Goal: Task Accomplishment & Management: Manage account settings

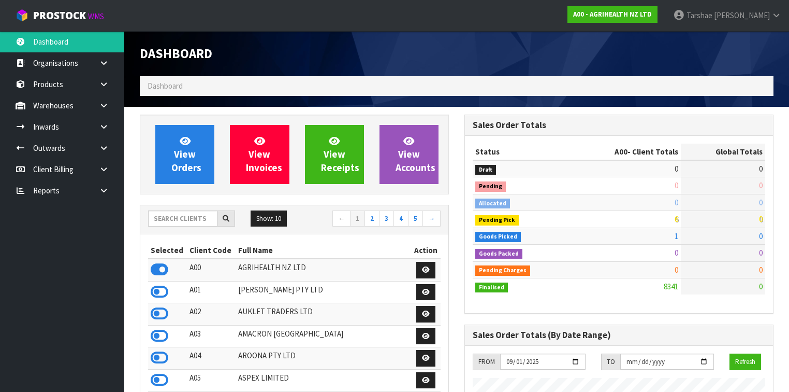
scroll to position [781, 325]
click at [179, 217] on input "text" at bounding box center [182, 218] width 69 height 16
type input "SFA"
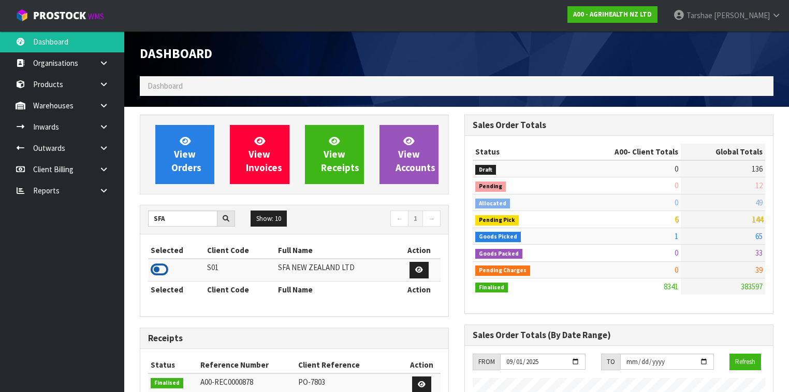
click at [160, 263] on icon at bounding box center [160, 270] width 18 height 16
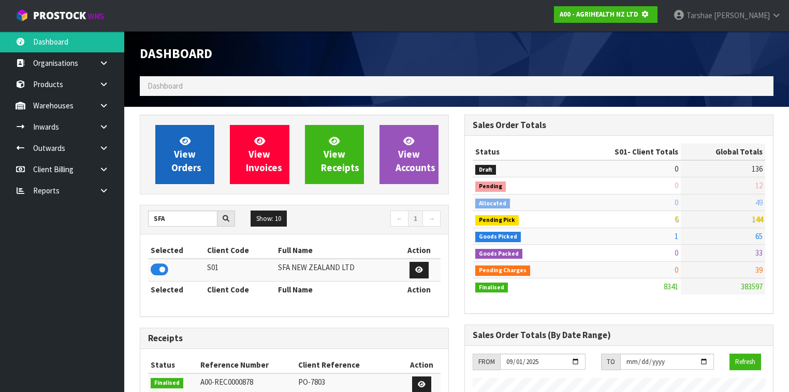
scroll to position [643, 325]
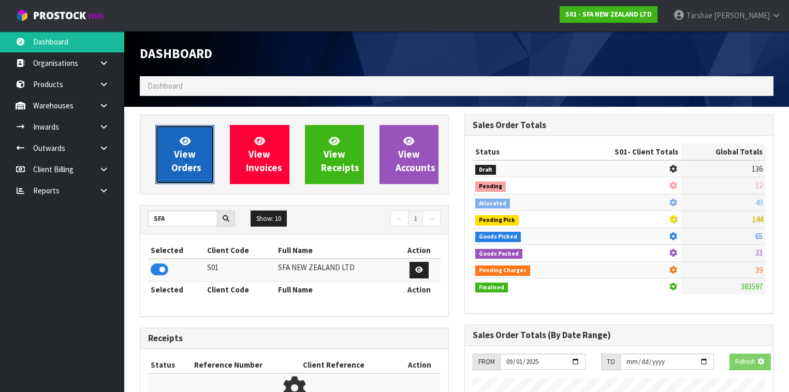
click at [189, 172] on span "View Orders" at bounding box center [186, 154] width 30 height 39
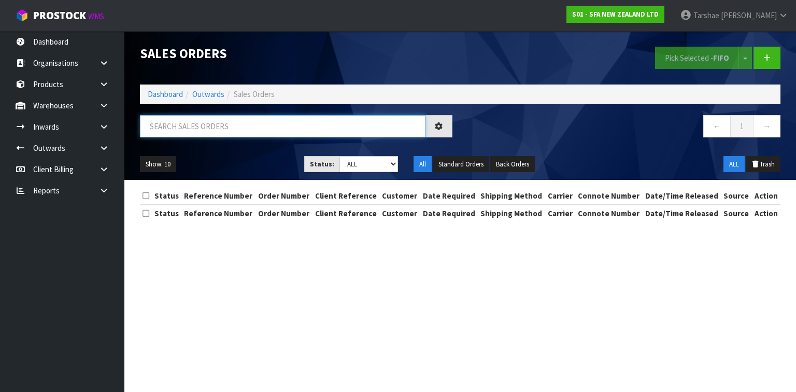
click at [204, 127] on input "text" at bounding box center [282, 126] width 285 height 22
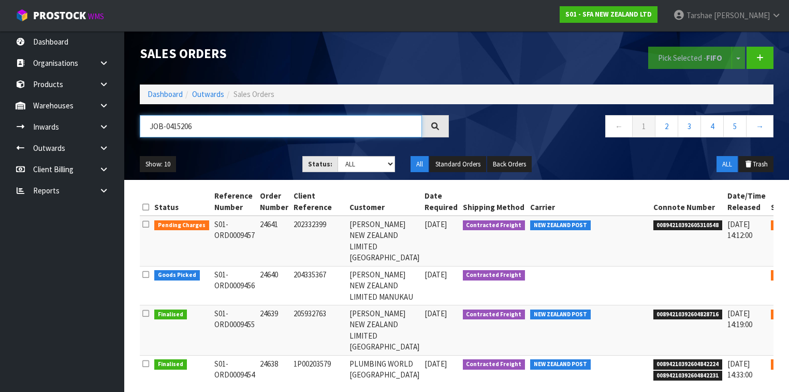
type input "JOB-0415206"
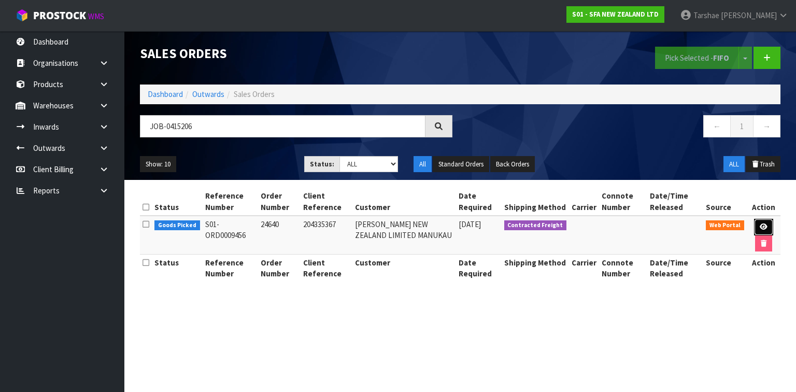
click at [765, 220] on link at bounding box center [763, 227] width 19 height 17
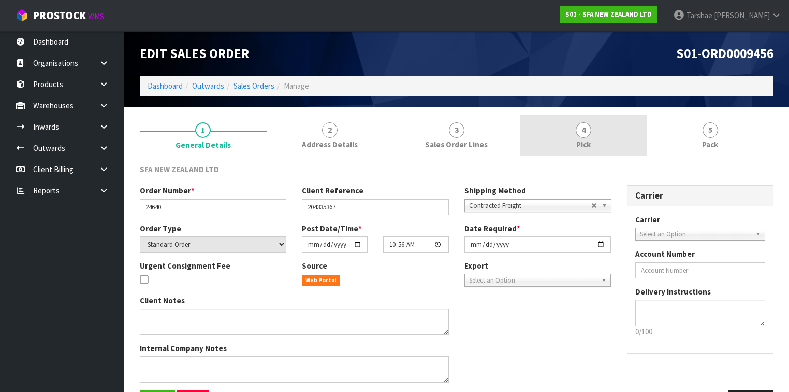
click at [566, 134] on link "4 Pick" at bounding box center [583, 134] width 127 height 41
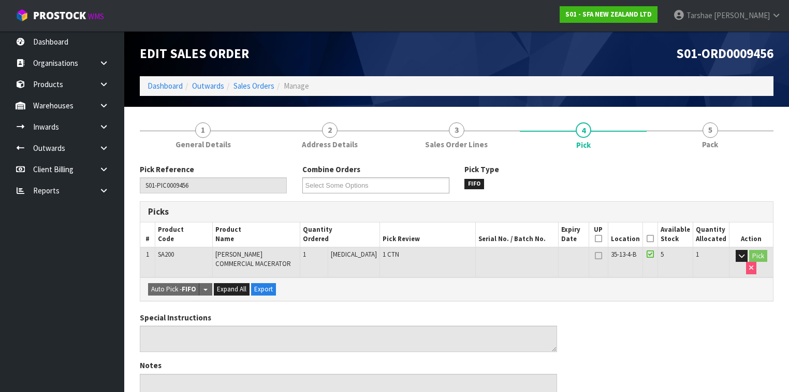
click at [648, 238] on th "Picked" at bounding box center [651, 234] width 16 height 24
click at [652, 238] on icon at bounding box center [650, 238] width 7 height 1
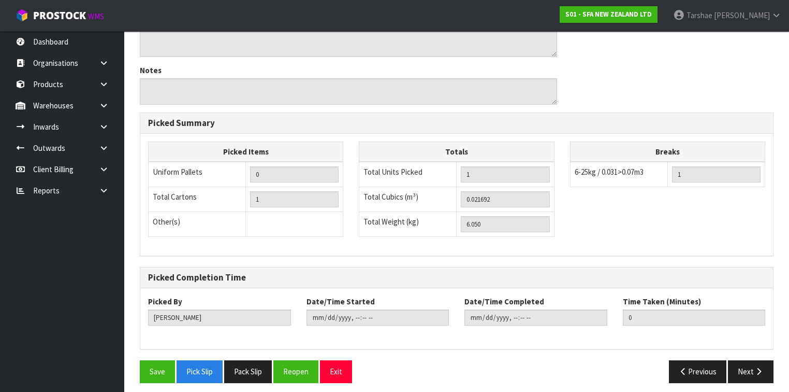
scroll to position [336, 0]
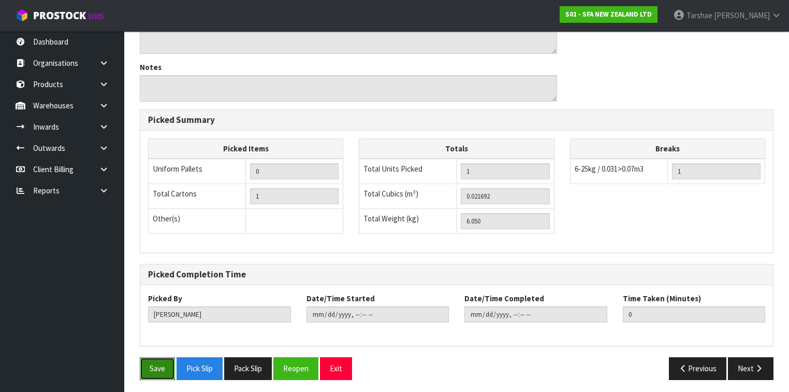
click at [170, 373] on button "Save" at bounding box center [157, 368] width 35 height 22
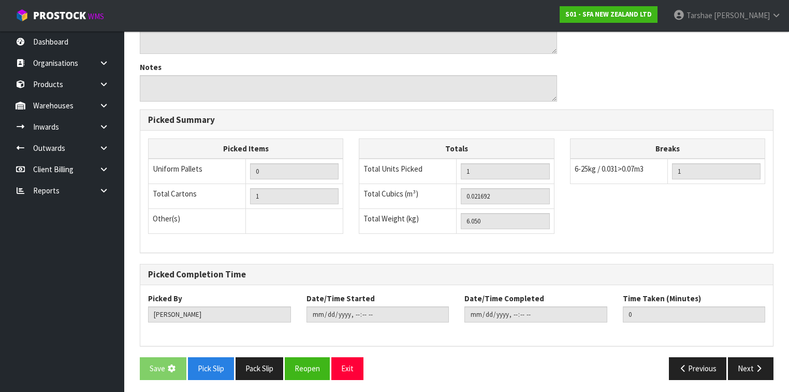
scroll to position [0, 0]
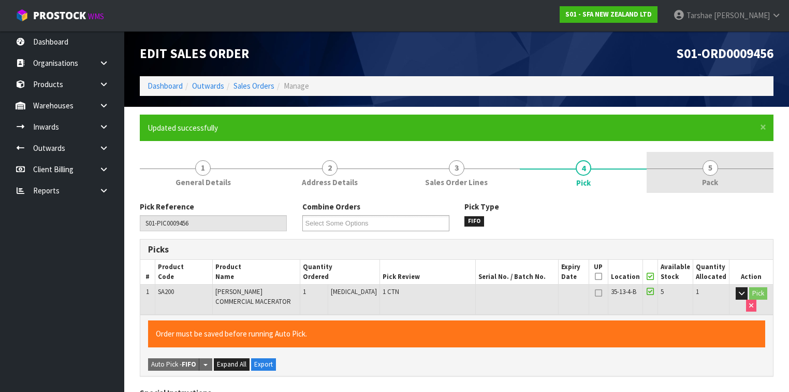
type input "Tarshae Graydon"
type input "2025-09-30T14:20:11"
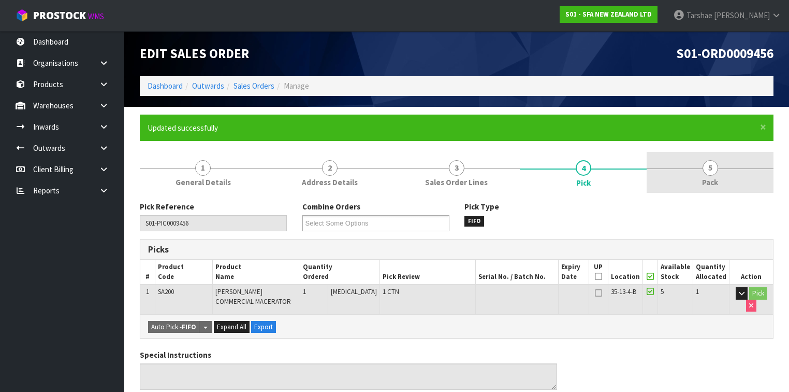
click at [704, 184] on span "Pack" at bounding box center [710, 182] width 16 height 11
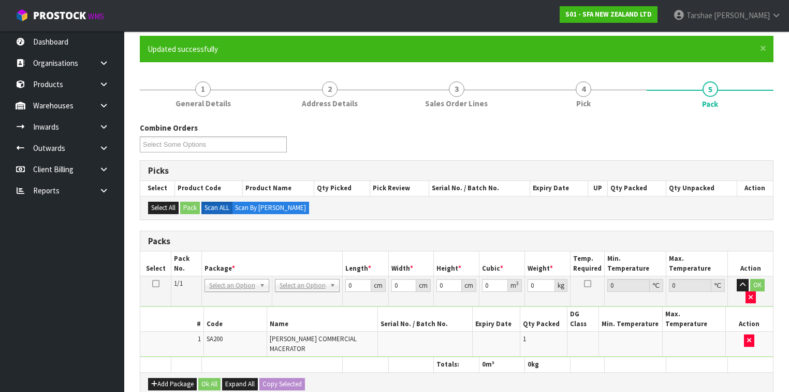
scroll to position [207, 0]
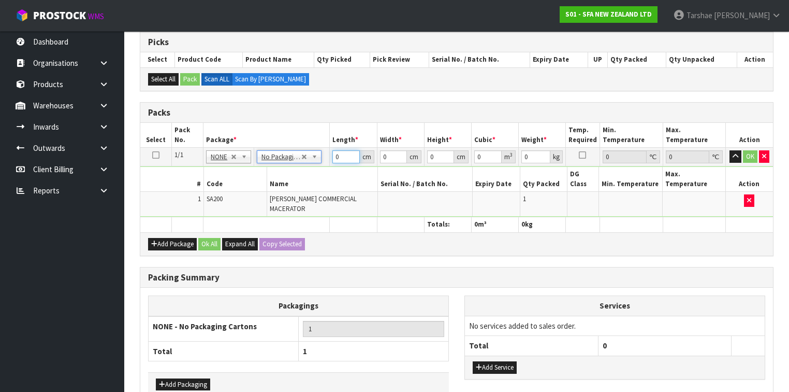
drag, startPoint x: 348, startPoint y: 152, endPoint x: 313, endPoint y: 152, distance: 34.2
click at [319, 151] on tr "1/1 NONE 007-001 007-002 007-004 007-009 007-013 007-014 007-015 007-017 007-01…" at bounding box center [456, 157] width 633 height 19
type input "47"
type input "24"
type input "3"
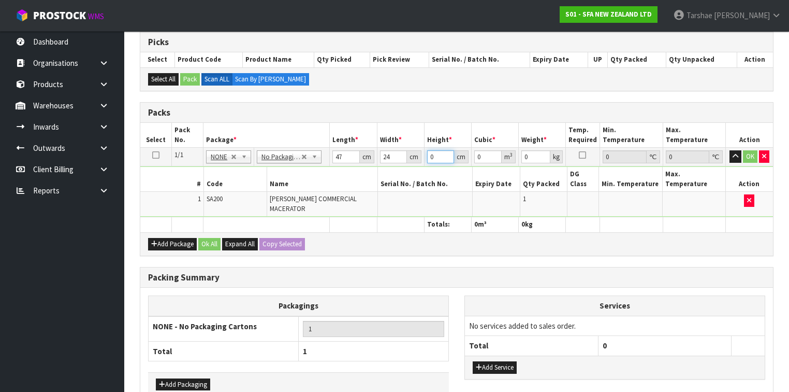
type input "0.003384"
type input "32"
type input "0.036096"
type input "32"
type input "7"
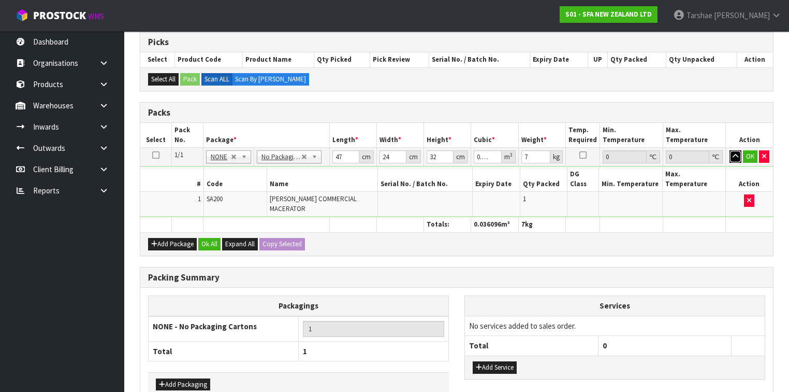
click at [730, 150] on button "button" at bounding box center [736, 156] width 12 height 12
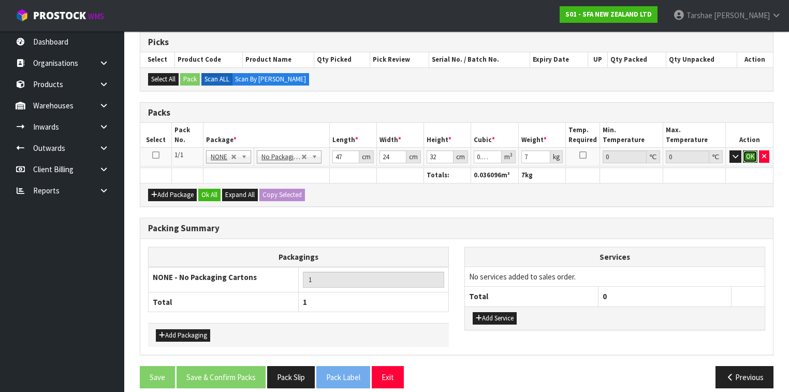
click button "OK" at bounding box center [750, 156] width 15 height 12
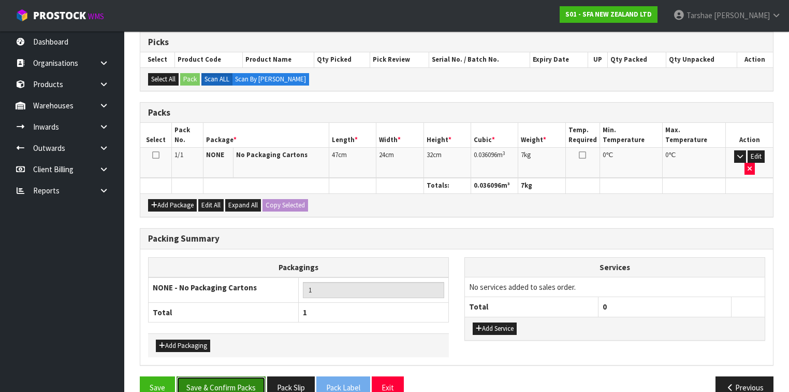
click at [235, 376] on button "Save & Confirm Packs" at bounding box center [221, 387] width 89 height 22
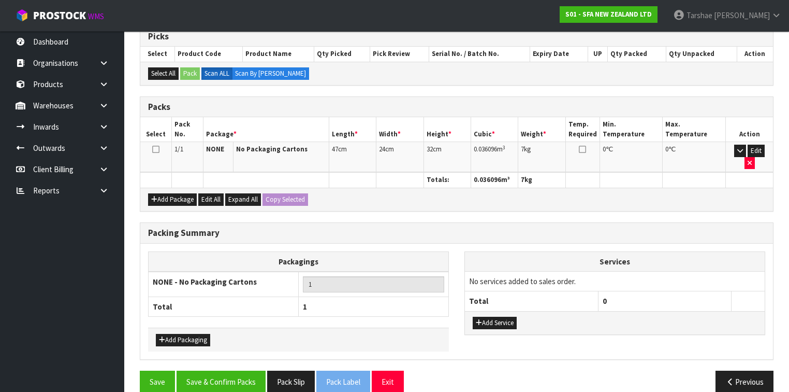
scroll to position [190, 0]
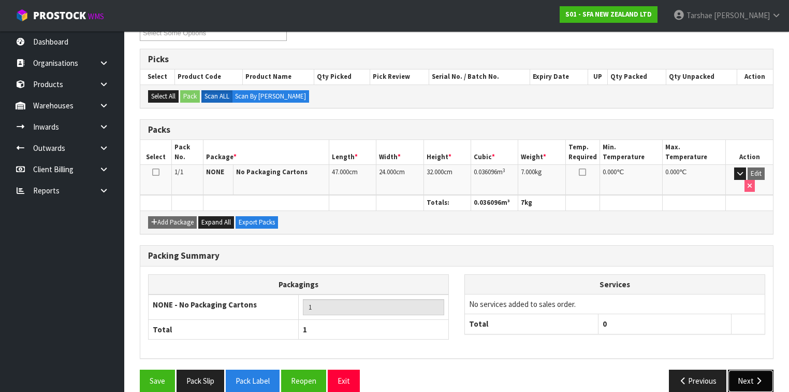
drag, startPoint x: 747, startPoint y: 369, endPoint x: 741, endPoint y: 367, distance: 6.1
click at [747, 369] on button "Next" at bounding box center [751, 380] width 46 height 22
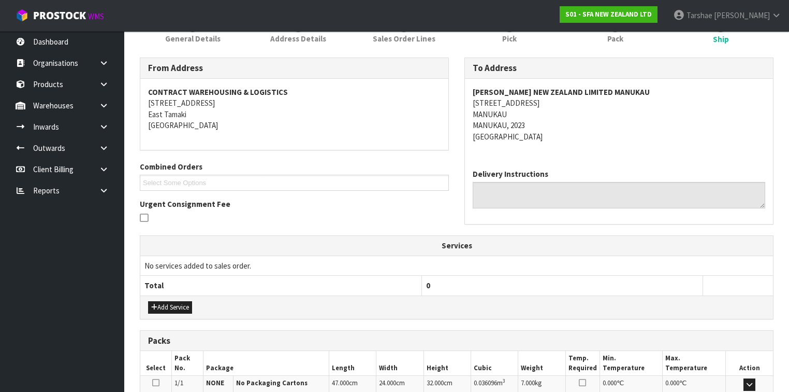
scroll to position [277, 0]
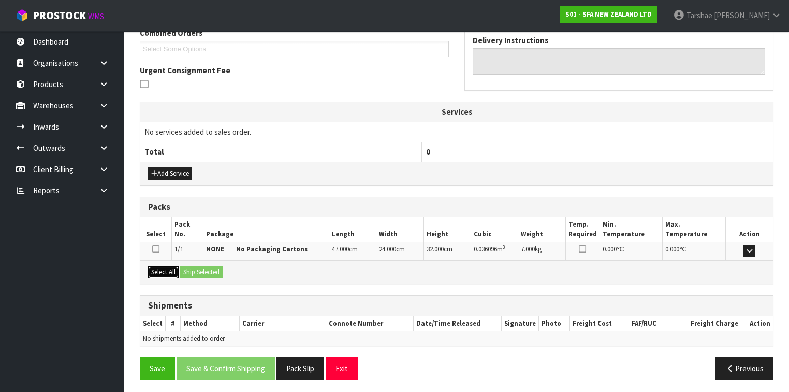
click at [166, 272] on button "Select All" at bounding box center [163, 272] width 31 height 12
click at [223, 268] on button "Ship Selected" at bounding box center [201, 272] width 42 height 12
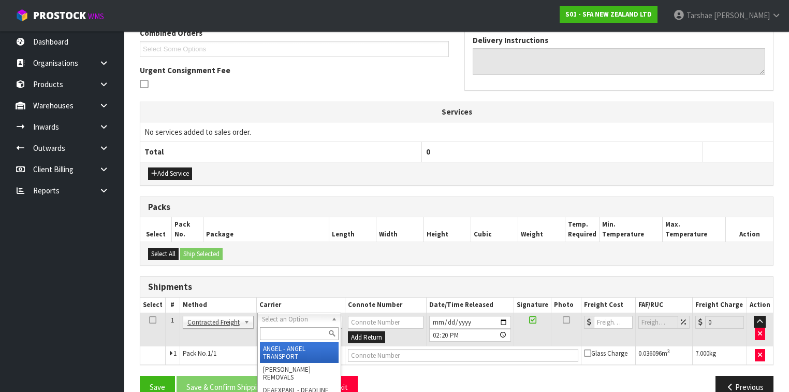
click at [294, 331] on input "text" at bounding box center [299, 333] width 79 height 13
type input "NZP"
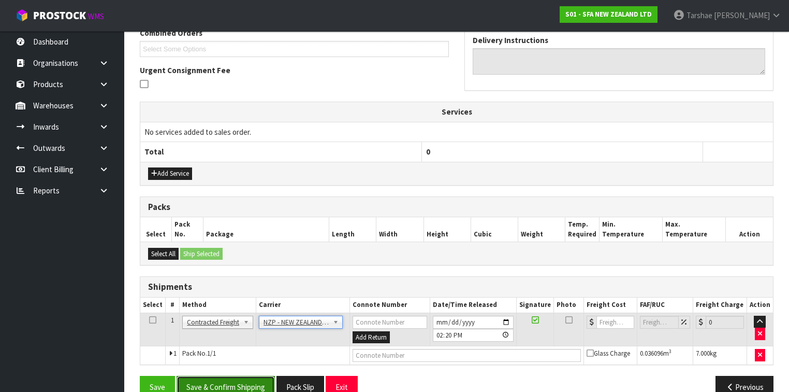
click at [271, 380] on button "Save & Confirm Shipping" at bounding box center [226, 387] width 98 height 22
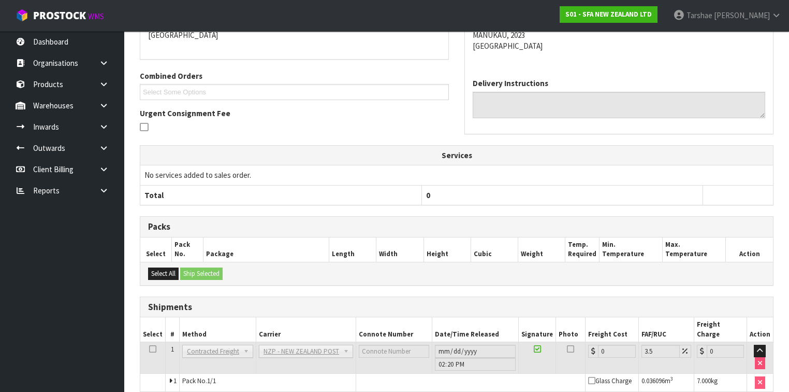
scroll to position [281, 0]
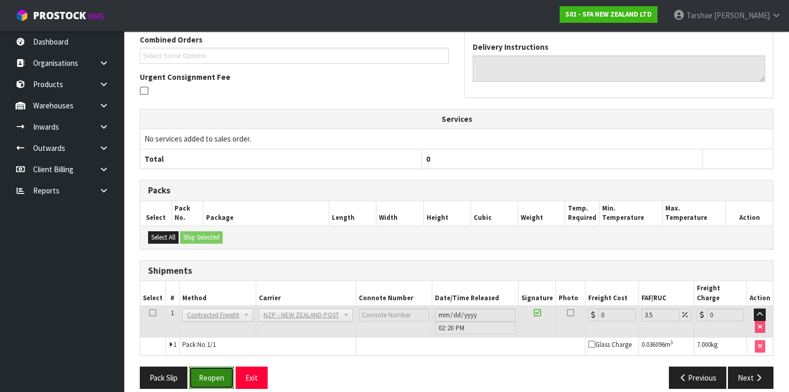
click at [223, 366] on button "Reopen" at bounding box center [211, 377] width 45 height 22
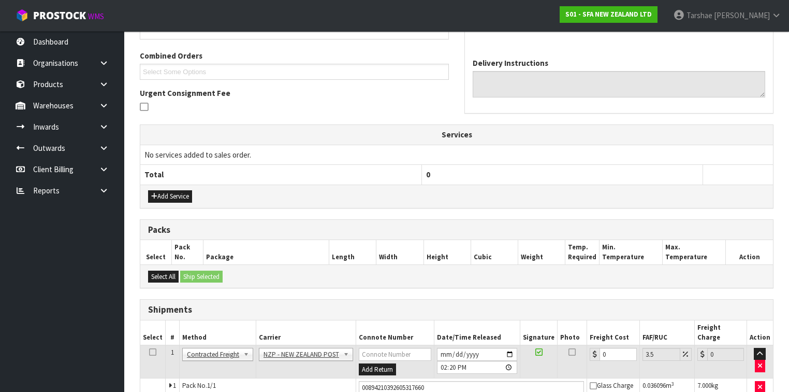
scroll to position [305, 0]
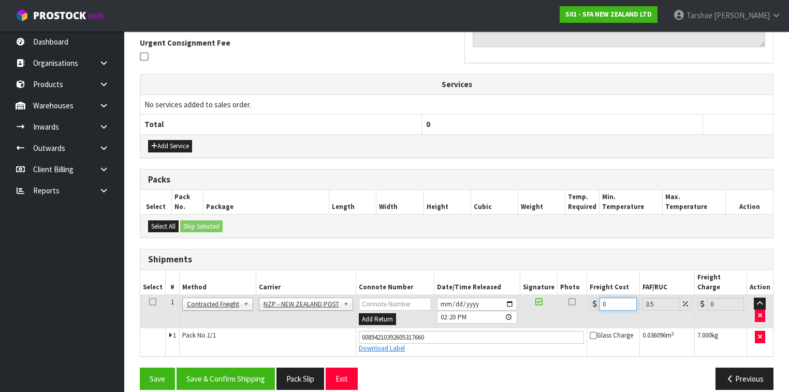
drag, startPoint x: 612, startPoint y: 287, endPoint x: 512, endPoint y: 291, distance: 100.0
click at [512, 294] on tr "1 Client Local Pickup Customer Local Pickup Company Freight Contracted Freight …" at bounding box center [456, 311] width 633 height 34
type input "4"
type input "4.14"
type input "4.3"
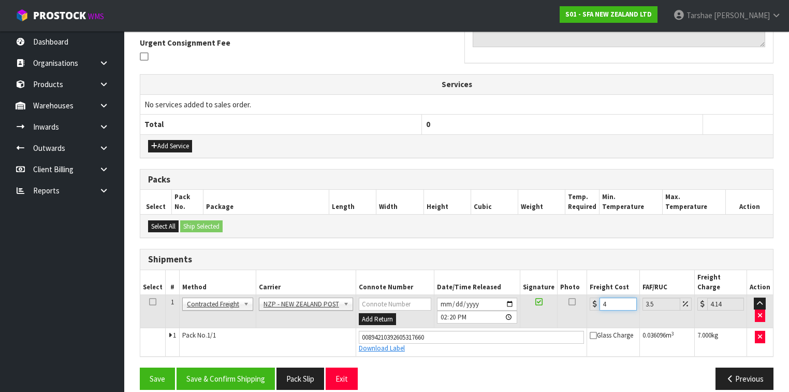
type input "4.45"
type input "4.33"
type input "4.48"
type input "4.33"
click at [213, 367] on button "Save & Confirm Shipping" at bounding box center [226, 378] width 98 height 22
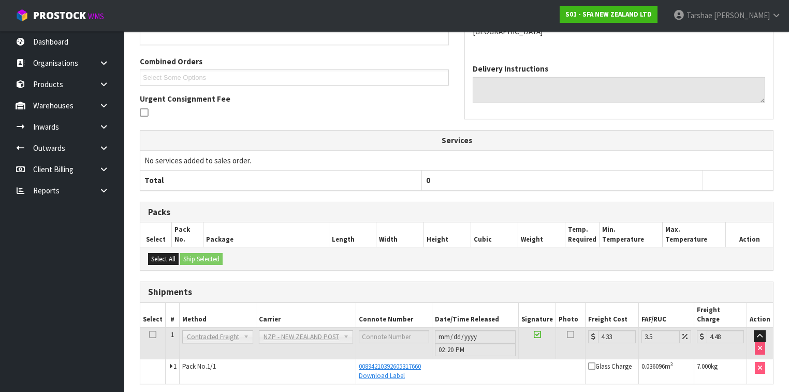
scroll to position [277, 0]
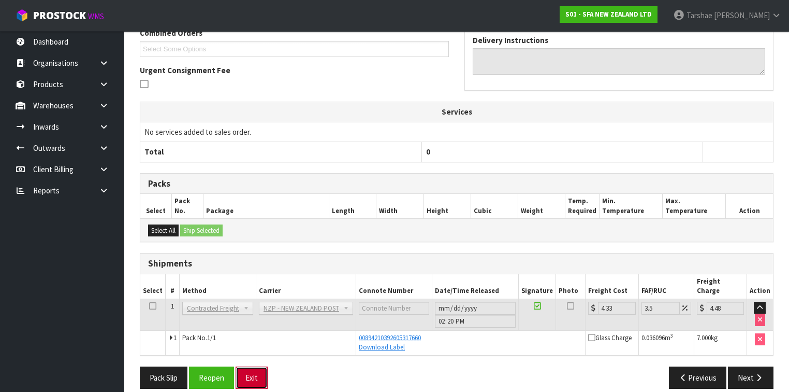
click at [261, 366] on button "Exit" at bounding box center [252, 377] width 32 height 22
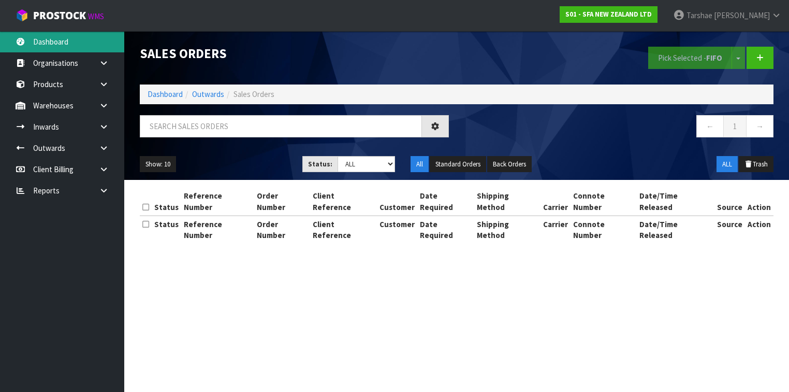
click at [50, 35] on link "Dashboard" at bounding box center [62, 41] width 124 height 21
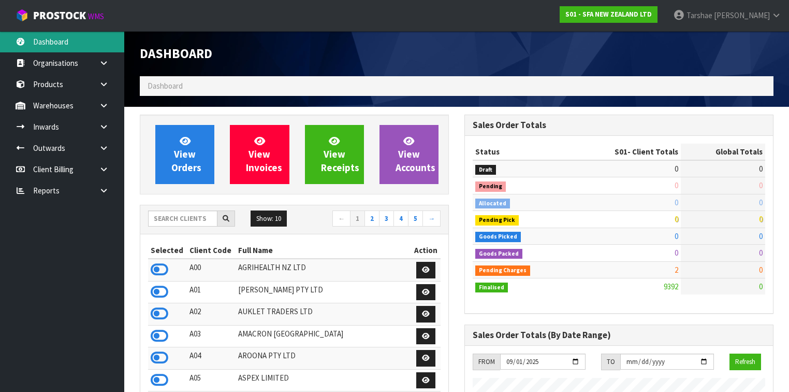
scroll to position [781, 325]
click at [199, 217] on input "text" at bounding box center [182, 218] width 69 height 16
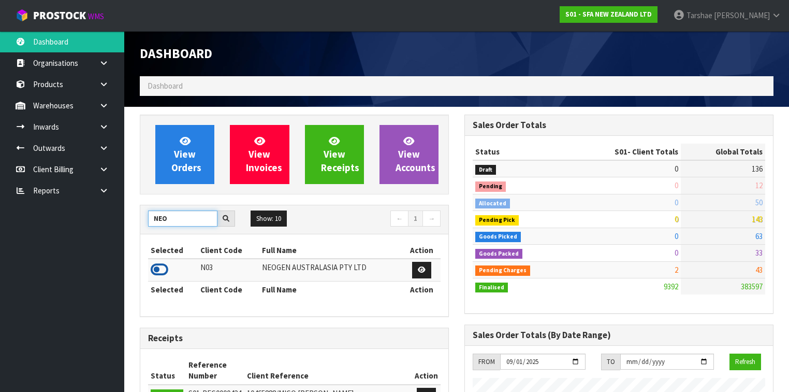
type input "NEO"
click at [163, 265] on icon at bounding box center [160, 270] width 18 height 16
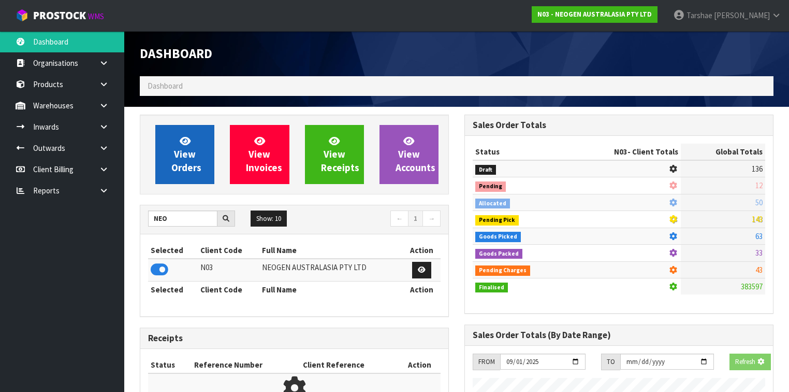
scroll to position [643, 325]
click at [188, 157] on span "View Orders" at bounding box center [186, 154] width 30 height 39
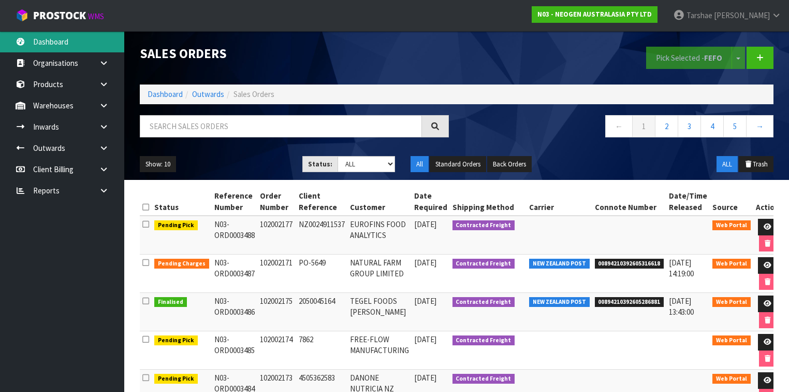
click at [96, 46] on link "Dashboard" at bounding box center [62, 41] width 124 height 21
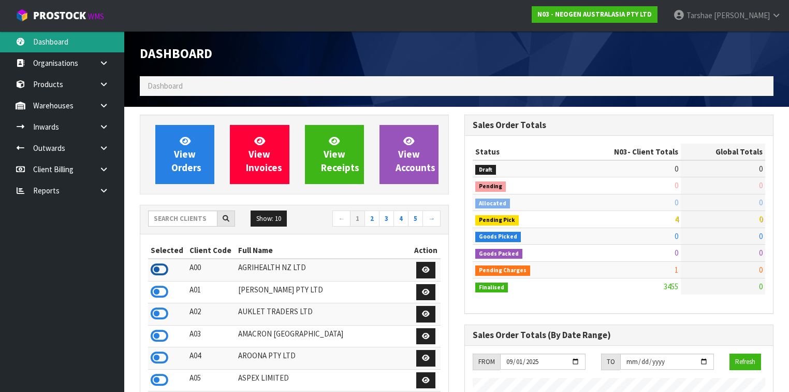
scroll to position [517041, 517619]
click at [158, 266] on icon at bounding box center [160, 270] width 18 height 16
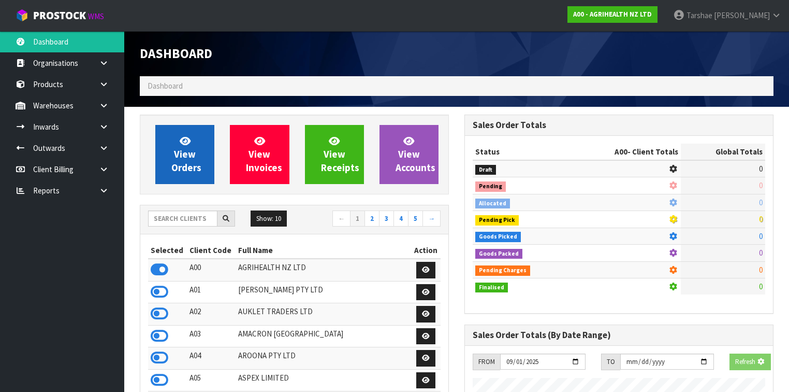
scroll to position [517300, 517619]
click at [182, 133] on link "View Orders" at bounding box center [184, 154] width 59 height 59
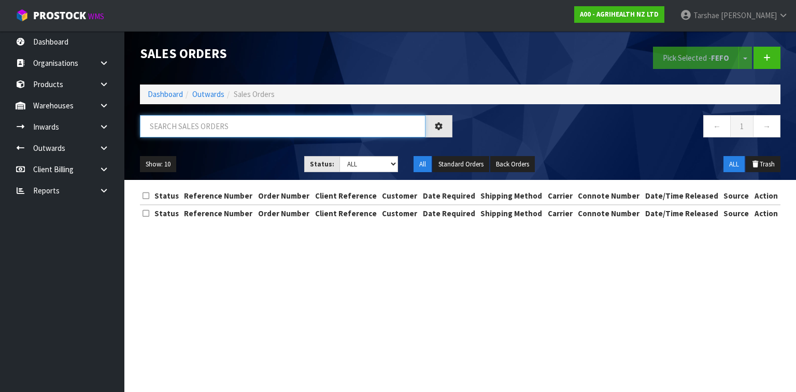
click at [198, 128] on input "text" at bounding box center [282, 126] width 285 height 22
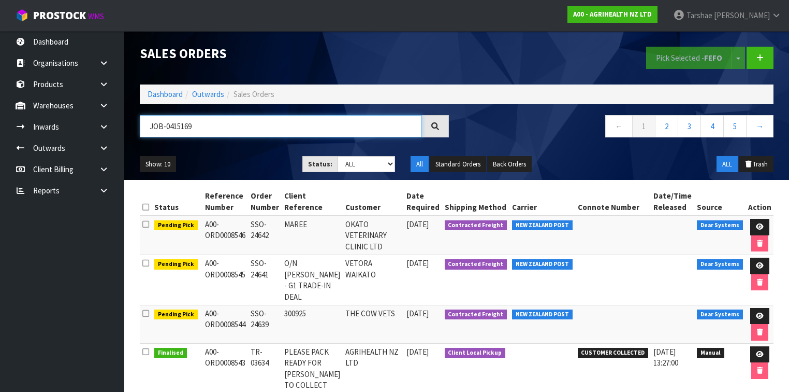
type input "JOB-0415169"
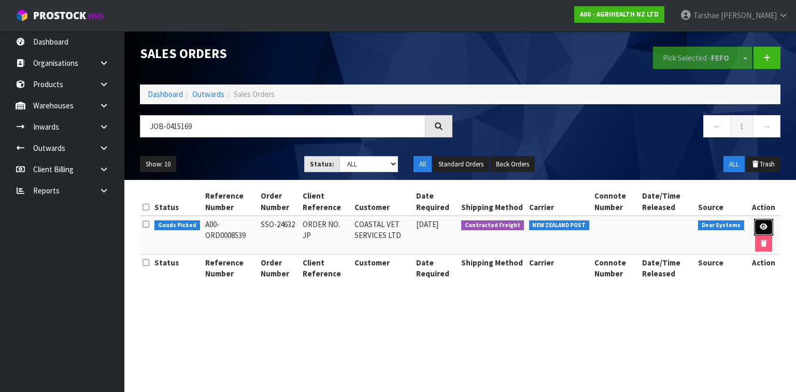
click at [755, 226] on link at bounding box center [763, 227] width 19 height 17
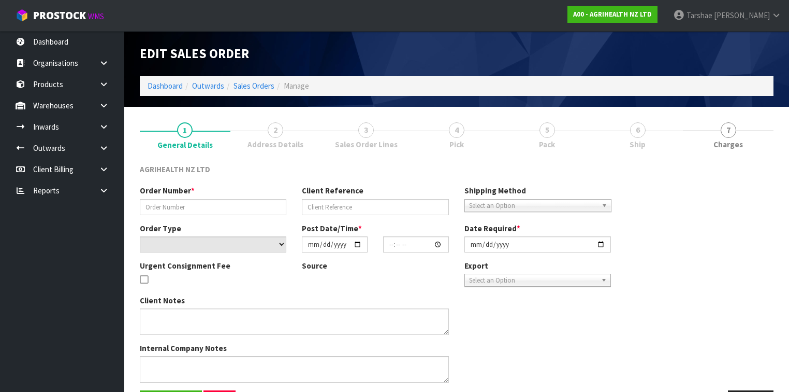
type input "SSO-24632"
type input "ORDER NO. JP"
select select "number:0"
type input "2025-09-30"
type input "08:55:56.000"
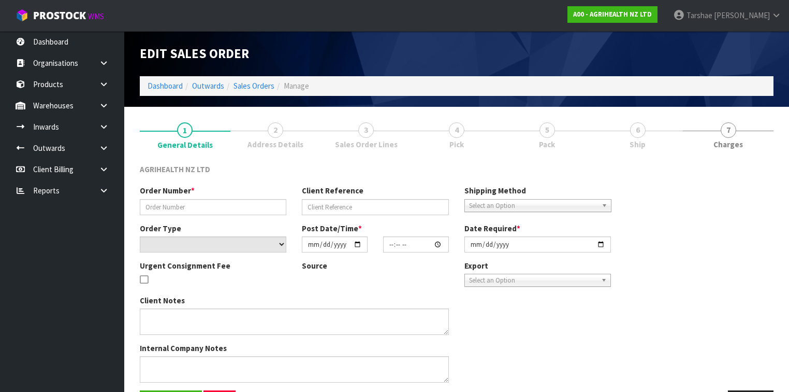
type input "2025-09-30"
type textarea "SHIP BY: Overnight Courier"
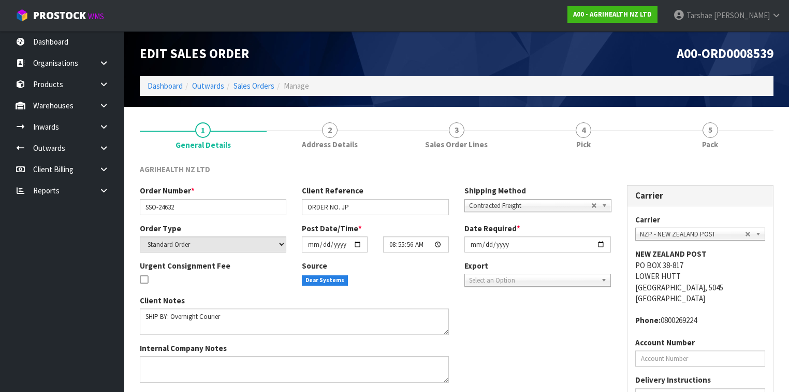
click at [579, 156] on div "AGRIHEALTH NZ LTD Order Number * SSO-24632 Client Reference ORDER NO. JP Shippi…" at bounding box center [457, 319] width 634 height 327
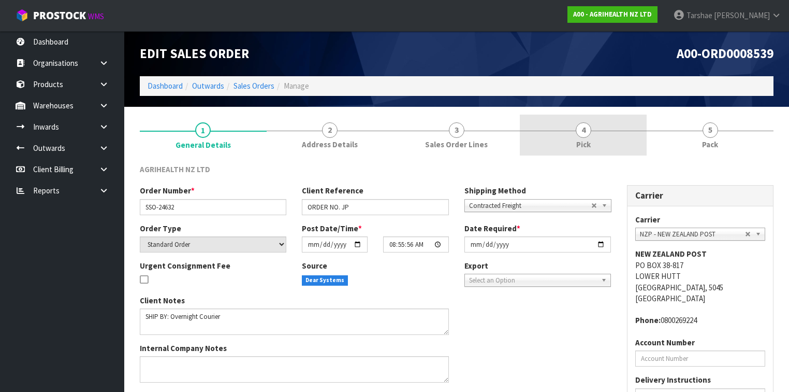
click at [580, 145] on span "Pick" at bounding box center [583, 144] width 15 height 11
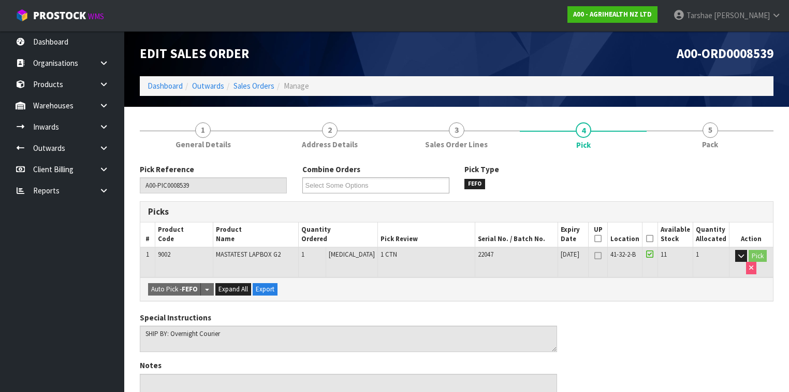
click at [654, 238] on icon at bounding box center [649, 238] width 7 height 1
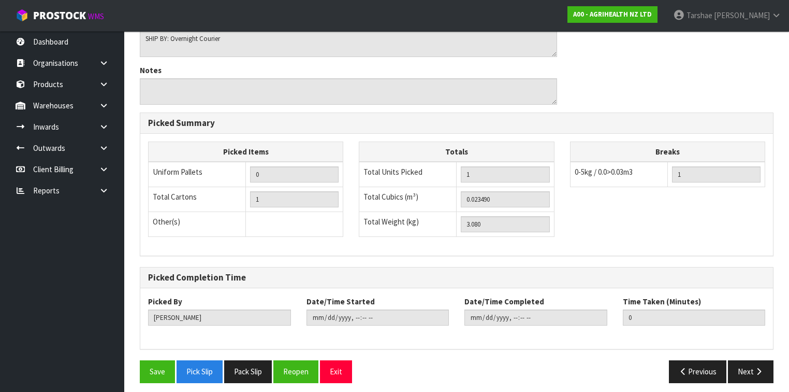
scroll to position [336, 0]
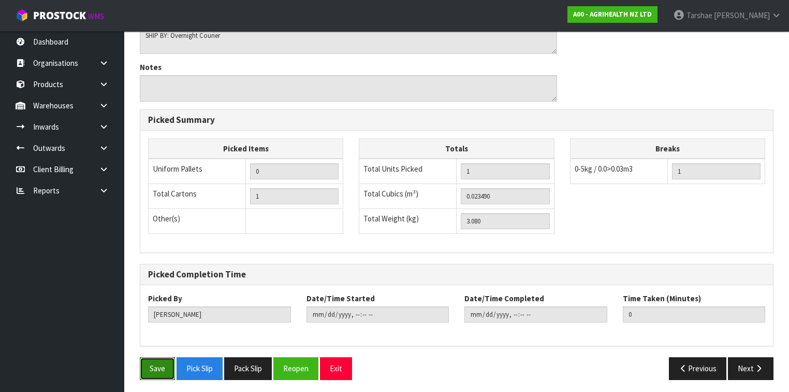
click at [162, 364] on button "Save" at bounding box center [157, 368] width 35 height 22
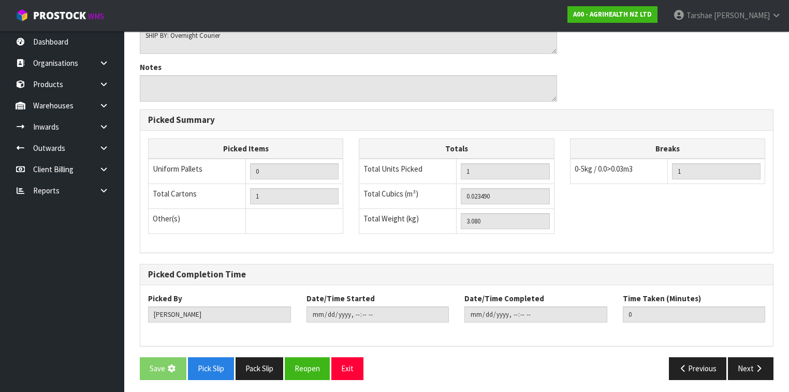
scroll to position [0, 0]
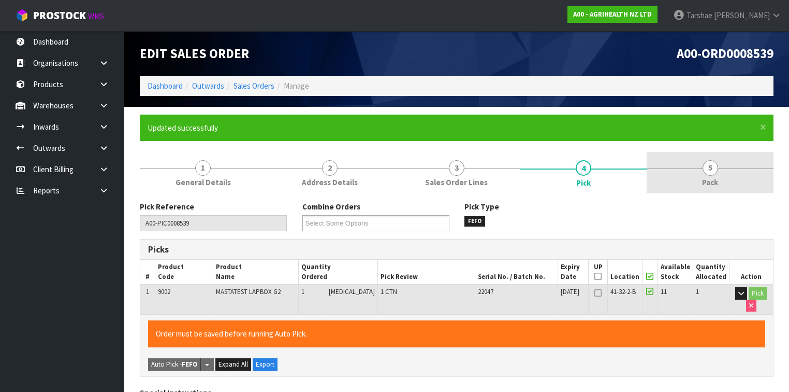
click at [745, 176] on link "5 Pack" at bounding box center [710, 172] width 127 height 41
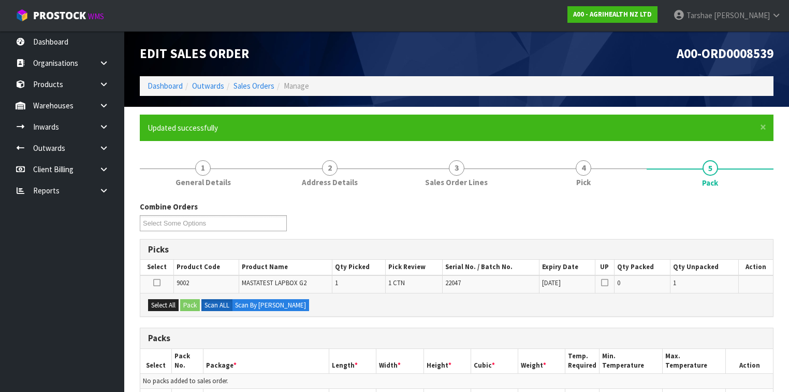
scroll to position [41, 0]
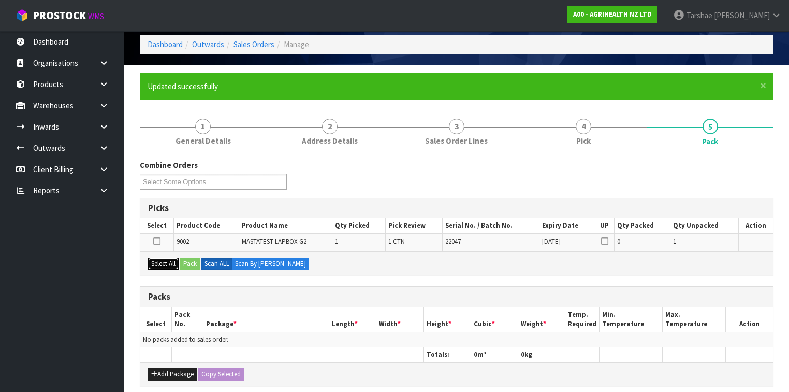
click at [174, 261] on button "Select All" at bounding box center [163, 263] width 31 height 12
click at [192, 257] on button "Pack" at bounding box center [190, 263] width 20 height 12
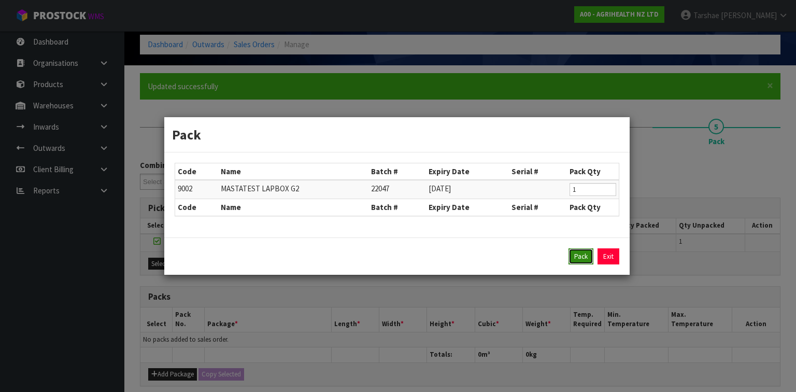
click at [582, 257] on button "Pack" at bounding box center [580, 256] width 25 height 17
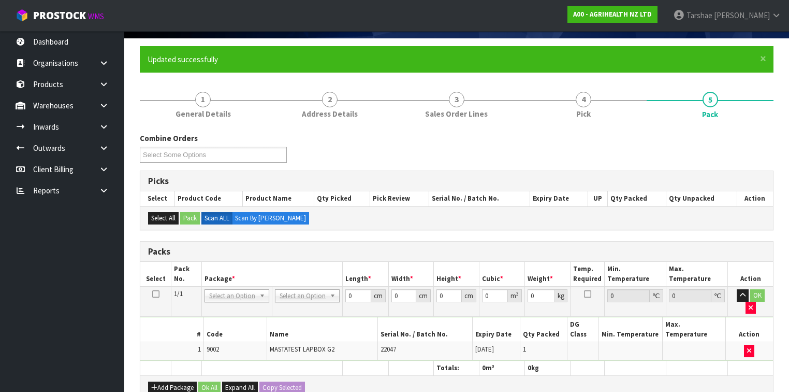
scroll to position [83, 0]
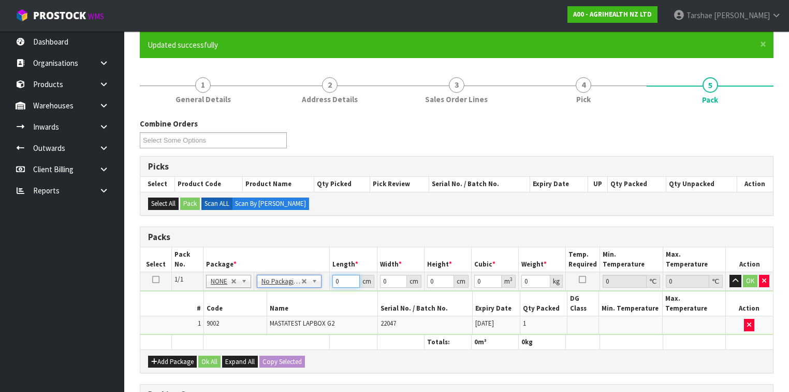
drag, startPoint x: 347, startPoint y: 281, endPoint x: 309, endPoint y: 271, distance: 38.9
click at [312, 272] on tr "1/1 NONE 007-001 007-002 007-004 007-009 007-013 007-014 007-015 007-017 007-01…" at bounding box center [456, 281] width 633 height 19
type input "30"
type input "23"
type input "2"
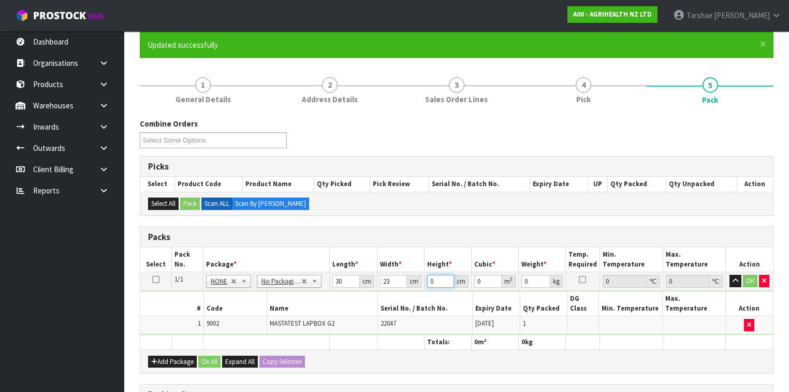
type input "0.00138"
type input "27"
type input "0.01863"
type input "27"
type input "4"
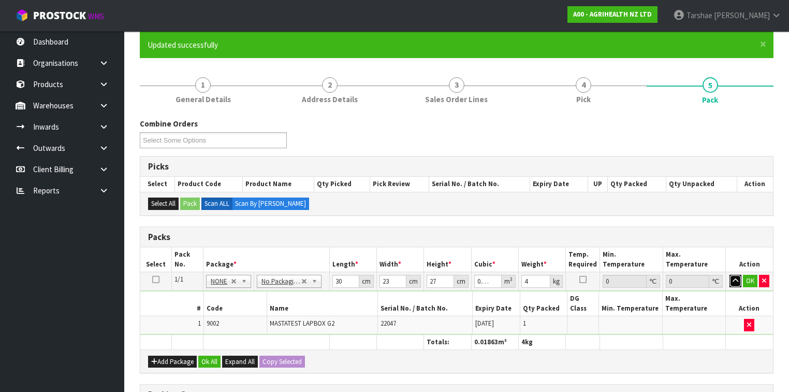
click at [730, 275] on button "button" at bounding box center [736, 281] width 12 height 12
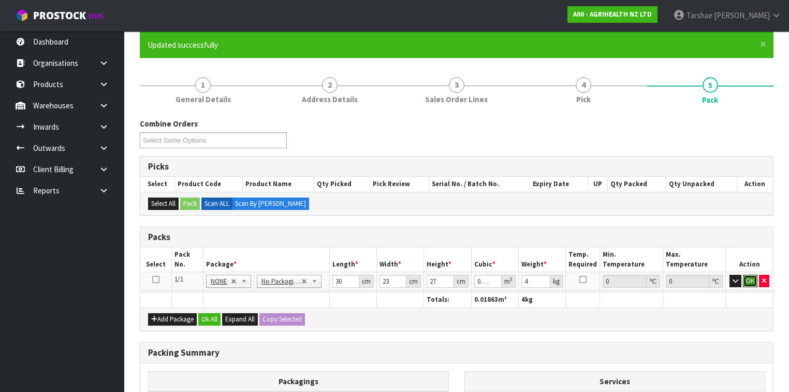
click button "OK" at bounding box center [750, 281] width 15 height 12
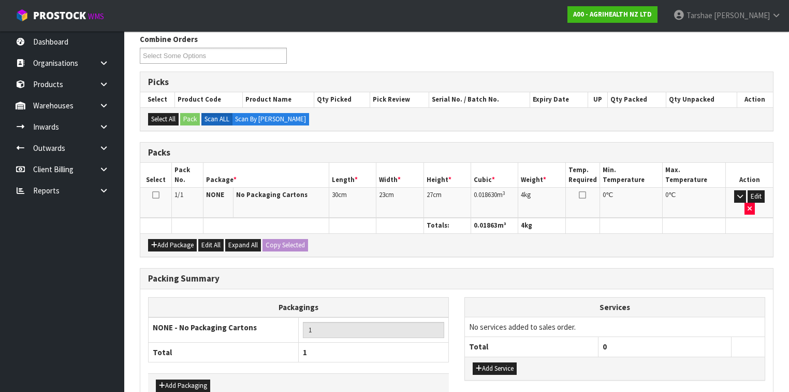
scroll to position [213, 0]
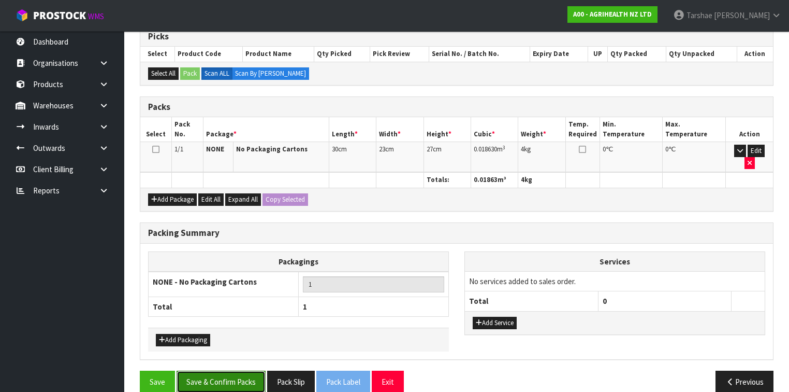
click at [199, 370] on button "Save & Confirm Packs" at bounding box center [221, 381] width 89 height 22
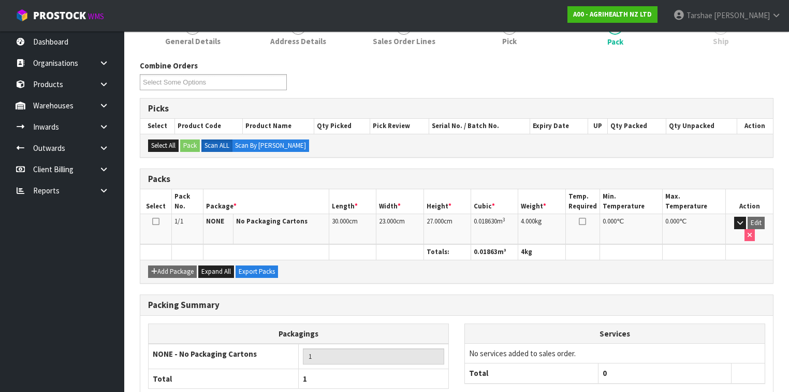
scroll to position [190, 0]
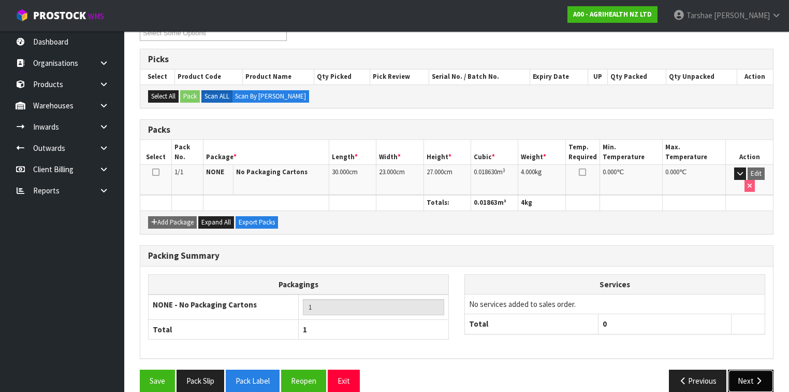
click at [744, 369] on button "Next" at bounding box center [751, 380] width 46 height 22
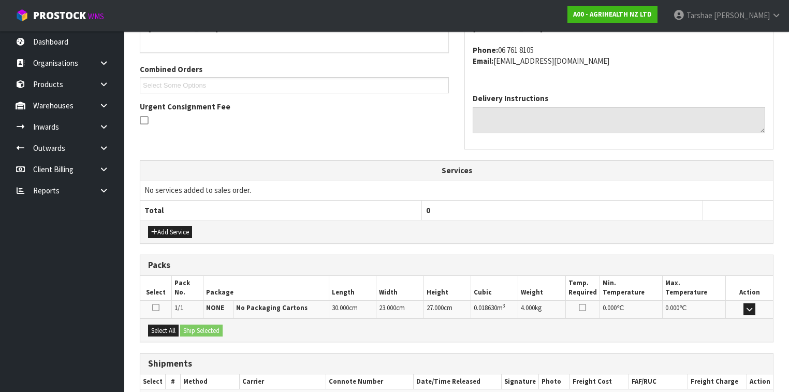
scroll to position [299, 0]
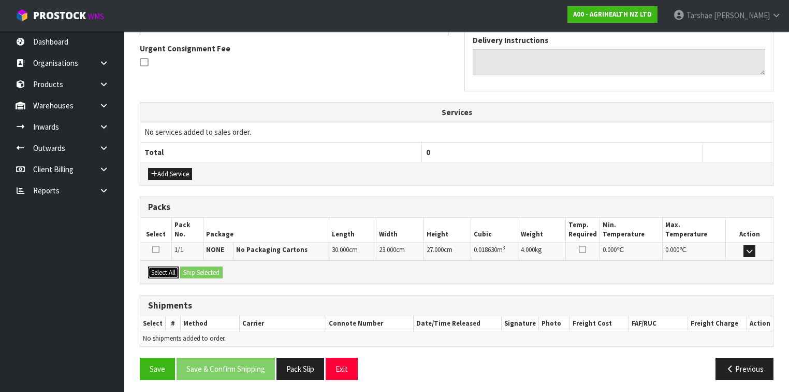
drag, startPoint x: 176, startPoint y: 271, endPoint x: 195, endPoint y: 269, distance: 18.8
click at [176, 271] on button "Select All" at bounding box center [163, 272] width 31 height 12
click at [197, 269] on button "Ship Selected" at bounding box center [201, 272] width 42 height 12
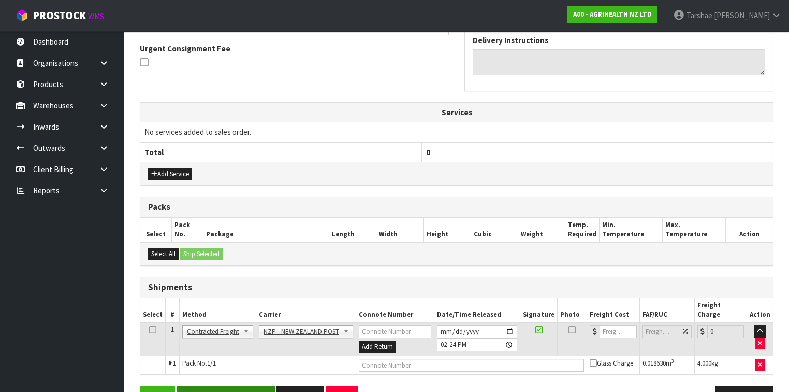
click at [252, 371] on div "From Address CONTRACT WAREHOUSING & LOGISTICS 17 Allens Road East Tamaki Auckla…" at bounding box center [457, 158] width 634 height 513
click at [252, 385] on button "Save & Confirm Shipping" at bounding box center [226, 396] width 98 height 22
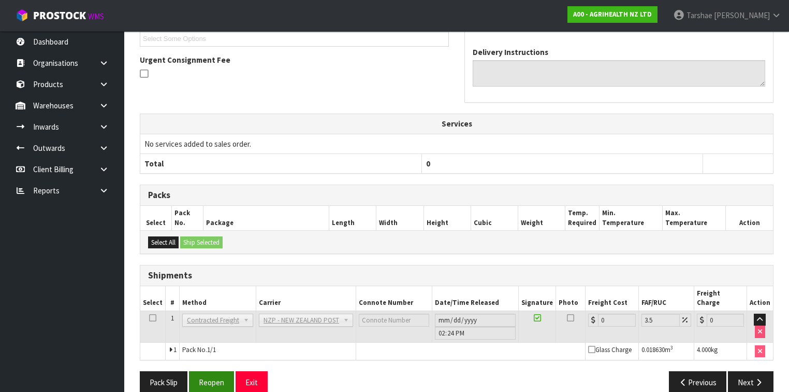
scroll to position [303, 0]
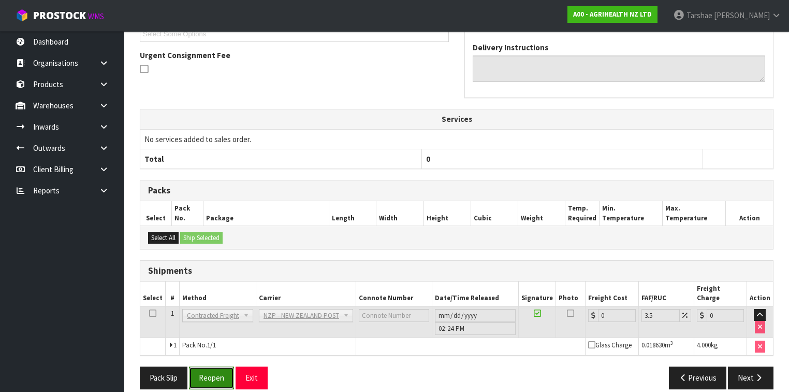
click at [209, 372] on button "Reopen" at bounding box center [211, 377] width 45 height 22
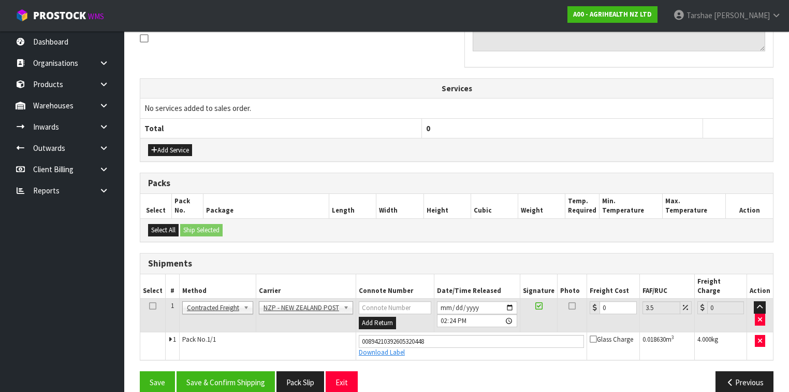
scroll to position [327, 0]
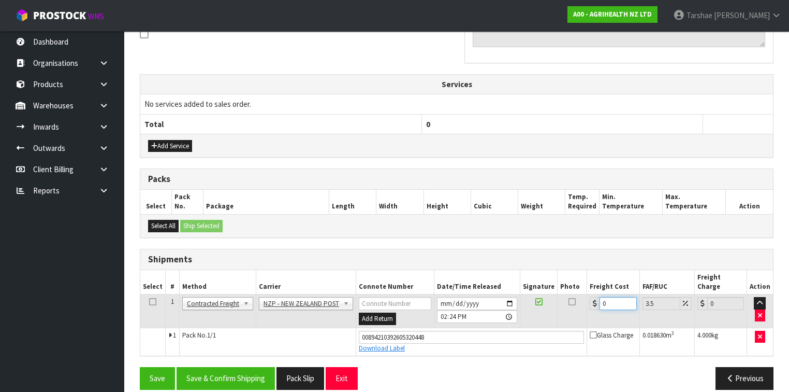
drag, startPoint x: 619, startPoint y: 292, endPoint x: 472, endPoint y: 287, distance: 147.2
click at [474, 294] on tr "1 Client Local Pickup Customer Local Pickup Company Freight Contracted Freight …" at bounding box center [456, 311] width 633 height 34
type input "8"
type input "8.28"
type input "8.4"
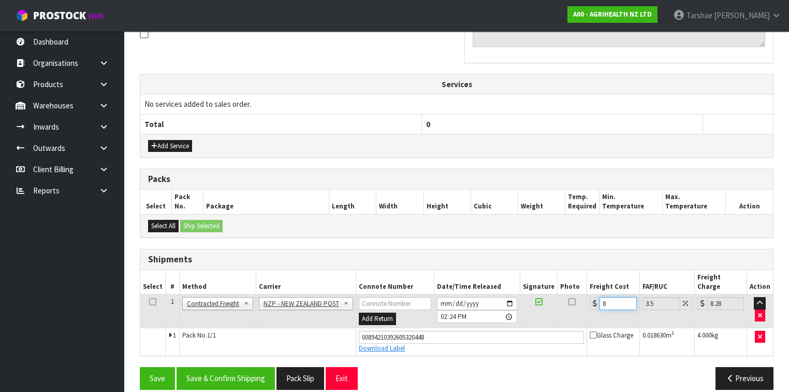
type input "8.69"
type input "8.45"
type input "8.75"
type input "8.45"
click at [230, 367] on button "Save & Confirm Shipping" at bounding box center [226, 378] width 98 height 22
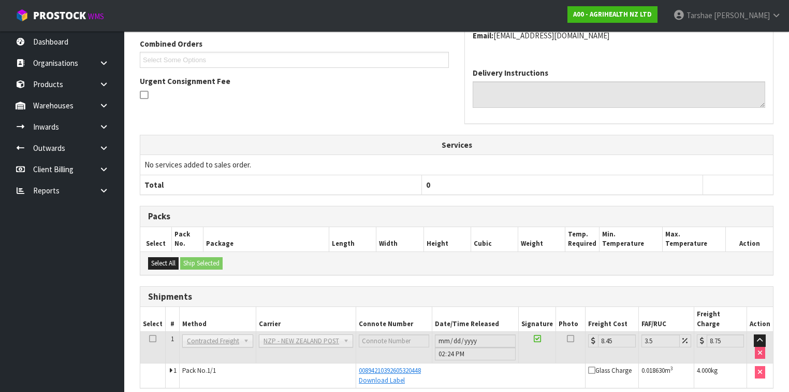
scroll to position [299, 0]
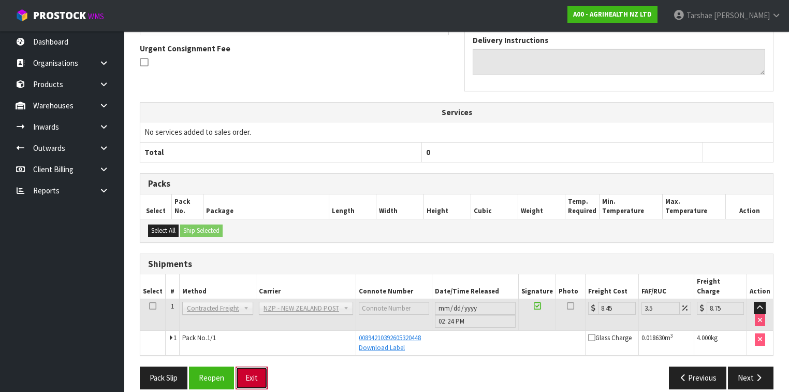
click at [243, 369] on button "Exit" at bounding box center [252, 377] width 32 height 22
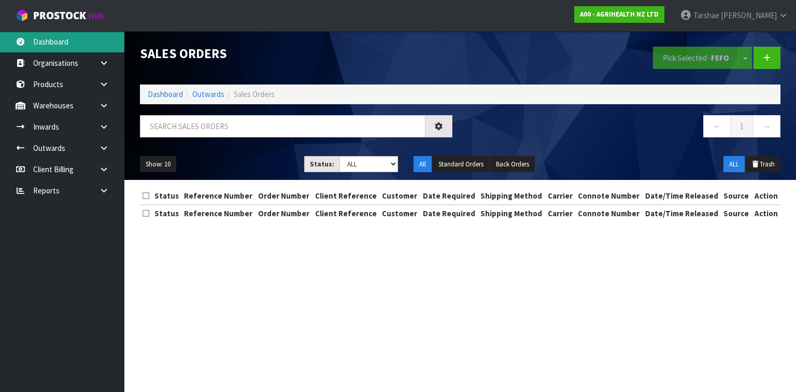
click at [58, 41] on link "Dashboard" at bounding box center [62, 41] width 124 height 21
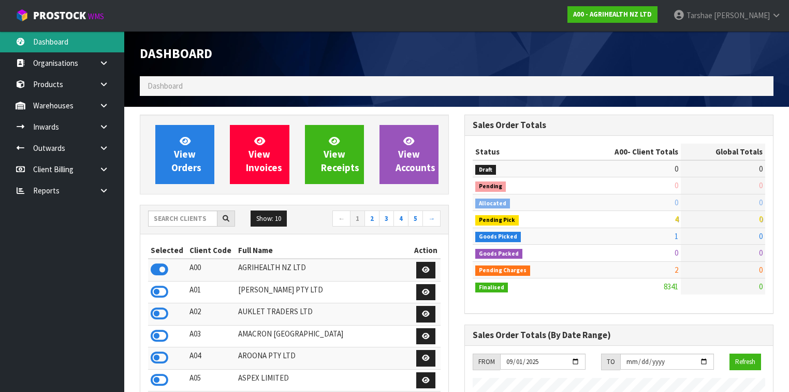
scroll to position [781, 325]
click at [200, 222] on input "text" at bounding box center [182, 218] width 69 height 16
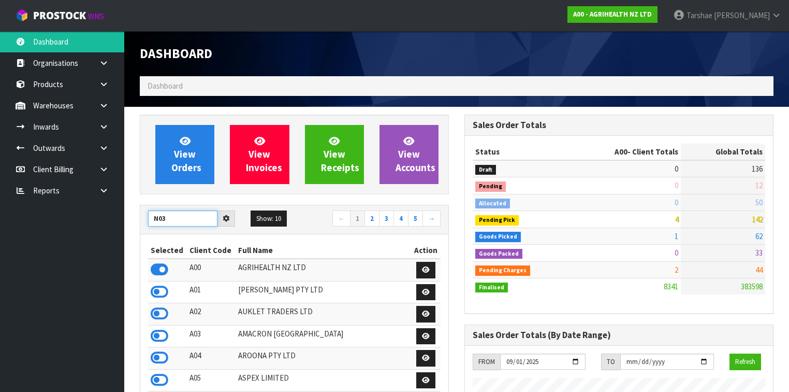
type input "N03"
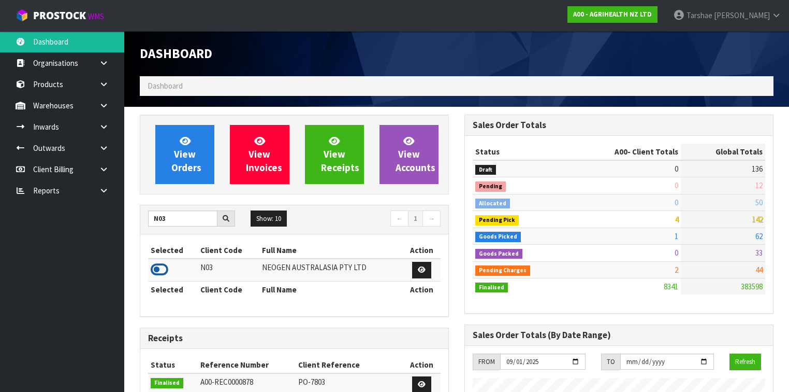
click at [154, 265] on icon at bounding box center [160, 270] width 18 height 16
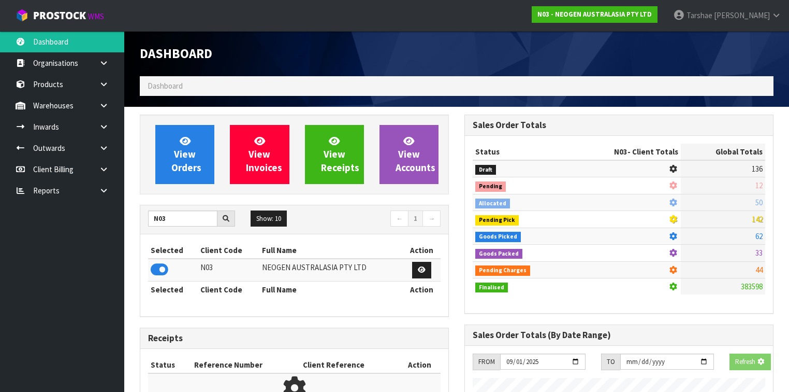
scroll to position [517300, 517619]
click at [185, 178] on link "View Orders" at bounding box center [184, 154] width 59 height 59
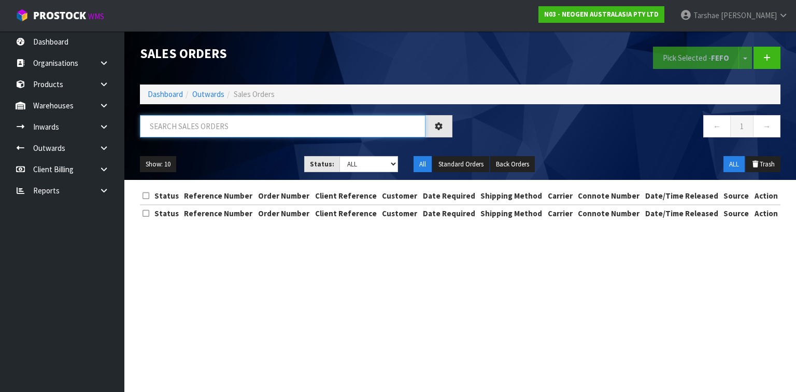
click at [208, 126] on input "text" at bounding box center [282, 126] width 285 height 22
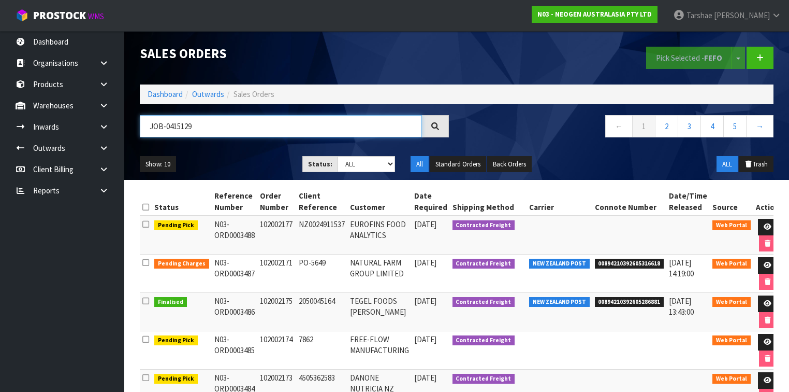
type input "JOB-0415129"
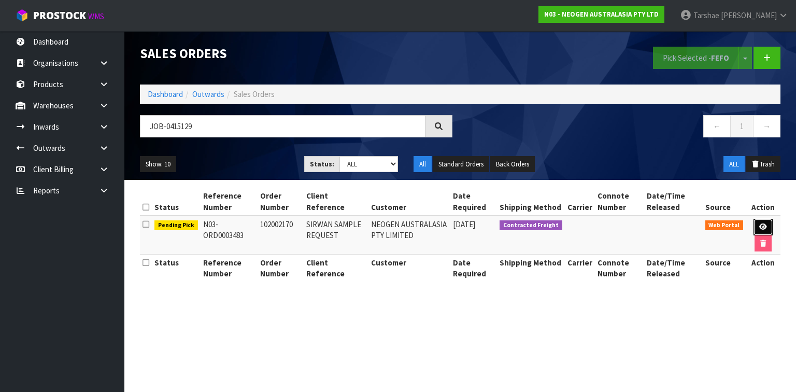
click at [756, 228] on link at bounding box center [762, 227] width 19 height 17
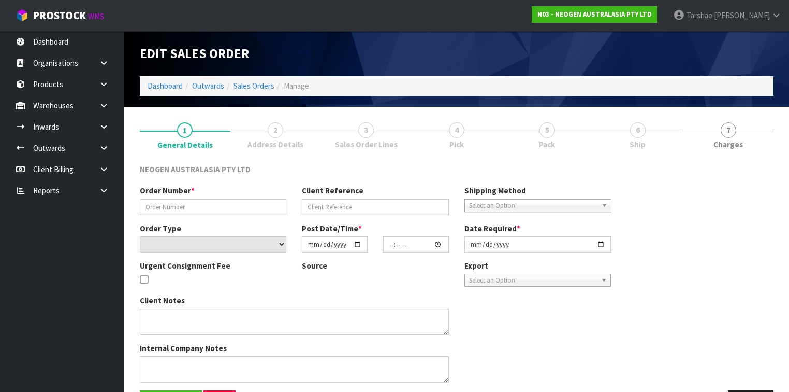
type input "102002170"
type input "SIRWAN SAMPLE REQUEST"
select select "number:0"
type input "2025-09-29"
type input "17:40:00.000"
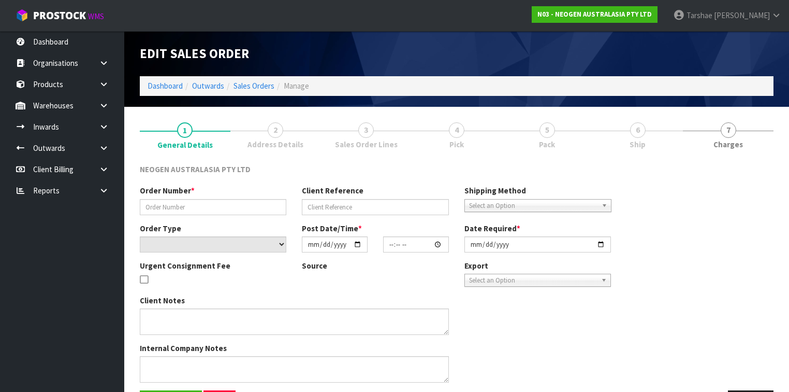
type input "2025-09-30"
type textarea "ATTN: SIRWAN EIVANI"
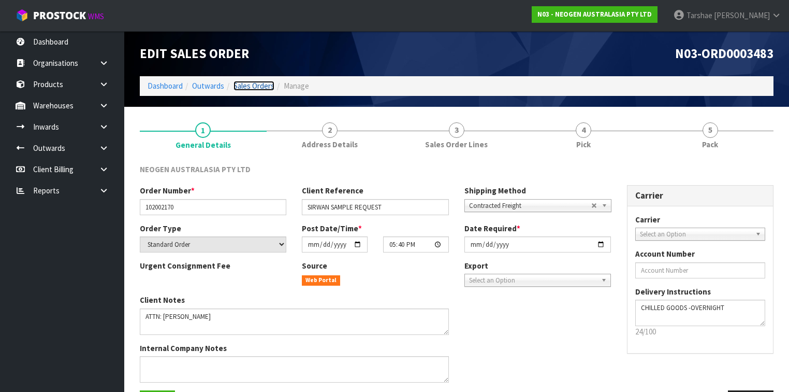
click at [261, 88] on link "Sales Orders" at bounding box center [254, 86] width 41 height 10
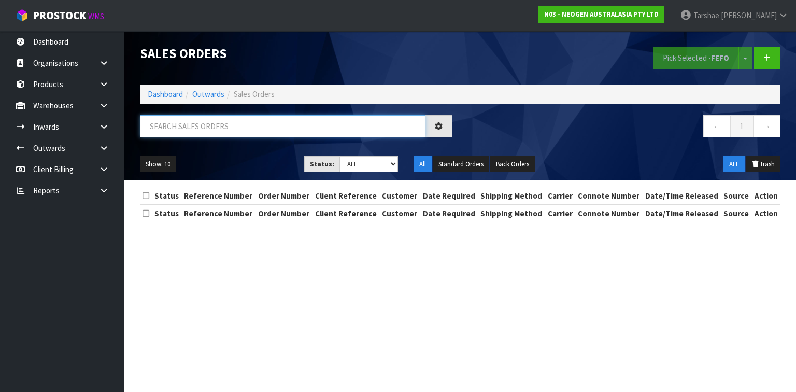
click at [263, 129] on input "text" at bounding box center [282, 126] width 285 height 22
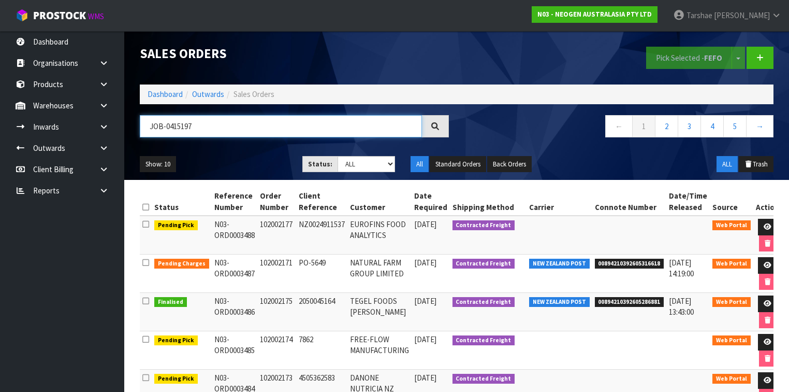
type input "JOB-0415197"
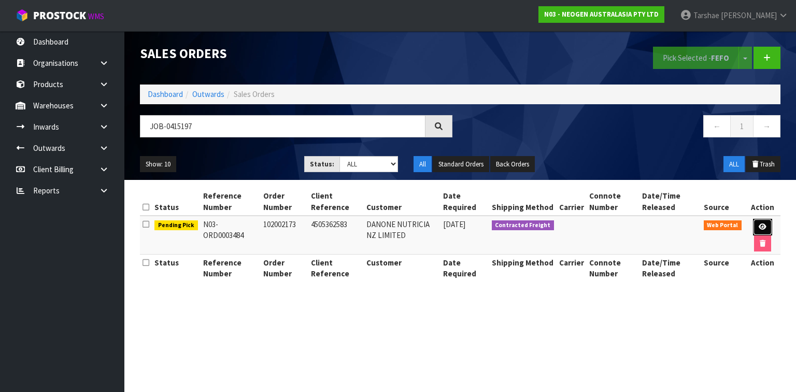
click at [763, 224] on icon at bounding box center [762, 226] width 8 height 7
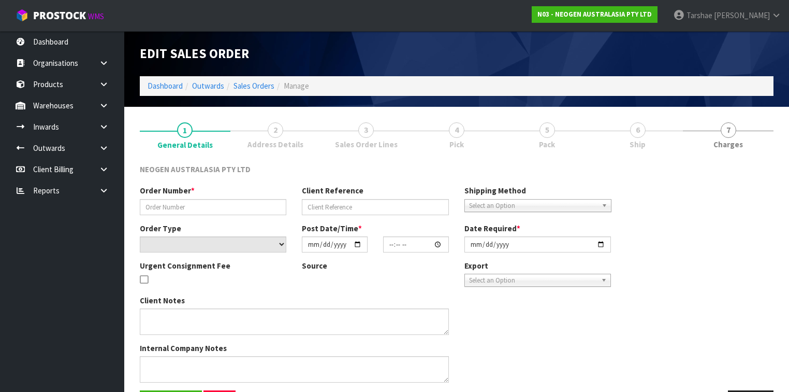
click at [583, 146] on link "5 Pack" at bounding box center [547, 134] width 91 height 41
type input "102002173"
type input "4505362583"
select select "number:0"
type input "[DATE]"
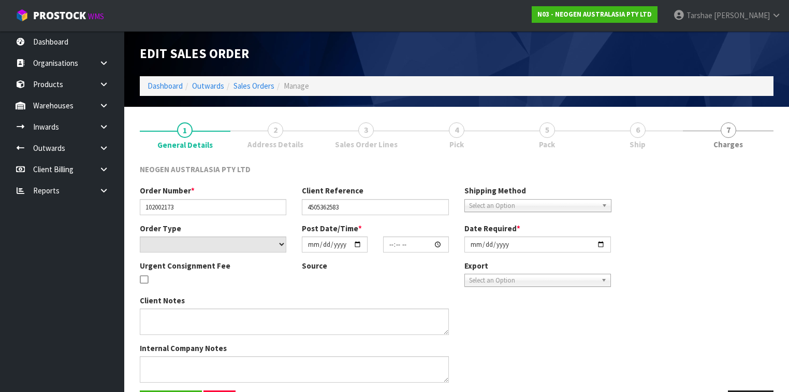
type input "10:20:00.000"
type input "[DATE]"
type textarea "ATTN: LOUISE JOHNS"
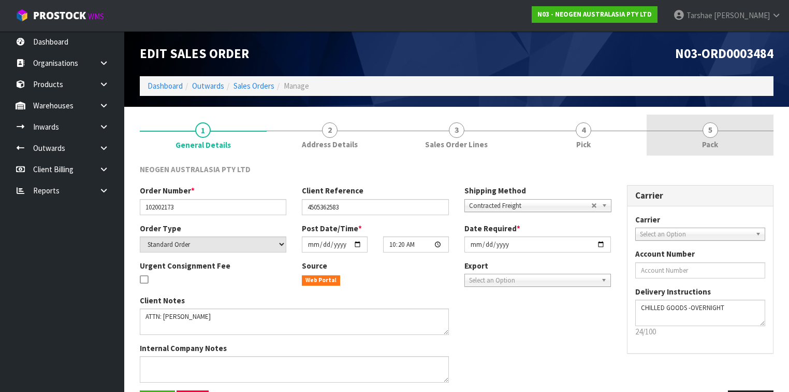
click at [583, 146] on span "Pick" at bounding box center [583, 144] width 15 height 11
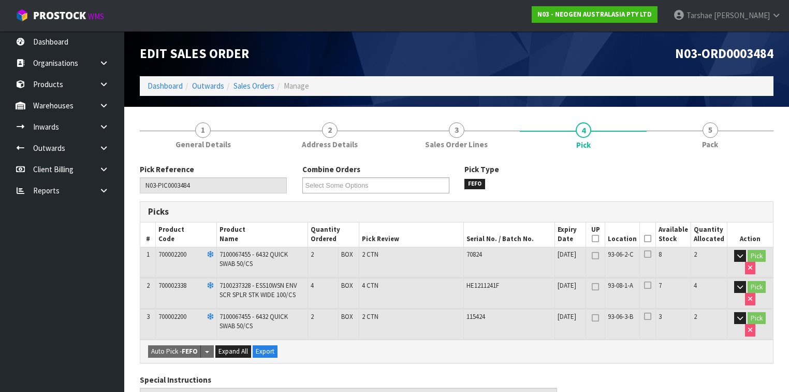
click at [651, 239] on icon at bounding box center [647, 238] width 7 height 1
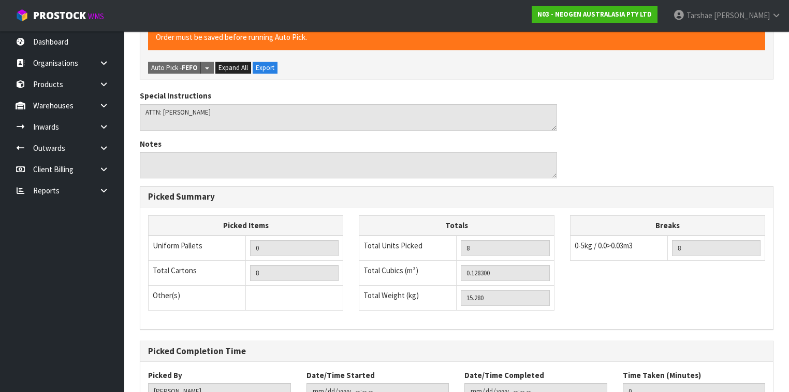
scroll to position [396, 0]
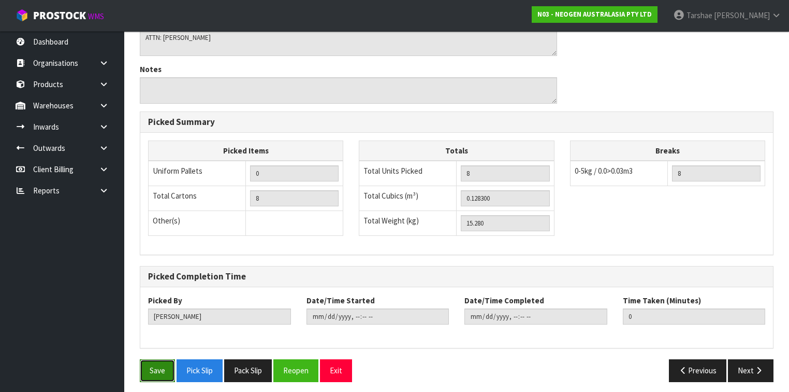
click at [168, 367] on button "Save" at bounding box center [157, 370] width 35 height 22
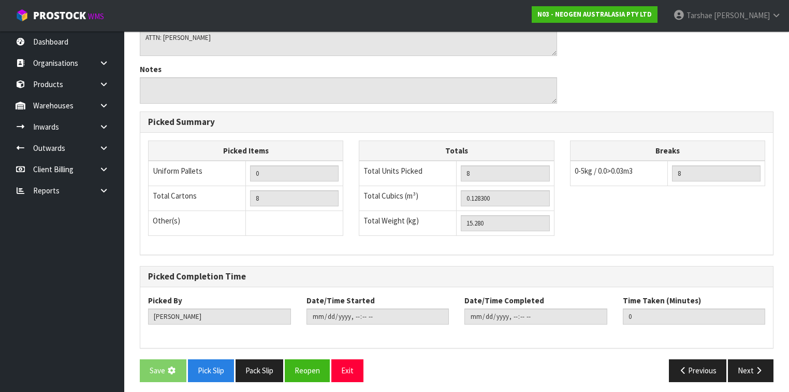
scroll to position [0, 0]
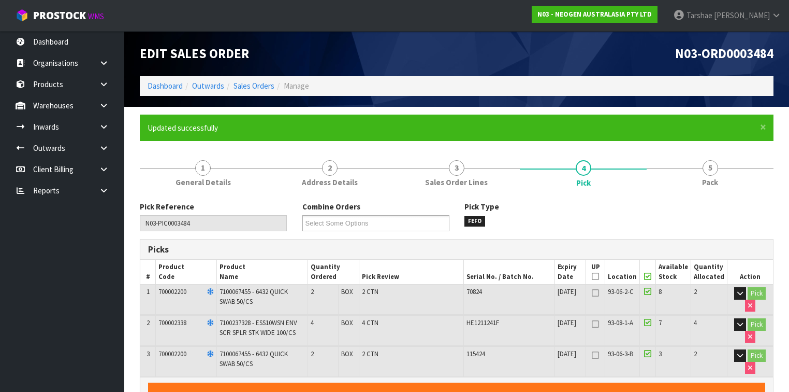
type input "[PERSON_NAME]"
type input "2025-09-30T14:25:54"
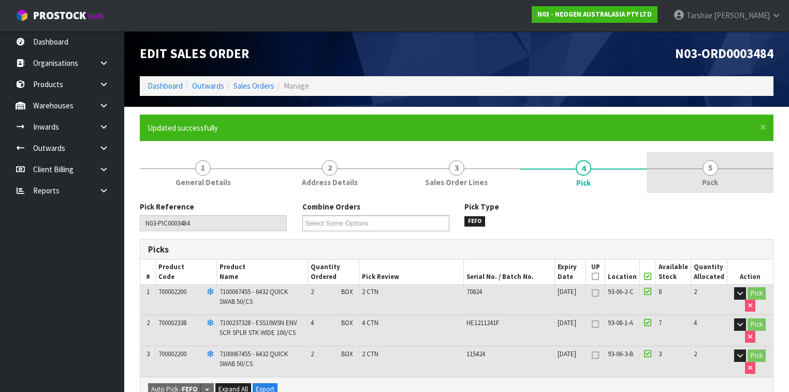
click at [723, 177] on link "5 Pack" at bounding box center [710, 172] width 127 height 41
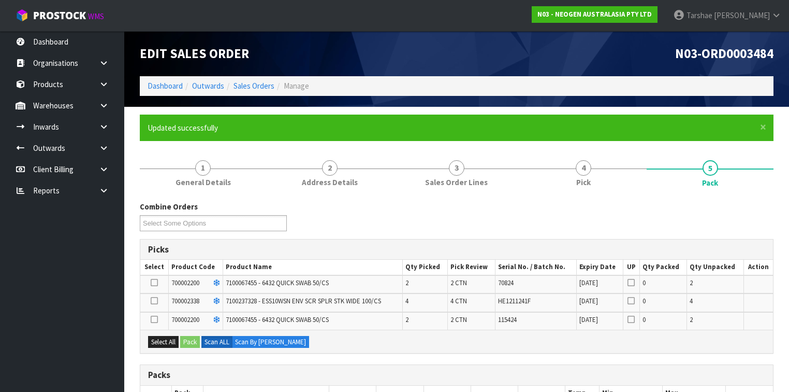
click at [154, 300] on icon at bounding box center [154, 300] width 7 height 1
click at [0, 0] on input "checkbox" at bounding box center [0, 0] width 0 height 0
click at [186, 339] on button "Pack" at bounding box center [190, 342] width 20 height 12
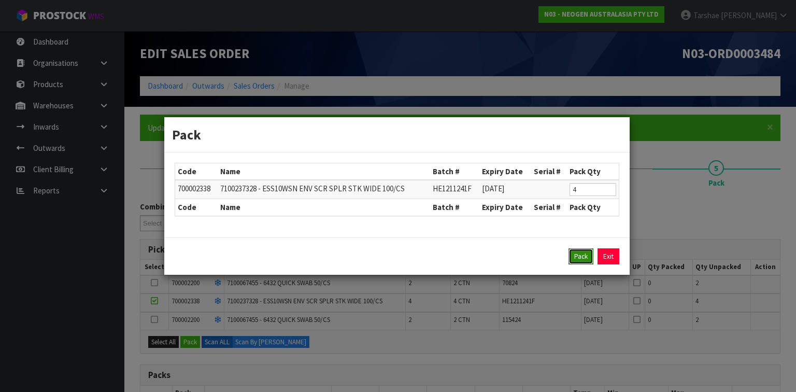
click at [579, 257] on button "Pack" at bounding box center [580, 256] width 25 height 17
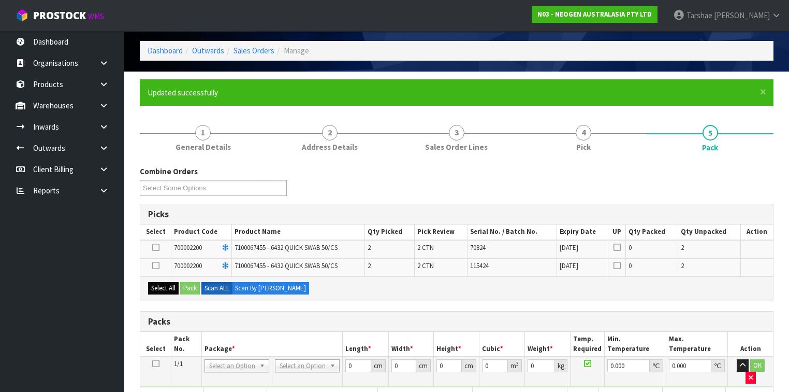
scroll to position [83, 0]
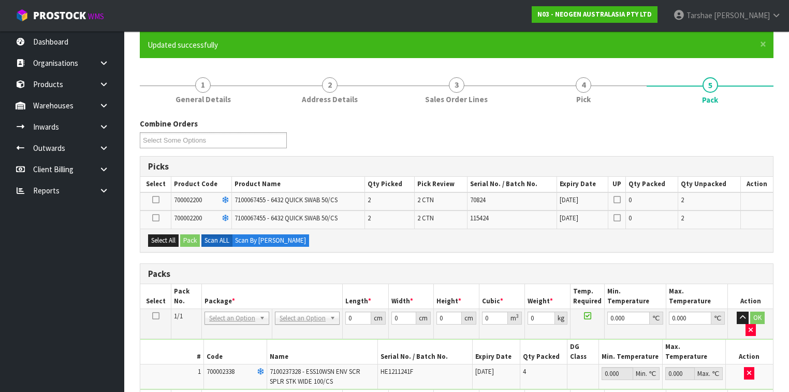
click at [156, 199] on icon at bounding box center [155, 199] width 7 height 1
click at [0, 0] on input "checkbox" at bounding box center [0, 0] width 0 height 0
click at [191, 238] on button "Pack" at bounding box center [190, 240] width 20 height 12
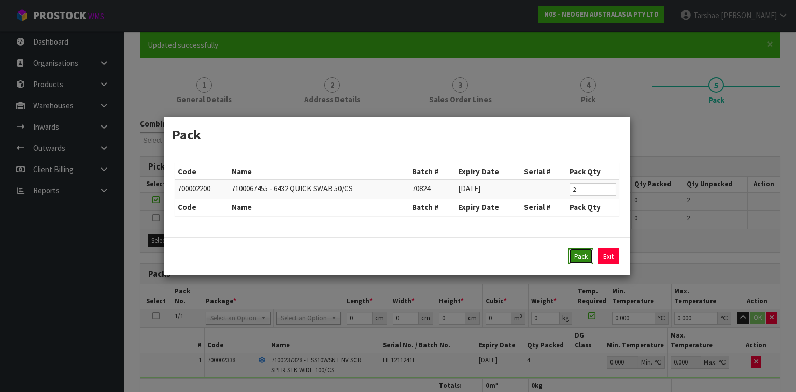
drag, startPoint x: 579, startPoint y: 256, endPoint x: 400, endPoint y: 238, distance: 180.1
click at [579, 256] on button "Pack" at bounding box center [580, 256] width 25 height 17
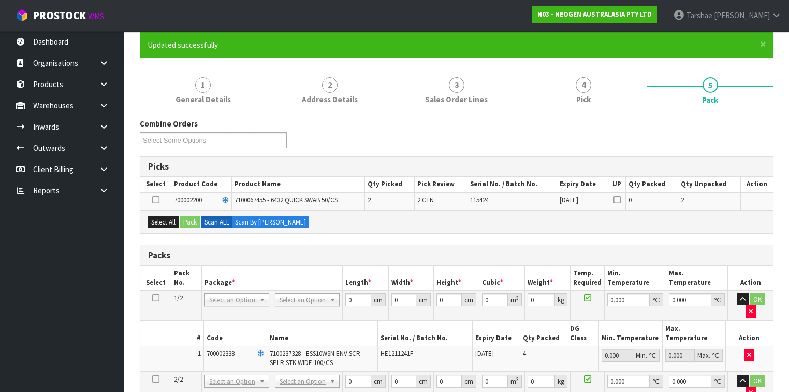
click at [156, 200] on icon at bounding box center [155, 199] width 7 height 1
click at [0, 0] on input "checkbox" at bounding box center [0, 0] width 0 height 0
click at [190, 219] on button "Pack" at bounding box center [190, 222] width 20 height 12
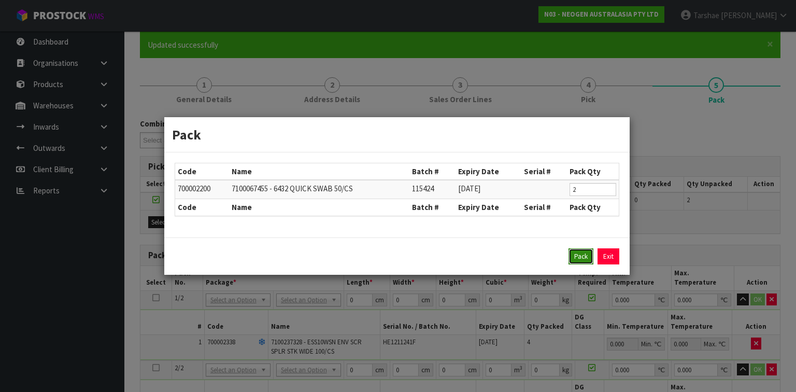
click at [572, 258] on button "Pack" at bounding box center [580, 256] width 25 height 17
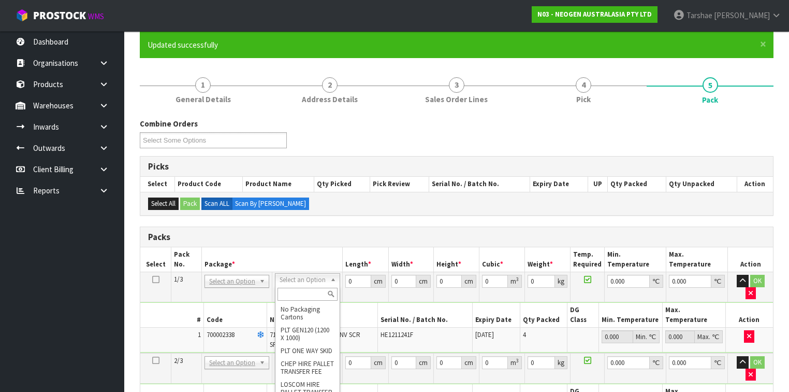
click at [306, 293] on input "text" at bounding box center [308, 293] width 60 height 13
type input "A4"
type input "31"
type input "22.5"
type input "25"
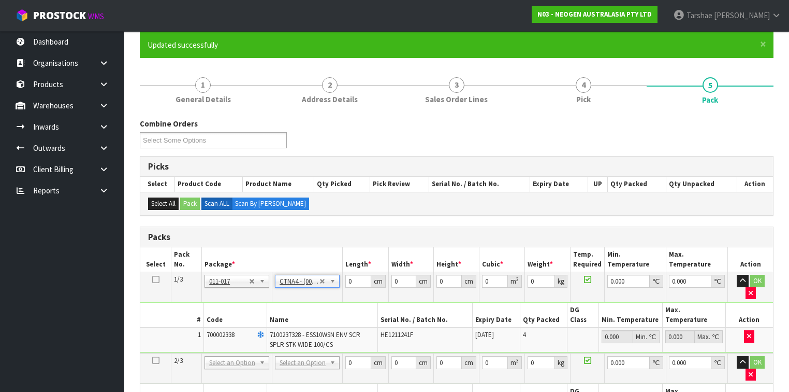
type input "0.017438"
type input "13.88"
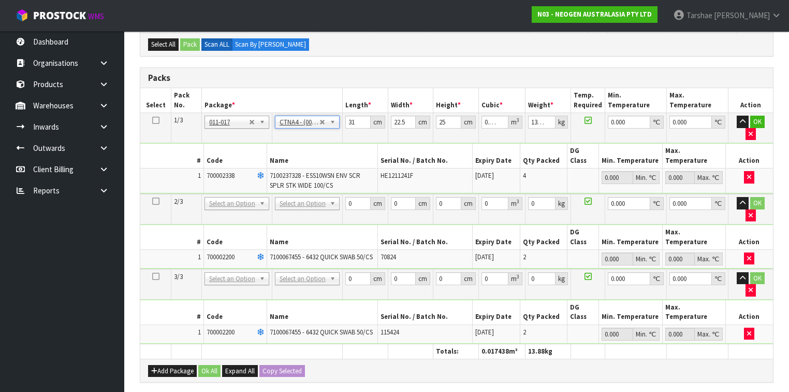
scroll to position [249, 0]
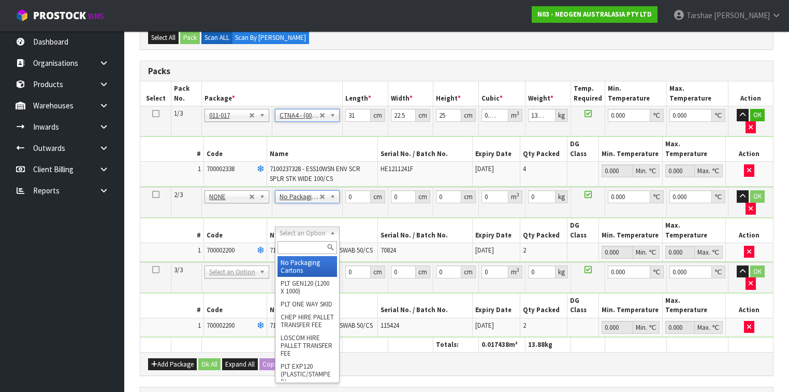
type input "2"
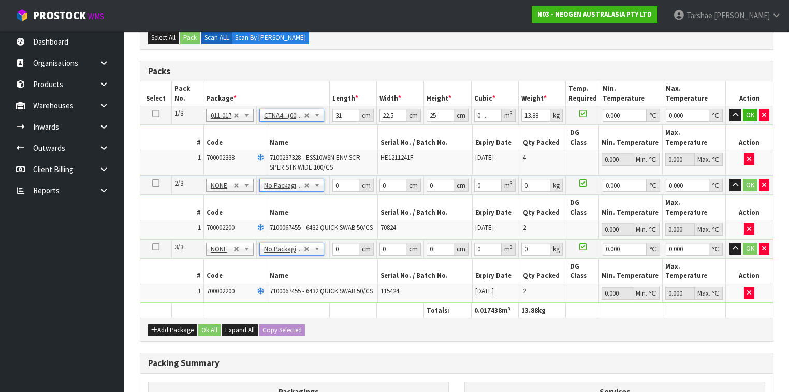
click at [341, 121] on td "31 cm" at bounding box center [353, 115] width 47 height 19
click at [342, 120] on input "31" at bounding box center [346, 115] width 27 height 13
click at [345, 116] on input "31" at bounding box center [346, 115] width 27 height 13
click at [343, 120] on input "31" at bounding box center [346, 115] width 27 height 13
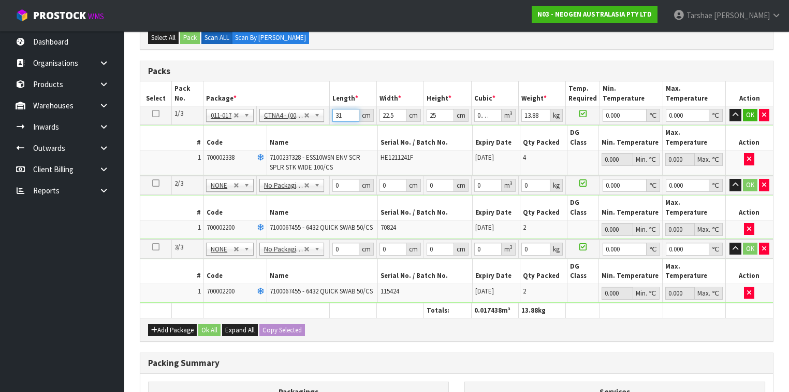
click at [343, 120] on input "31" at bounding box center [346, 115] width 27 height 13
type input "3"
type input "0.001687"
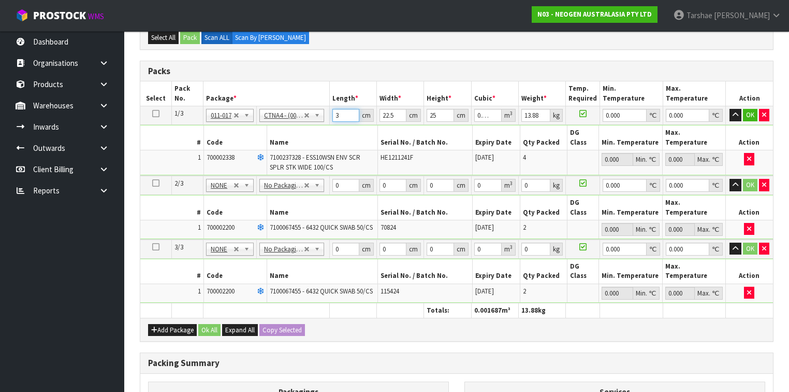
type input "32"
type input "0.018"
type input "32"
type input "2"
type input "0.0016"
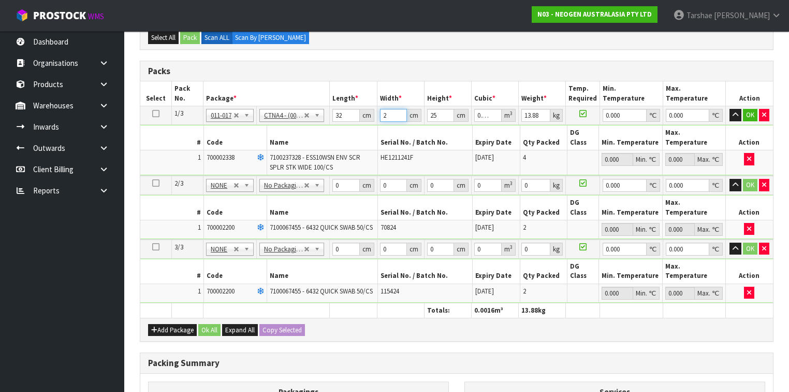
type input "24"
type input "0.0192"
type input "24"
type input "1"
type input "0.000768"
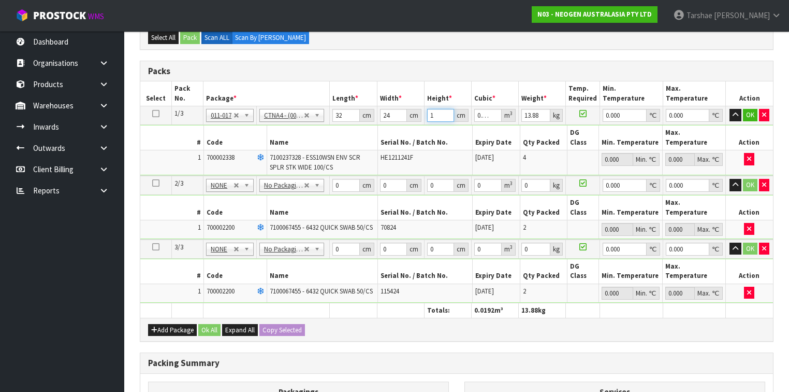
type input "19"
type input "0.014592"
type input "19"
type input "2"
type input "0"
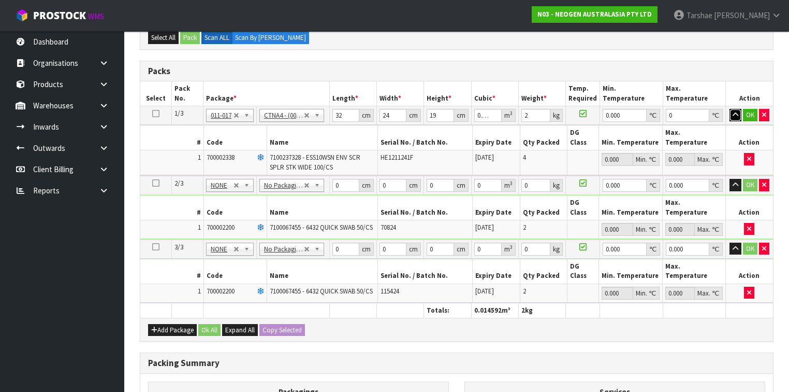
click at [730, 109] on button "button" at bounding box center [736, 115] width 12 height 12
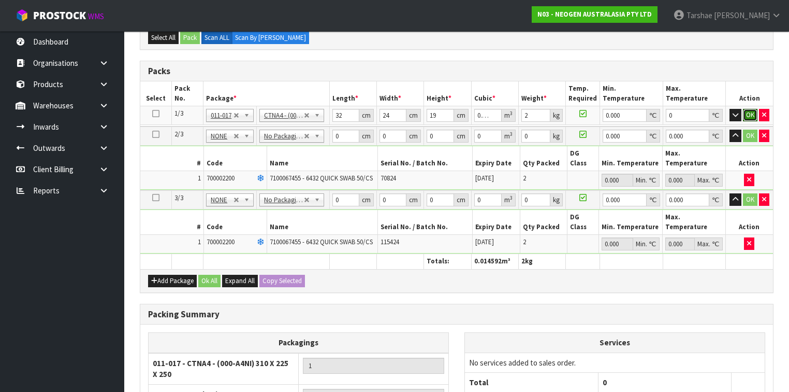
click button "OK" at bounding box center [750, 115] width 15 height 12
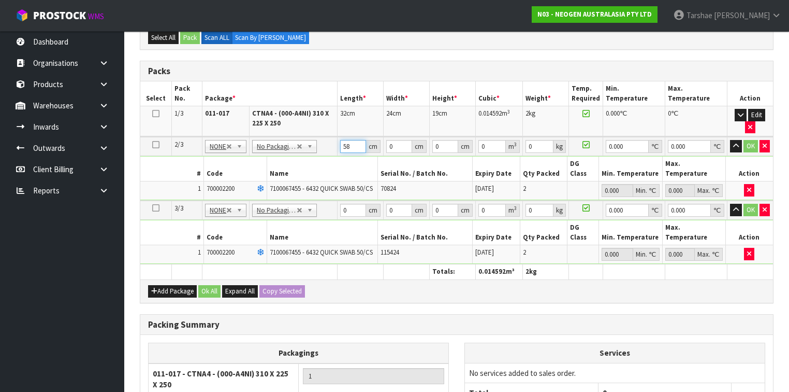
type input "58"
type input "35"
type input "3"
type input "0.00609"
type input "31"
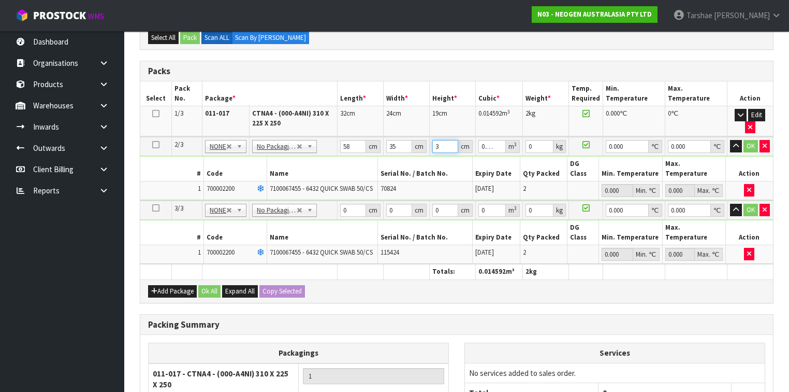
type input "0.06293"
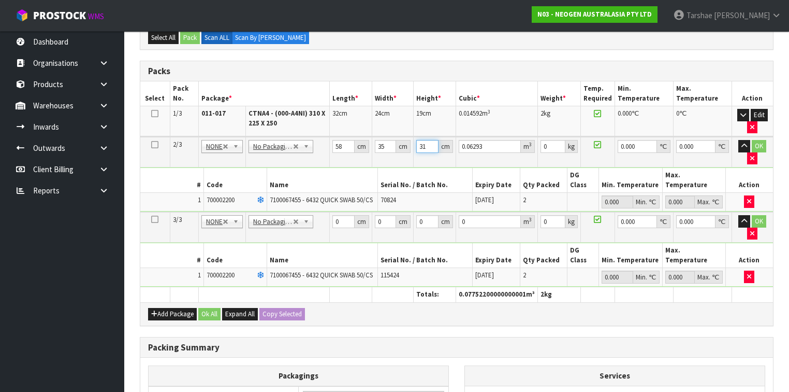
type input "31"
type input "8"
type input "0"
click at [739, 140] on button "button" at bounding box center [745, 146] width 12 height 12
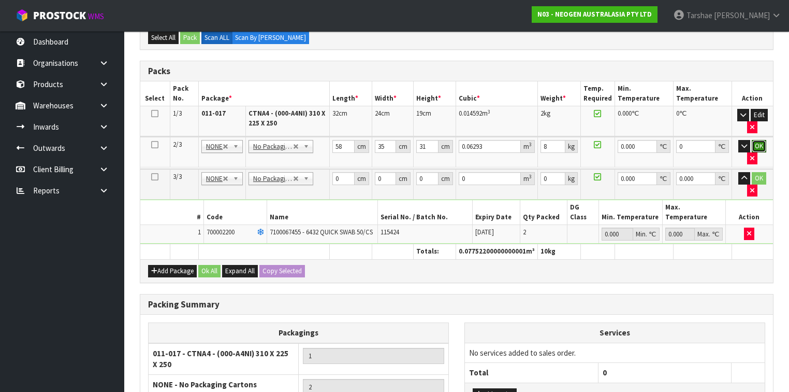
click button "OK" at bounding box center [759, 146] width 15 height 12
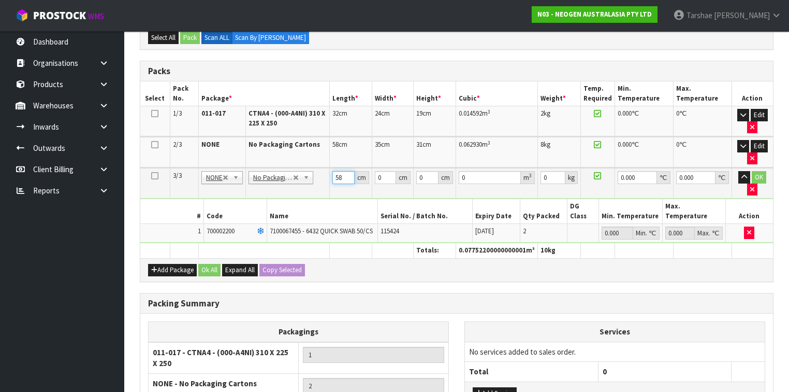
type input "58"
type input "35"
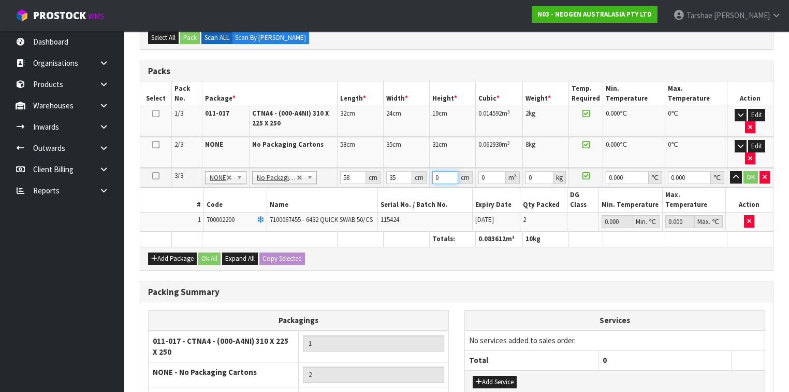
type input "3"
type input "0.00609"
type input "31"
type input "0.06293"
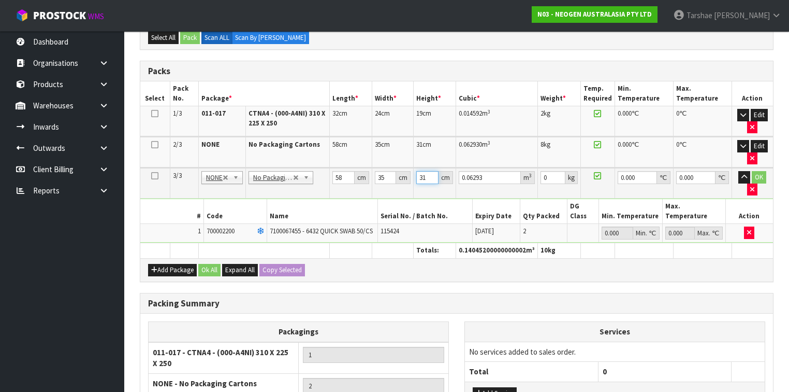
type input "31"
type input "7"
type input "0"
click at [739, 171] on button "button" at bounding box center [745, 177] width 12 height 12
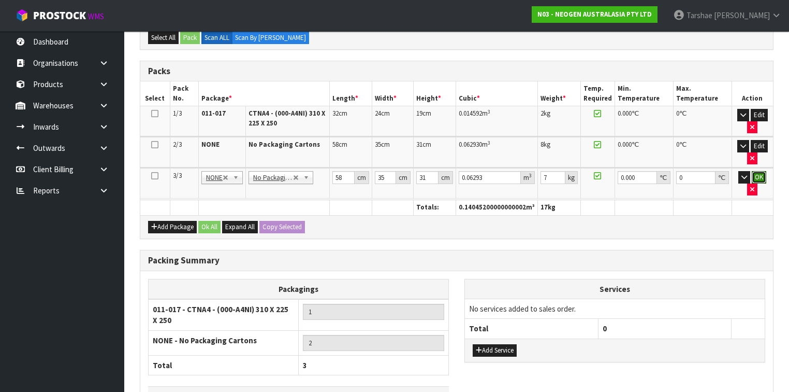
click button "OK" at bounding box center [759, 177] width 15 height 12
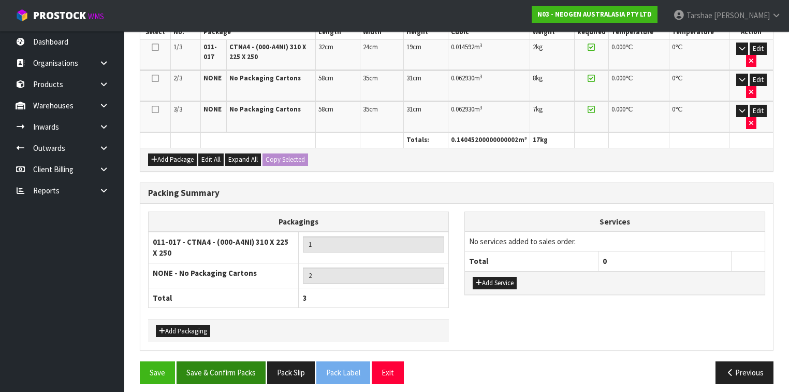
scroll to position [316, 0]
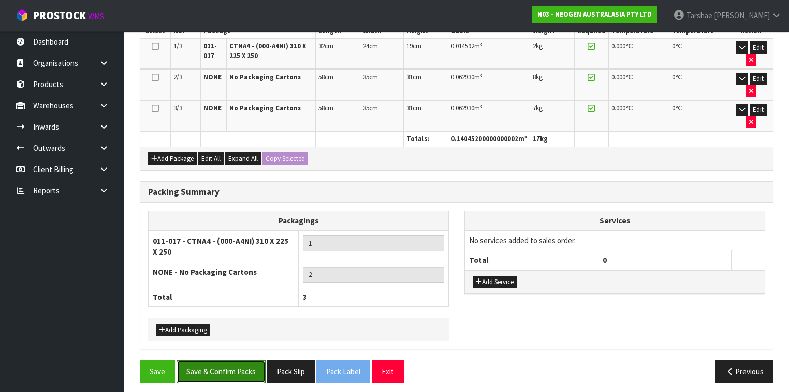
click at [220, 367] on button "Save & Confirm Packs" at bounding box center [221, 371] width 89 height 22
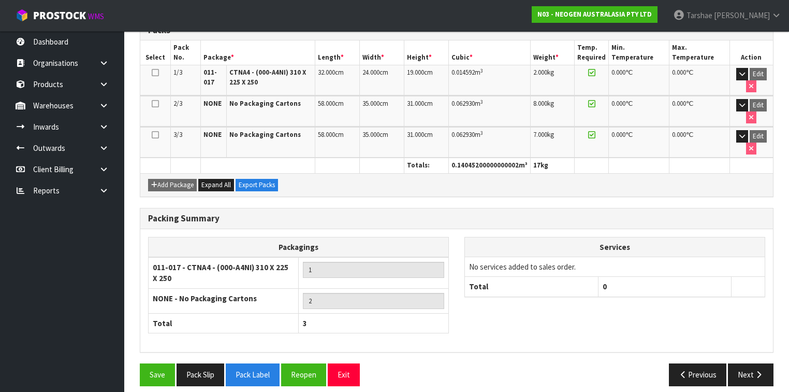
scroll to position [290, 0]
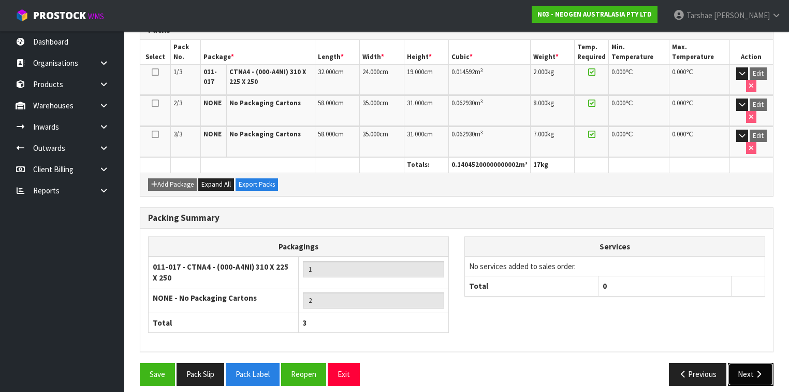
click at [760, 363] on button "Next" at bounding box center [751, 374] width 46 height 22
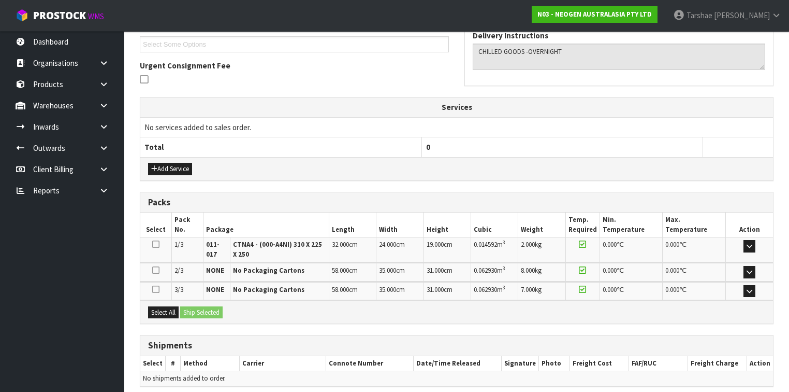
scroll to position [321, 0]
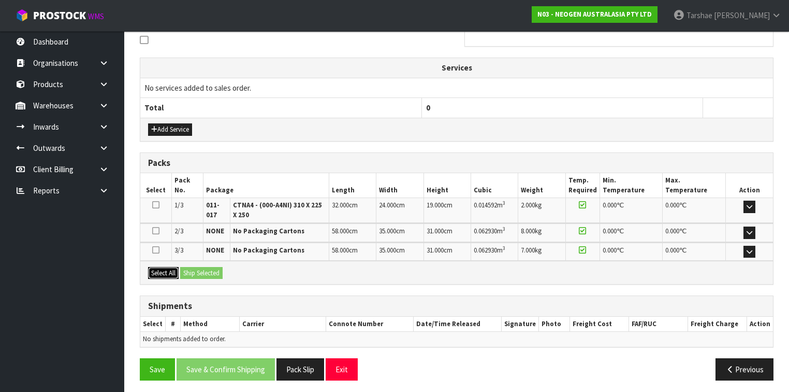
drag, startPoint x: 160, startPoint y: 271, endPoint x: 182, endPoint y: 266, distance: 23.5
click at [160, 271] on button "Select All" at bounding box center [163, 273] width 31 height 12
click at [199, 268] on button "Ship Selected" at bounding box center [201, 273] width 42 height 12
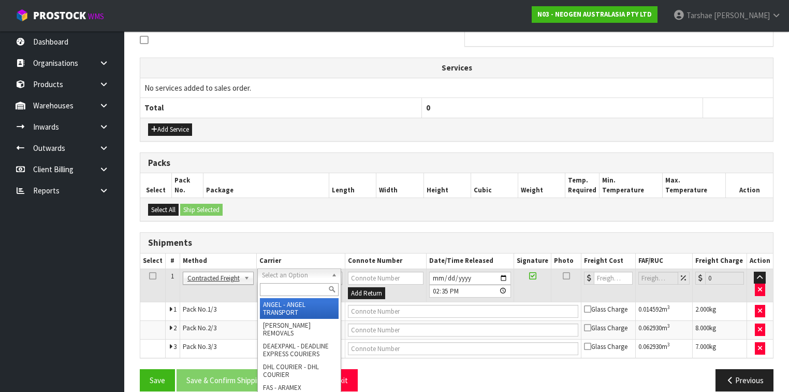
click at [313, 287] on input "text" at bounding box center [299, 289] width 79 height 13
type input "NZP"
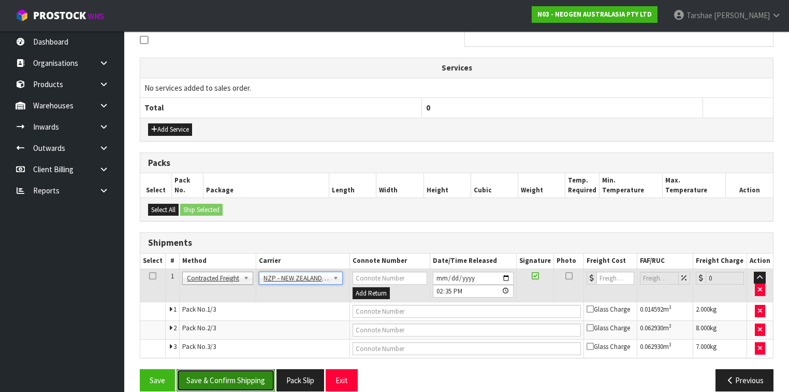
click at [257, 376] on button "Save & Confirm Shipping" at bounding box center [226, 380] width 98 height 22
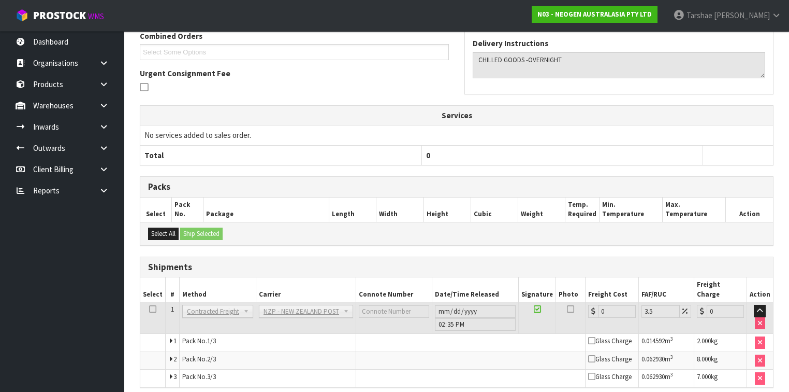
scroll to position [316, 0]
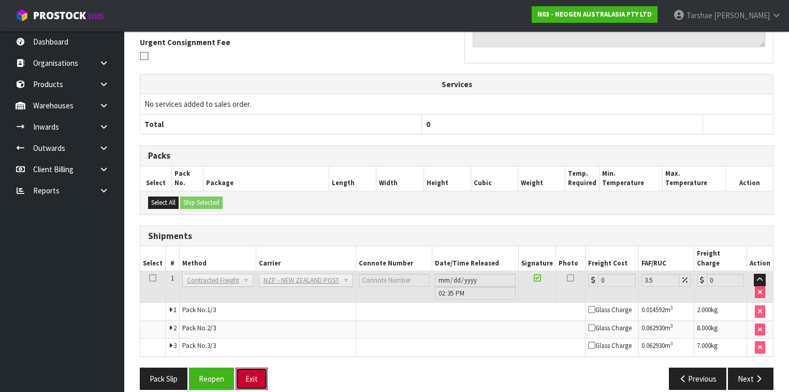
click at [256, 373] on button "Exit" at bounding box center [252, 378] width 32 height 22
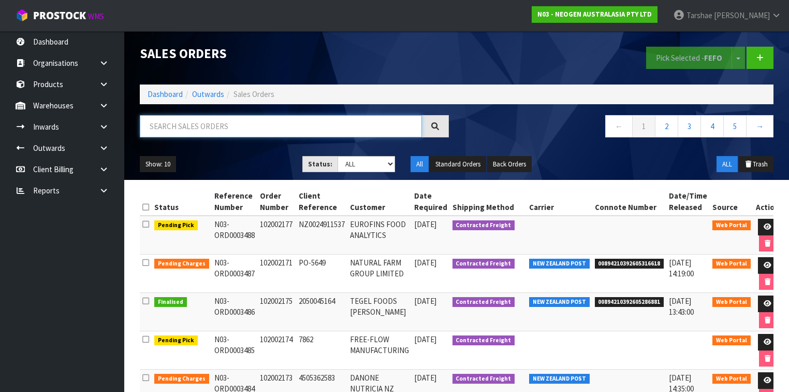
click at [210, 116] on input "text" at bounding box center [281, 126] width 282 height 22
type input "JOB-0415197"
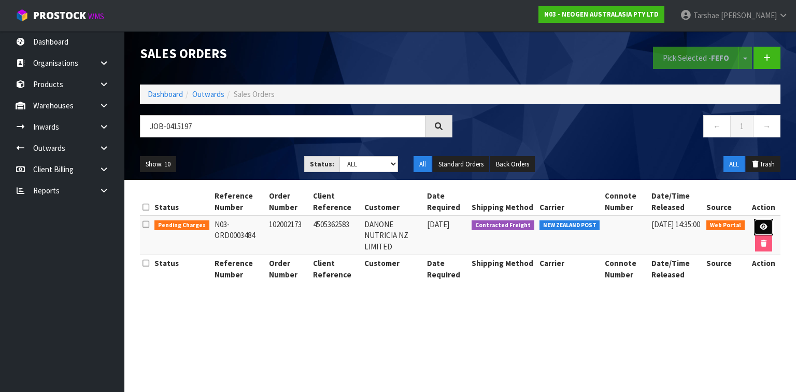
click at [770, 220] on link at bounding box center [763, 227] width 19 height 17
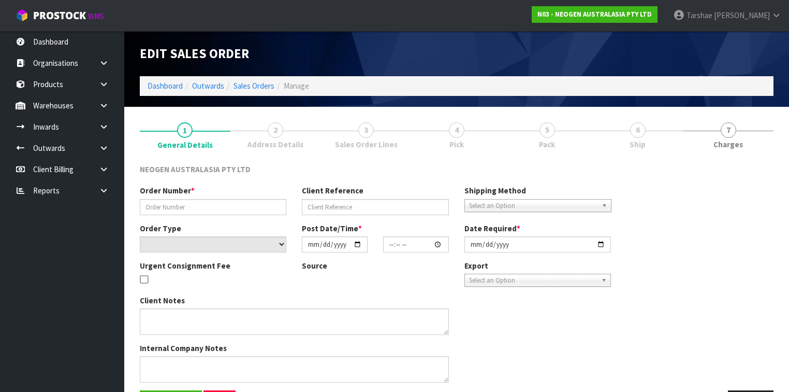
type input "102002173"
type input "4505362583"
select select "number:0"
type input "2025-09-30"
type input "10:20:00.000"
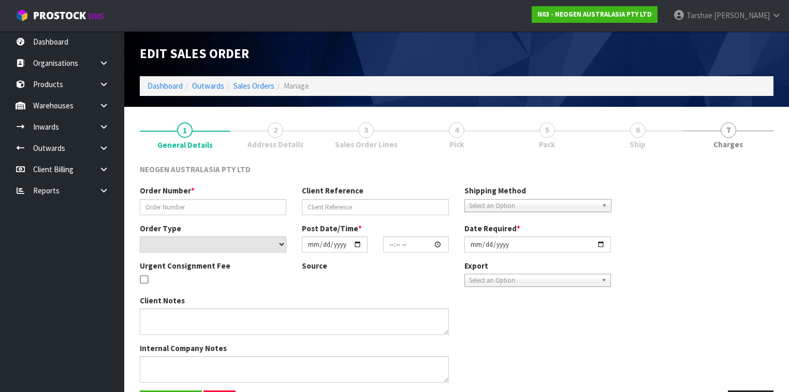
type input "2025-09-30"
type textarea "ATTN: LOUISE JOHNS"
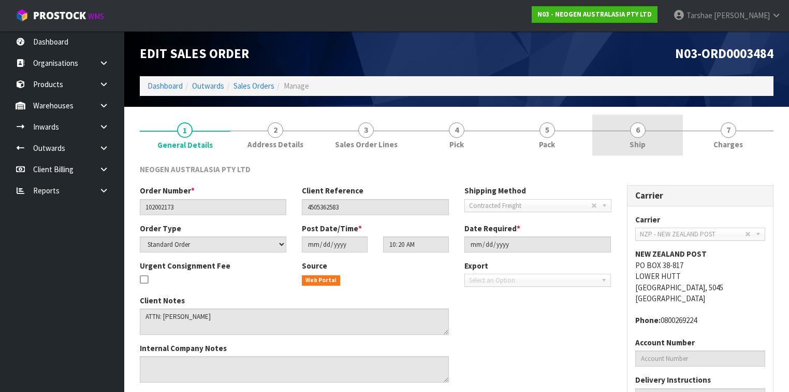
click at [642, 144] on span "Ship" at bounding box center [638, 144] width 16 height 11
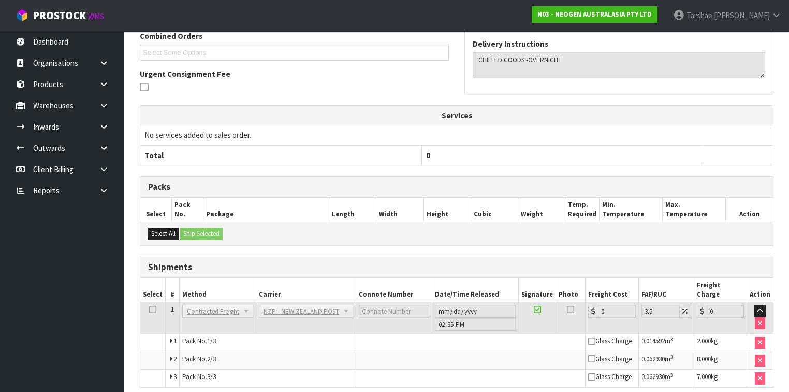
scroll to position [267, 0]
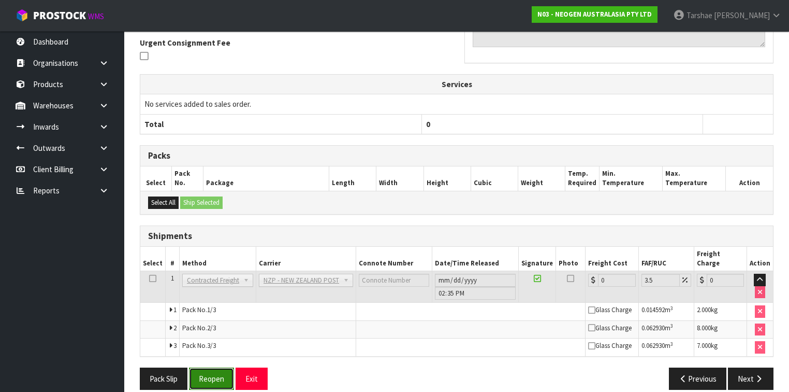
click at [224, 367] on button "Reopen" at bounding box center [211, 378] width 45 height 22
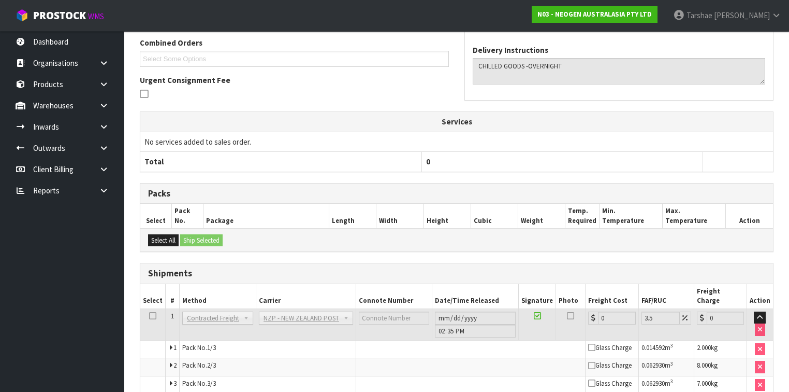
scroll to position [0, 0]
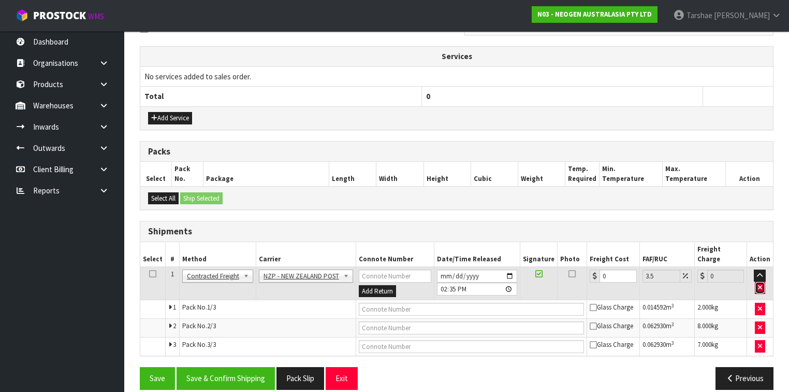
click at [759, 284] on icon "button" at bounding box center [760, 287] width 4 height 7
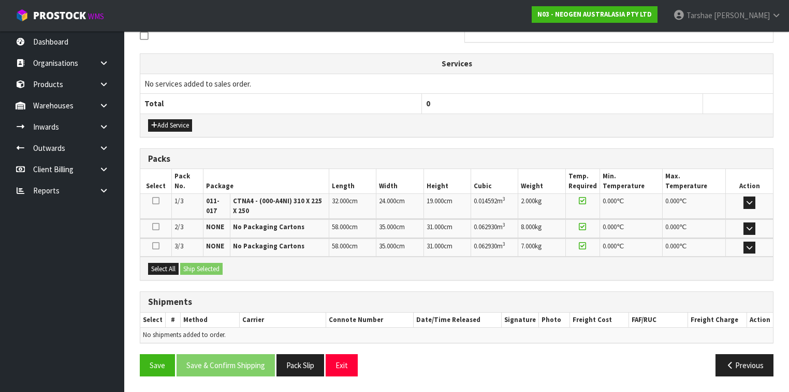
scroll to position [321, 0]
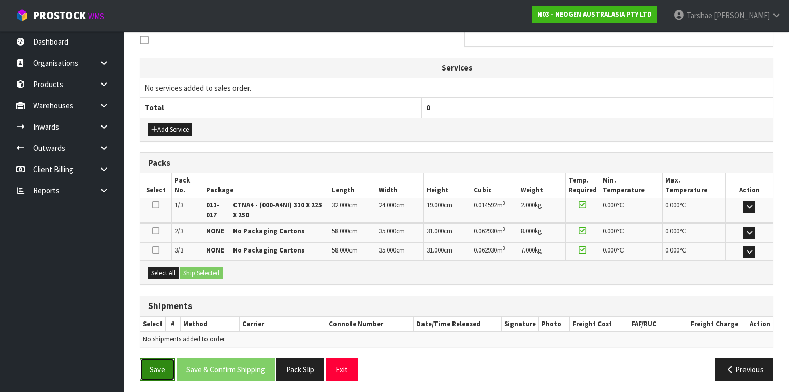
click at [157, 364] on button "Save" at bounding box center [157, 369] width 35 height 22
click at [335, 363] on button "Exit" at bounding box center [342, 369] width 32 height 22
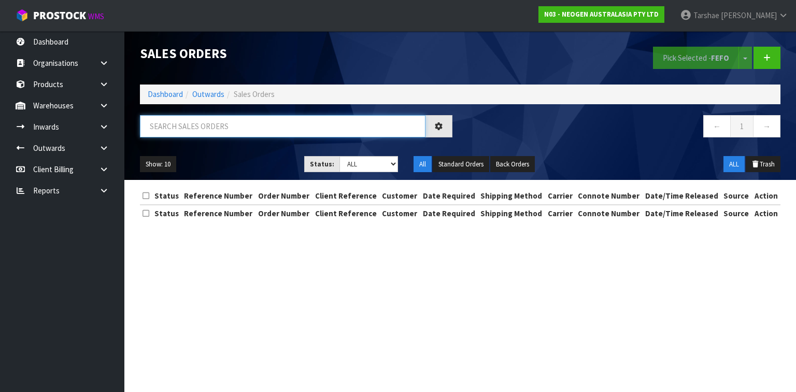
click at [269, 126] on input "text" at bounding box center [282, 126] width 285 height 22
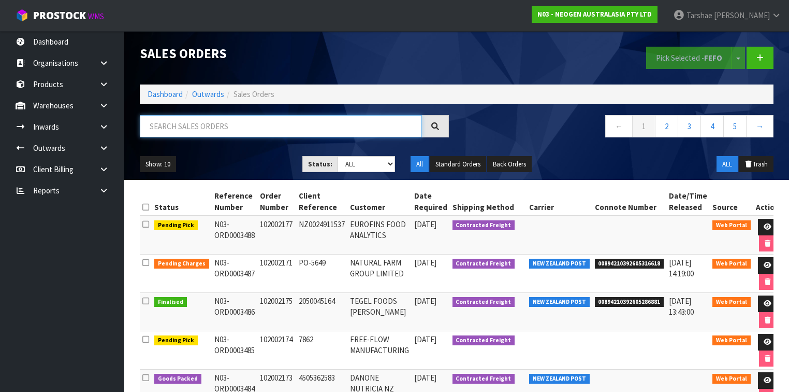
click at [376, 127] on input "text" at bounding box center [281, 126] width 282 height 22
click at [328, 115] on input "text" at bounding box center [281, 126] width 282 height 22
type input "JOB-0415197"
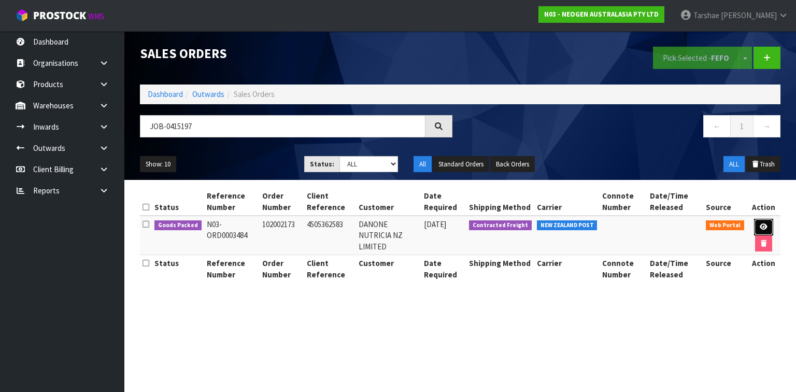
click at [759, 227] on icon at bounding box center [763, 226] width 8 height 7
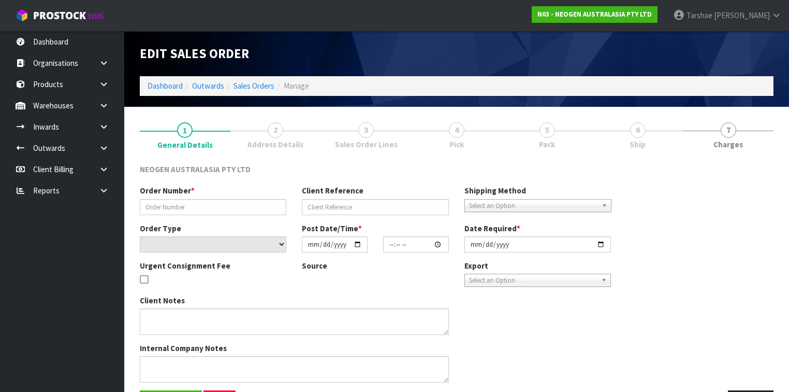
type input "102002173"
type input "4505362583"
select select "number:0"
type input "2025-09-30"
type input "10:20:00.000"
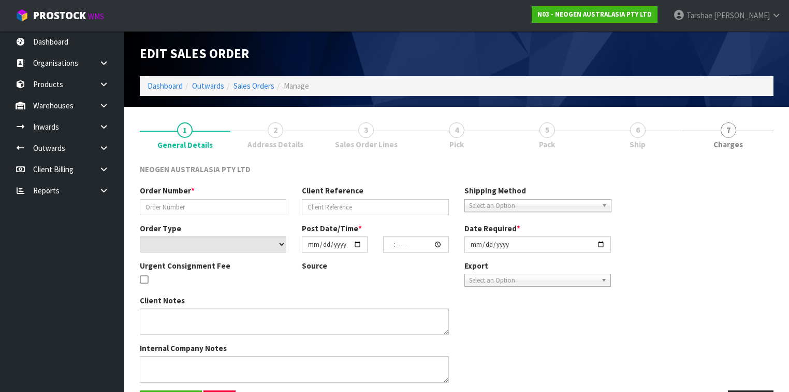
type input "2025-09-30"
type textarea "ATTN: LOUISE JOHNS"
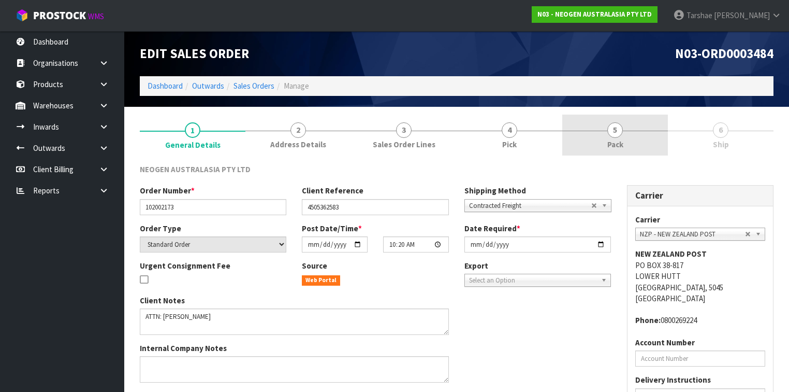
click at [633, 146] on link "5 Pack" at bounding box center [615, 134] width 106 height 41
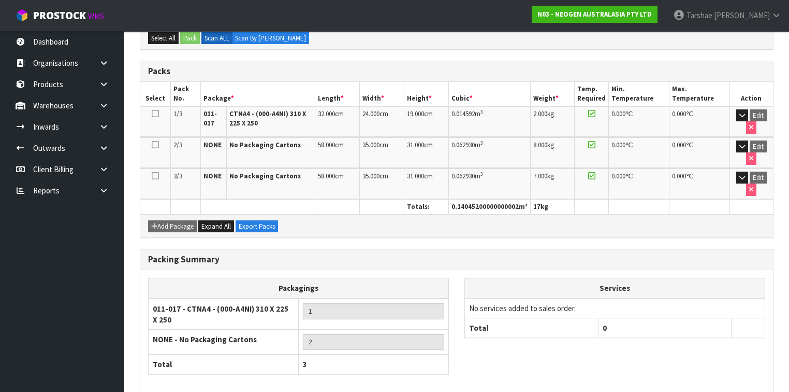
scroll to position [256, 0]
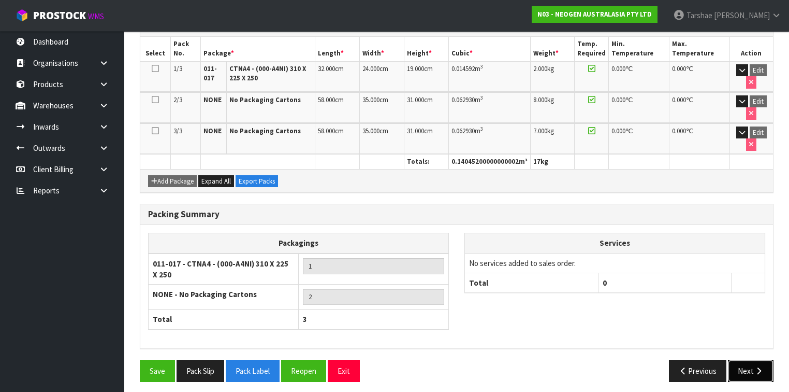
click at [751, 372] on button "Next" at bounding box center [751, 370] width 46 height 22
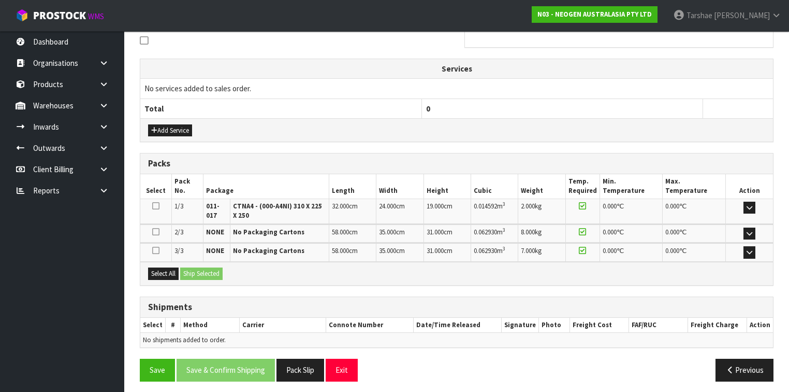
scroll to position [284, 0]
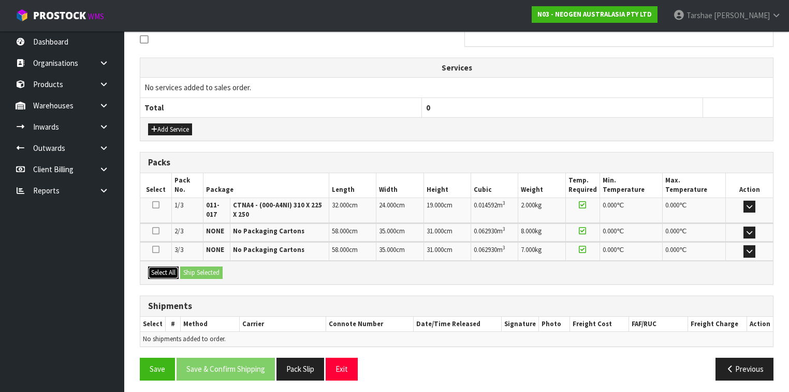
click at [172, 269] on button "Select All" at bounding box center [163, 272] width 31 height 12
click at [184, 269] on button "Ship Selected" at bounding box center [201, 272] width 42 height 12
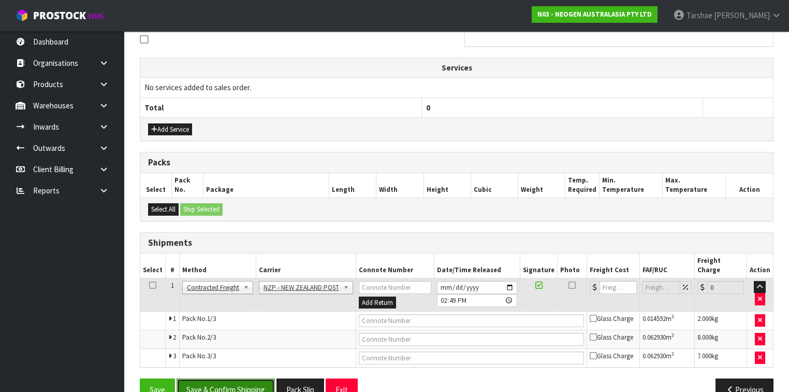
click at [230, 382] on button "Save & Confirm Shipping" at bounding box center [226, 389] width 98 height 22
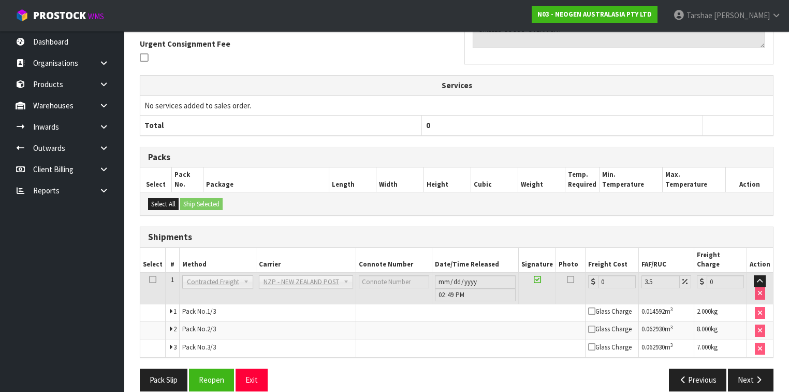
scroll to position [305, 0]
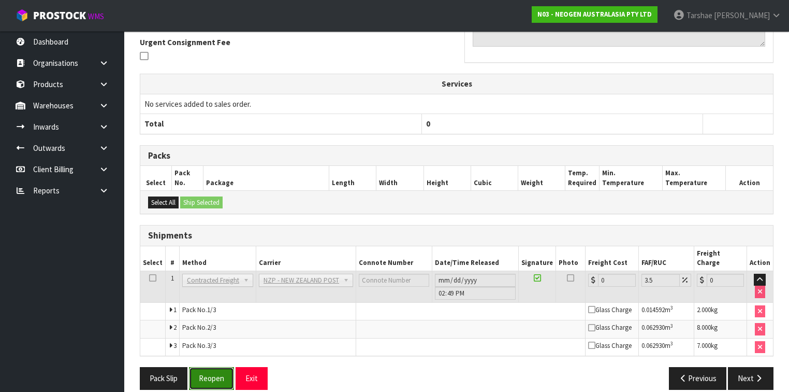
click at [211, 373] on button "Reopen" at bounding box center [211, 378] width 45 height 22
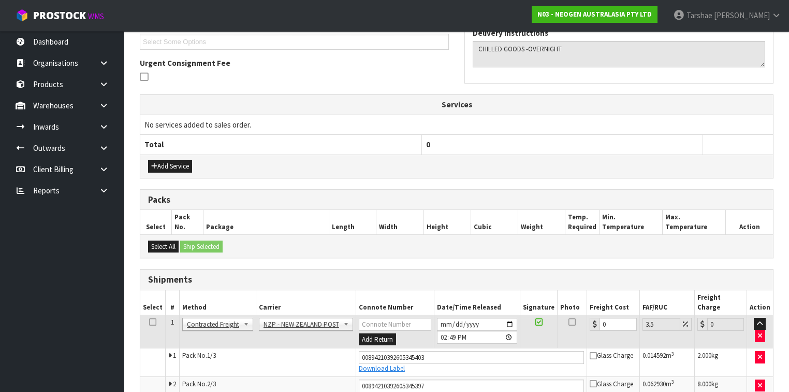
scroll to position [342, 0]
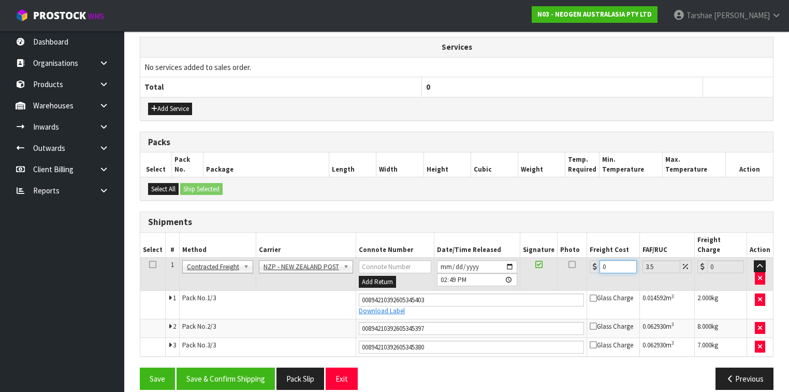
drag, startPoint x: 615, startPoint y: 255, endPoint x: 518, endPoint y: 241, distance: 97.9
click at [521, 241] on table "Select # Method Carrier Connote Number Date/Time Released Signature Photo Freig…" at bounding box center [456, 294] width 633 height 123
type input "1"
type input "1.03"
type input "12"
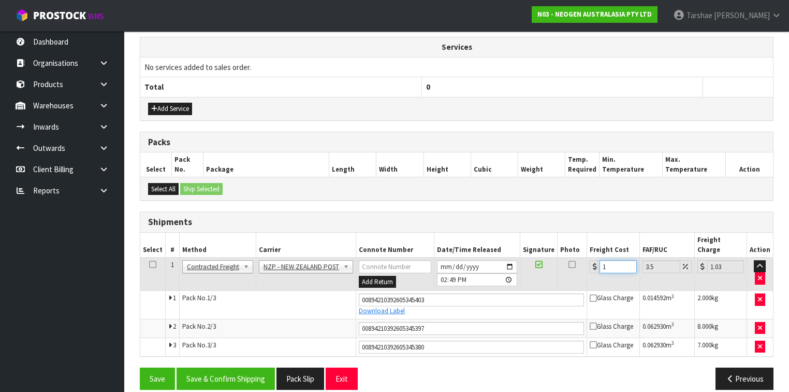
type input "12.42"
type input "121"
type input "125.23"
type input "121"
click at [560, 222] on h3 "Shipments" at bounding box center [456, 222] width 617 height 10
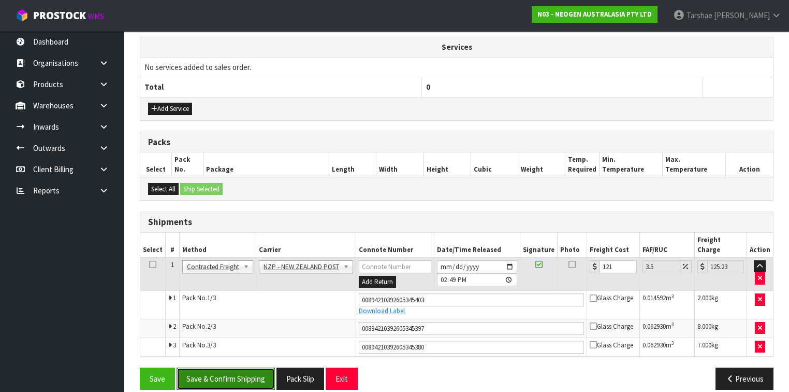
click at [213, 370] on button "Save & Confirm Shipping" at bounding box center [226, 378] width 98 height 22
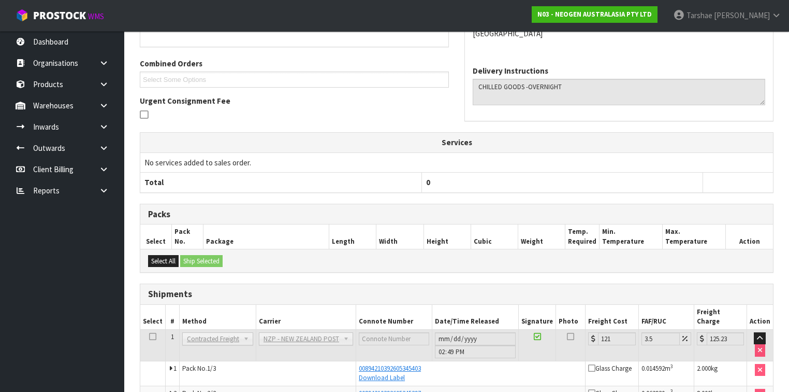
scroll to position [312, 0]
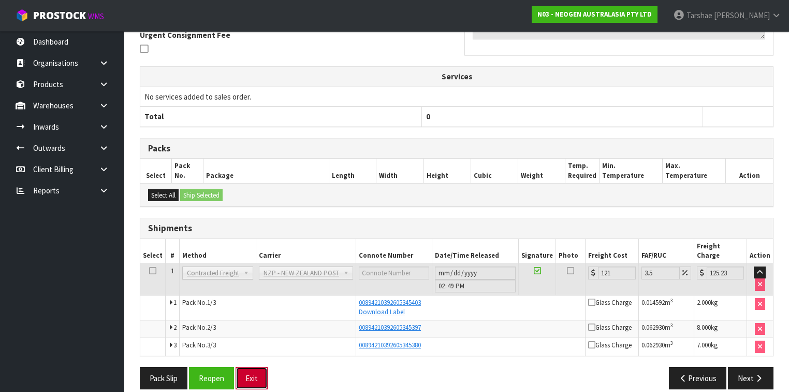
click at [251, 368] on button "Exit" at bounding box center [252, 378] width 32 height 22
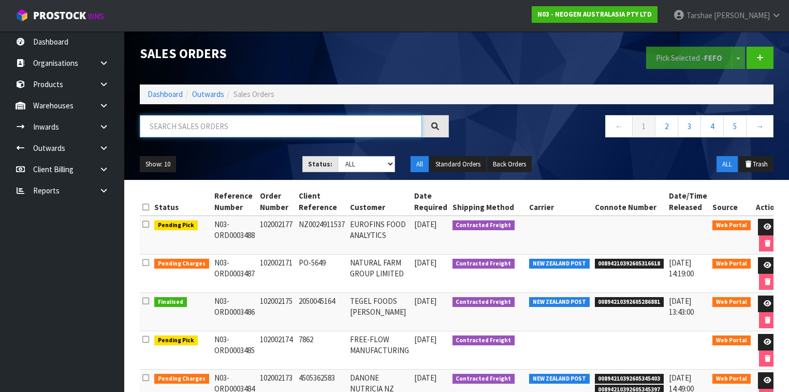
click at [354, 126] on input "text" at bounding box center [281, 126] width 282 height 22
type input "JOB-0415199"
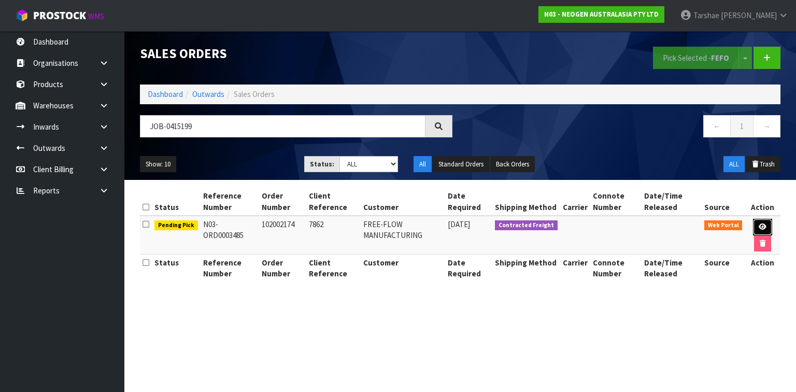
click at [759, 227] on icon at bounding box center [762, 226] width 8 height 7
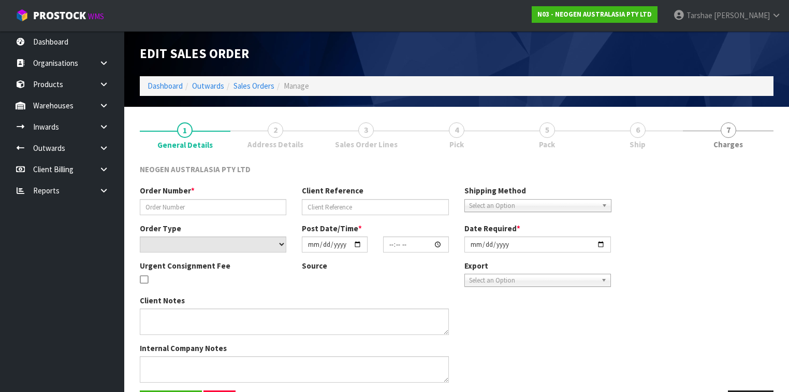
type input "102002174"
type input "7862"
select select "number:0"
type input "2025-09-30"
type input "10:28:00.000"
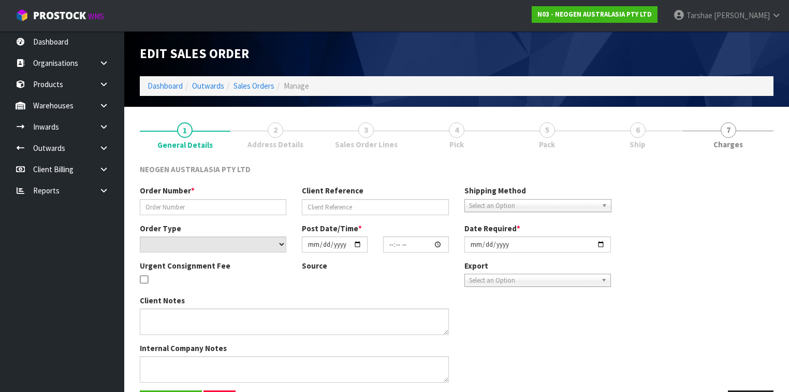
type input "2025-09-30"
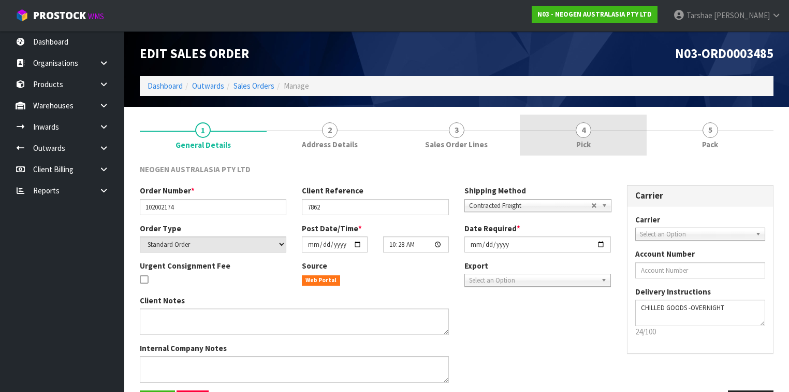
click at [607, 139] on link "4 Pick" at bounding box center [583, 134] width 127 height 41
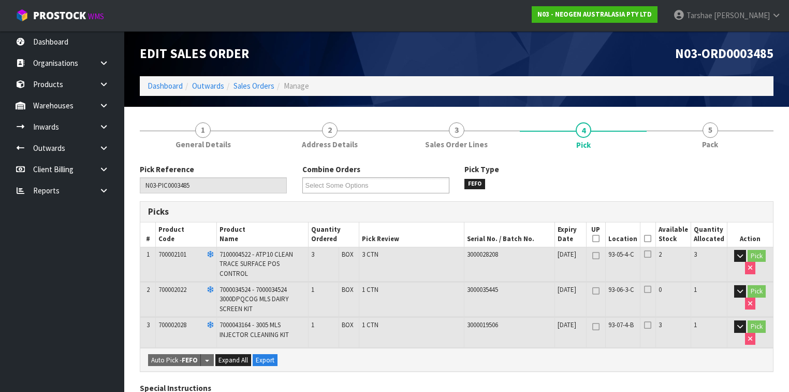
click at [652, 238] on icon at bounding box center [647, 238] width 7 height 1
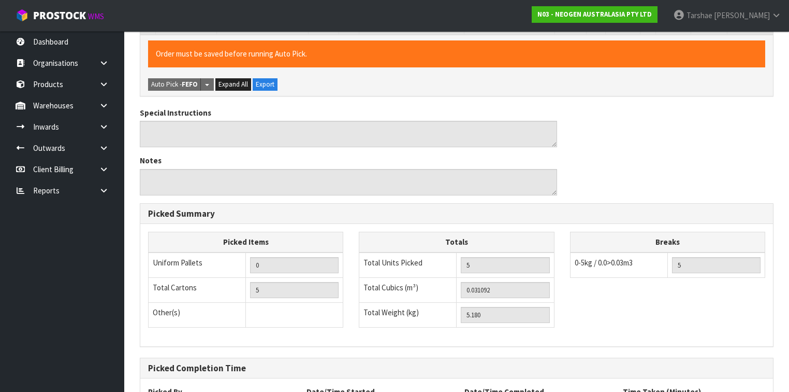
scroll to position [373, 0]
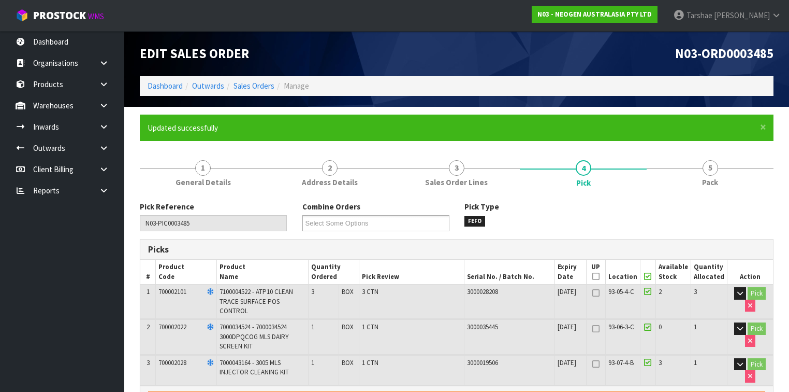
type input "Tarshae Graydon"
type input "2025-09-30T14:53:05"
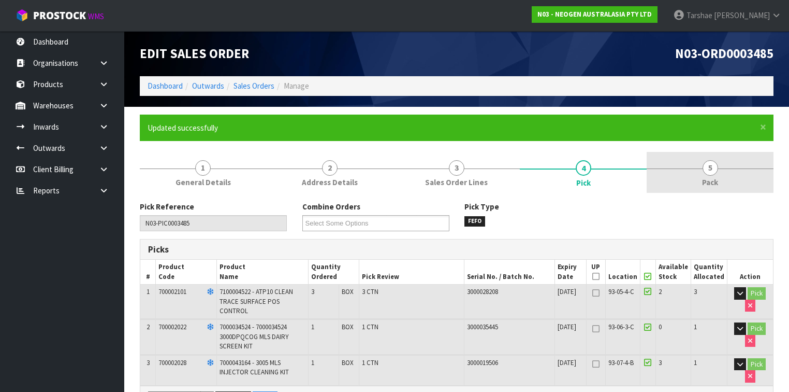
click at [709, 166] on span "5" at bounding box center [711, 168] width 16 height 16
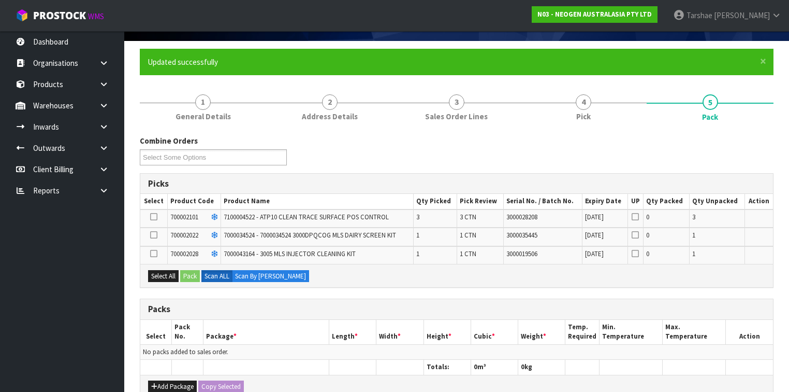
scroll to position [124, 0]
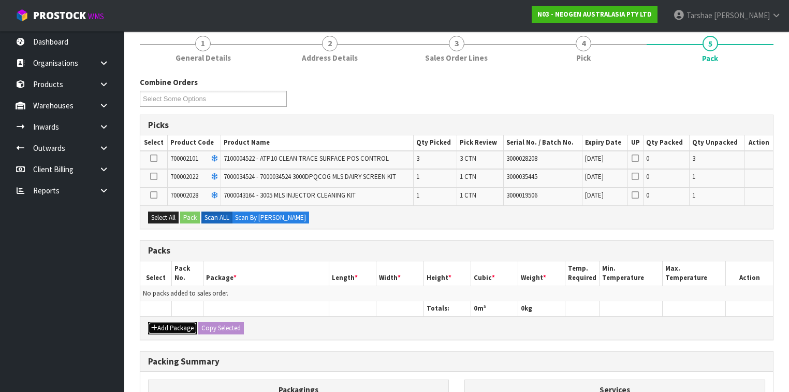
click at [178, 327] on button "Add Package" at bounding box center [172, 328] width 49 height 12
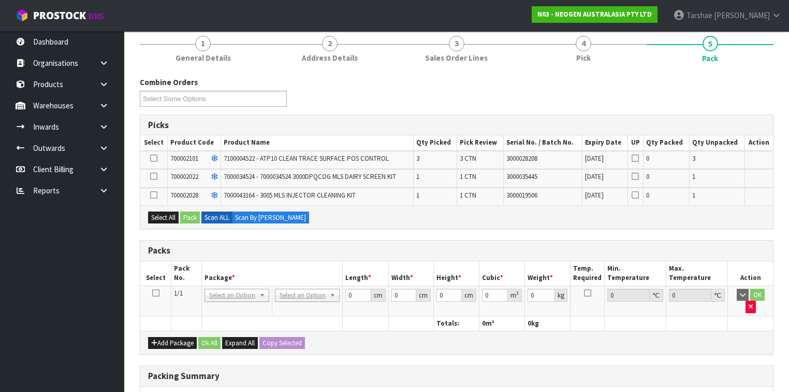
click at [153, 293] on icon at bounding box center [155, 293] width 7 height 1
click at [170, 211] on button "Select All" at bounding box center [163, 217] width 31 height 12
click at [201, 217] on div "Select All Pack Scan ALL Scan By Quantity" at bounding box center [456, 216] width 633 height 23
click at [197, 216] on button "Pack" at bounding box center [190, 217] width 20 height 12
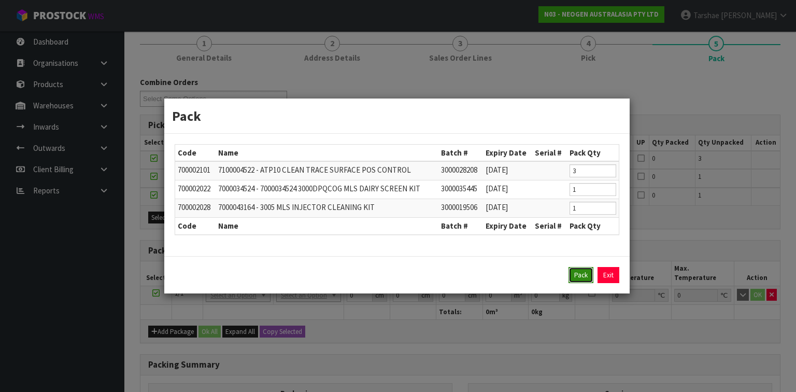
click at [574, 271] on button "Pack" at bounding box center [580, 275] width 25 height 17
type input "0.000"
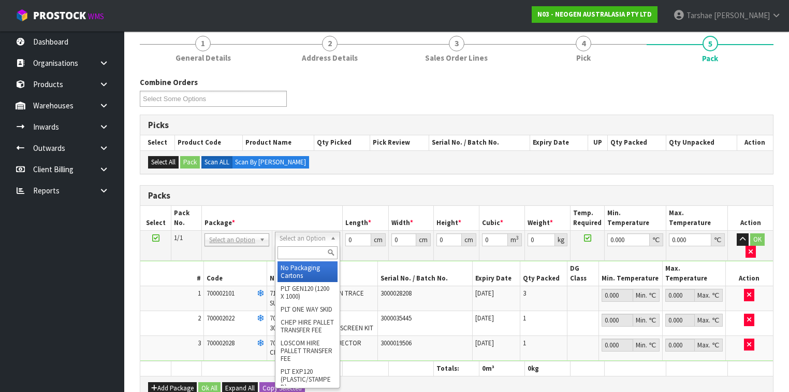
click at [316, 256] on input "text" at bounding box center [308, 252] width 60 height 13
type input "CTN6"
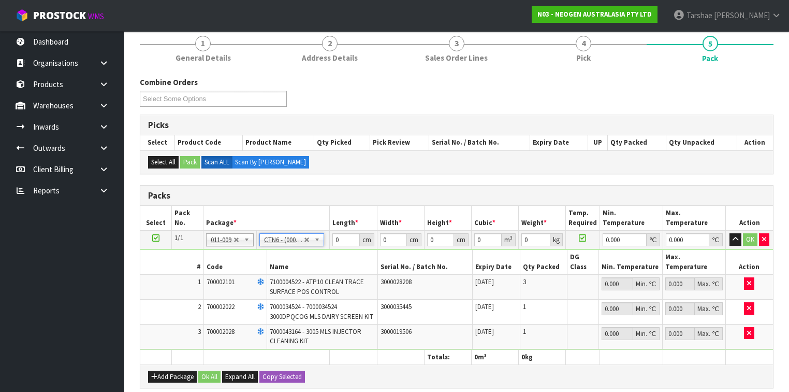
type input "45.5"
type input "30.5"
type input "0.042326"
type input "5.38"
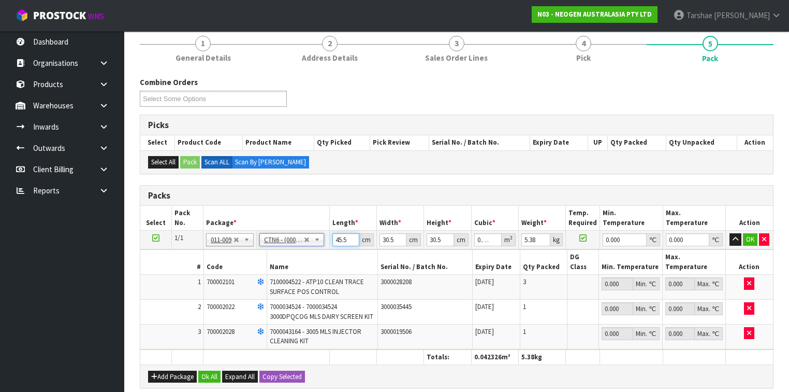
click at [349, 236] on input "45.5" at bounding box center [346, 239] width 27 height 13
type input "4"
type input "0.003721"
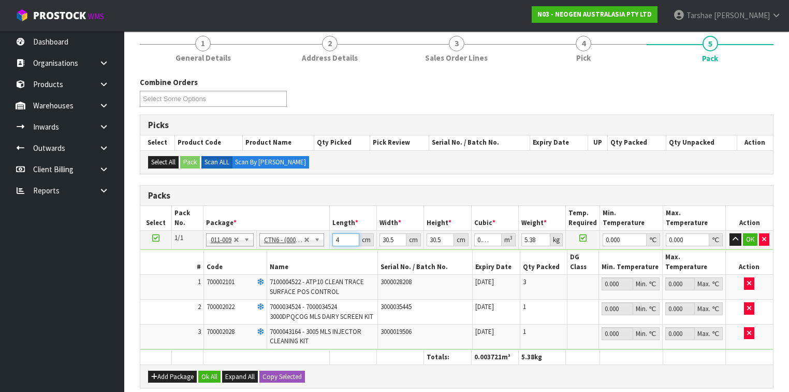
type input "46"
type input "0.042792"
type input "4"
type input "0.003721"
type input "48"
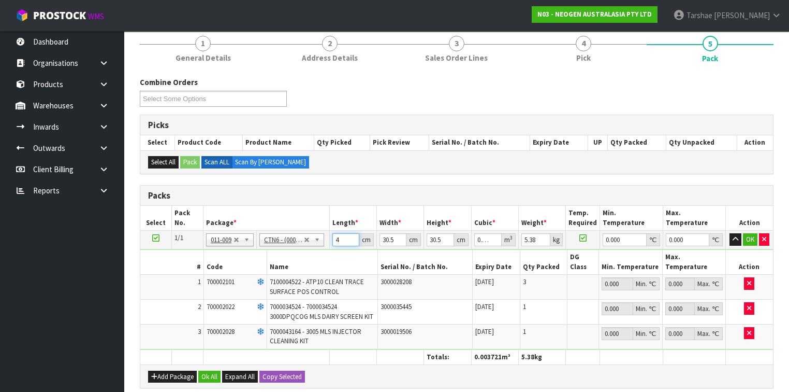
type input "0.044652"
type input "48"
type input "3"
type input "0.004392"
type input "32"
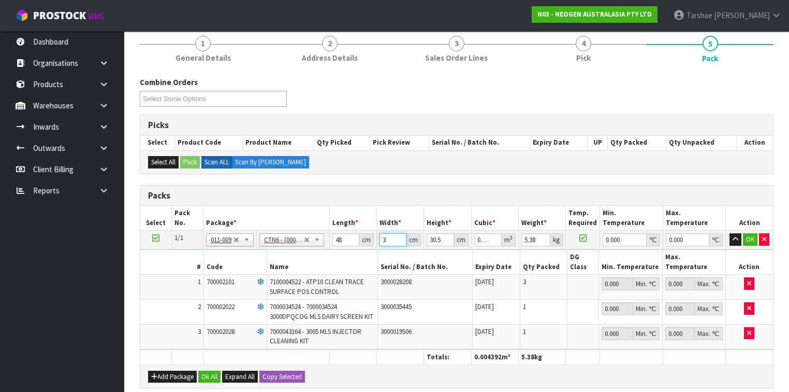
type input "0.046848"
type input "32"
type input "3"
type input "0.004608"
type input "33"
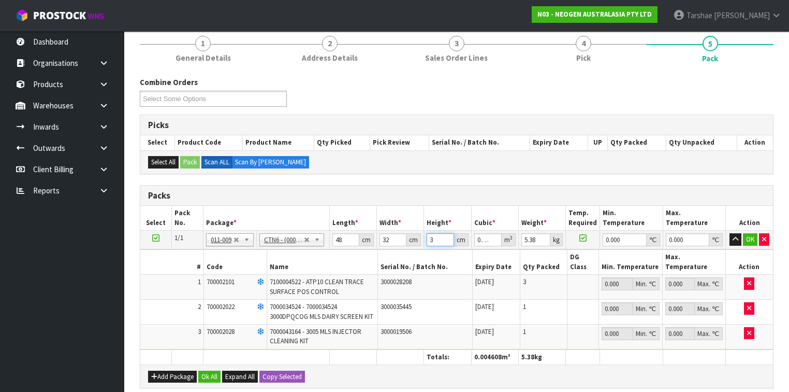
type input "0.050688"
type input "33"
type input "6"
type input "0"
click at [730, 233] on button "button" at bounding box center [736, 239] width 12 height 12
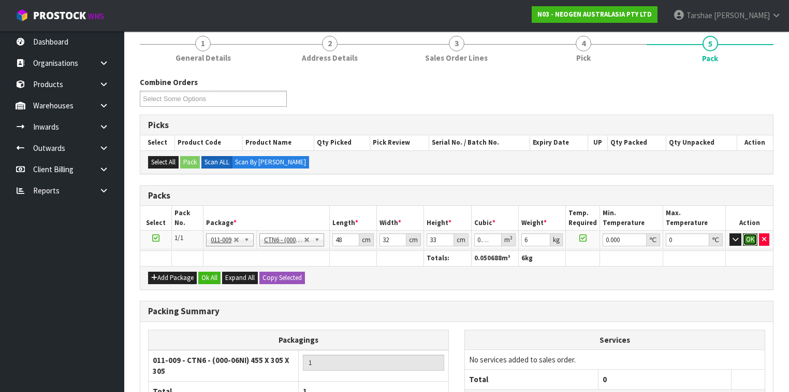
click button "OK" at bounding box center [750, 239] width 15 height 12
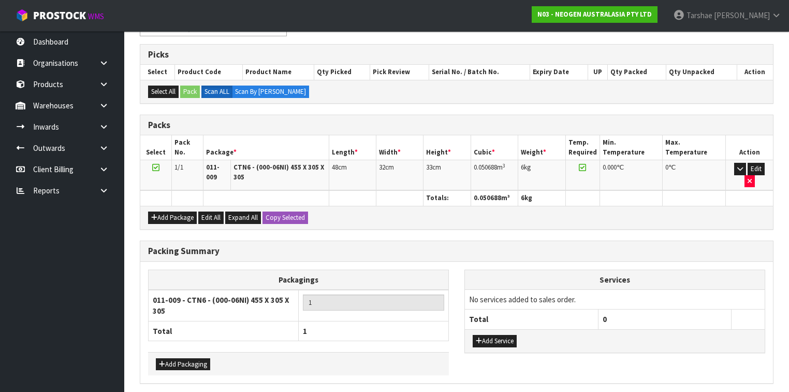
scroll to position [226, 0]
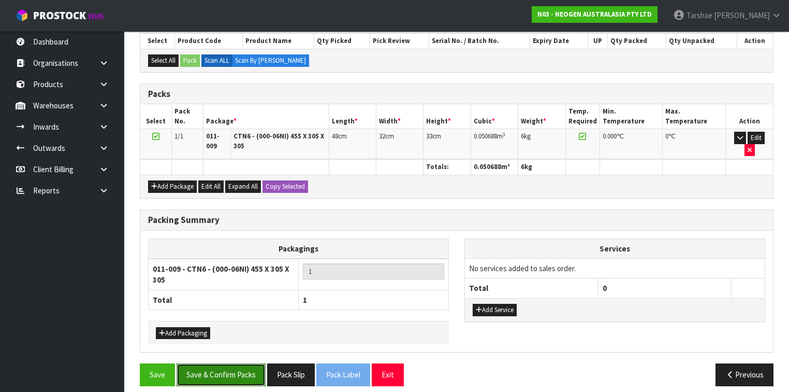
click at [207, 369] on button "Save & Confirm Packs" at bounding box center [221, 374] width 89 height 22
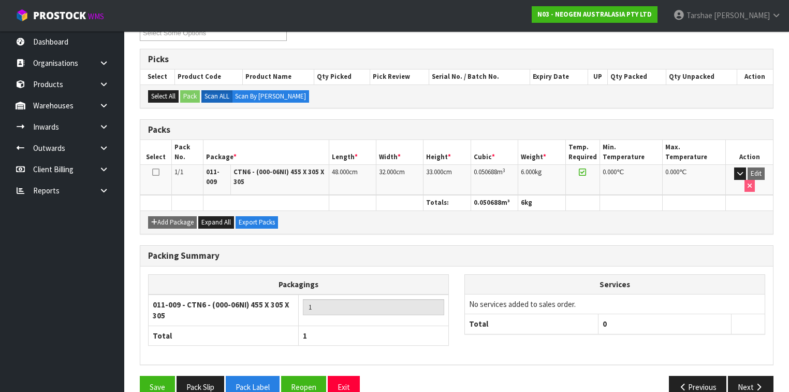
scroll to position [203, 0]
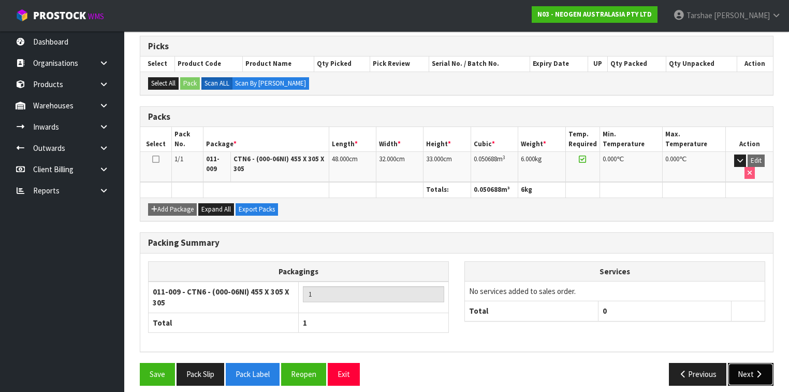
click at [742, 366] on button "Next" at bounding box center [751, 374] width 46 height 22
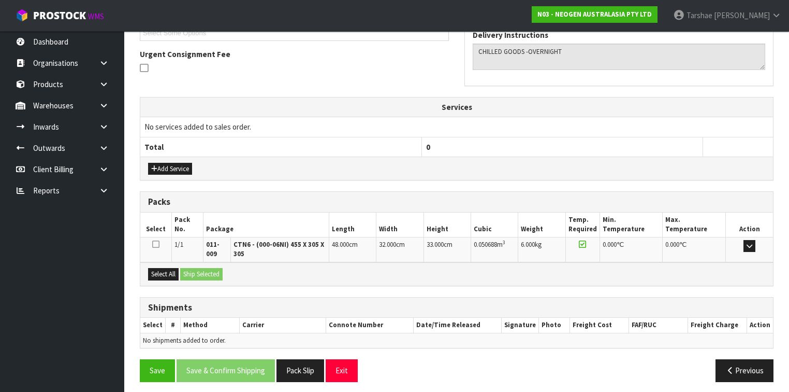
scroll to position [295, 0]
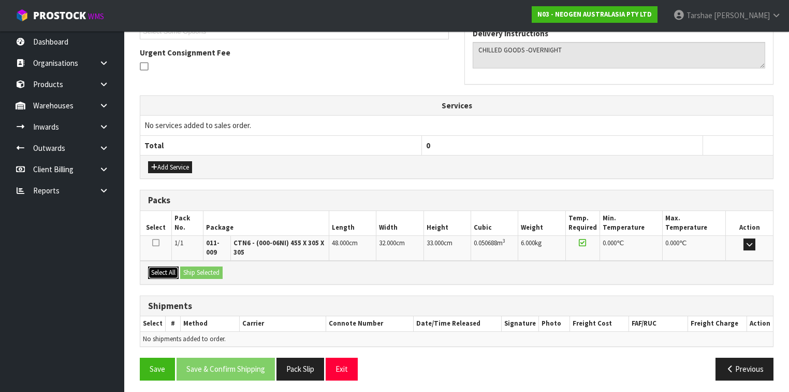
click at [175, 273] on button "Select All" at bounding box center [163, 272] width 31 height 12
click at [197, 272] on button "Ship Selected" at bounding box center [201, 272] width 42 height 12
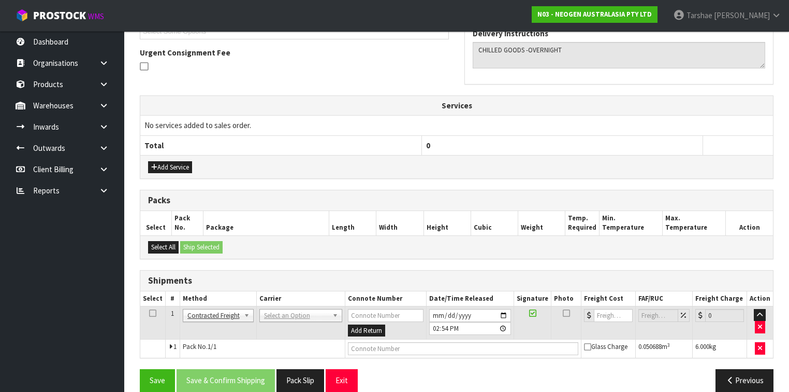
click at [308, 318] on td "ANGEL - ANGEL TRANSPORT CONROY - CONROY REMOVALS DEAEXPAKL - DEADLINE EXPRESS C…" at bounding box center [300, 323] width 89 height 34
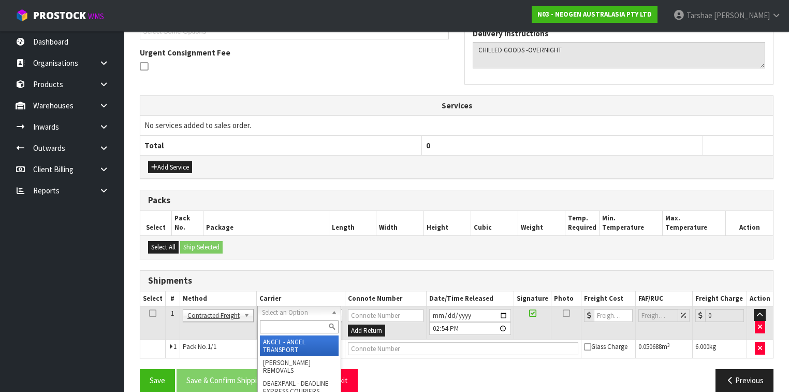
click at [307, 330] on input "text" at bounding box center [299, 326] width 79 height 13
type input "NZP"
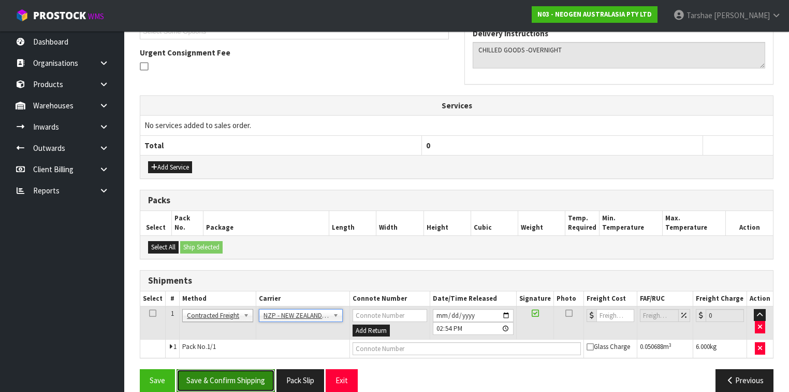
click at [262, 370] on button "Save & Confirm Shipping" at bounding box center [226, 380] width 98 height 22
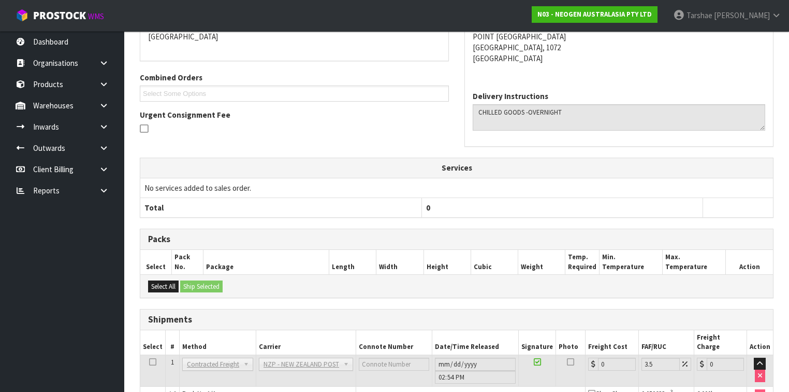
scroll to position [292, 0]
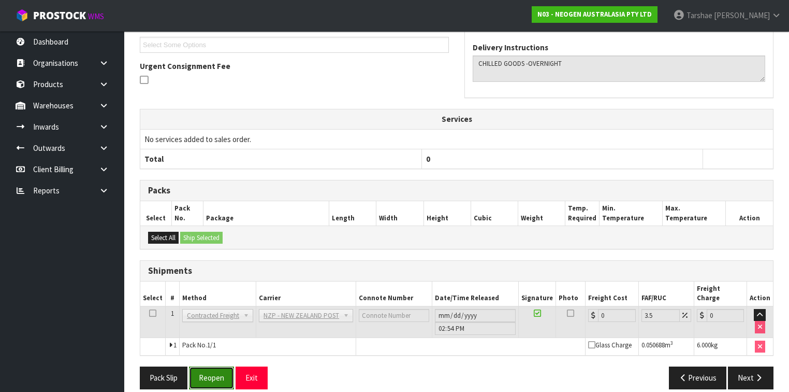
click at [222, 366] on button "Reopen" at bounding box center [211, 377] width 45 height 22
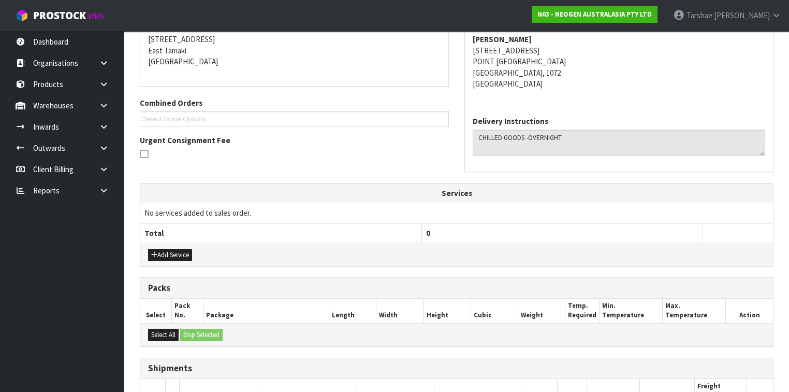
scroll to position [316, 0]
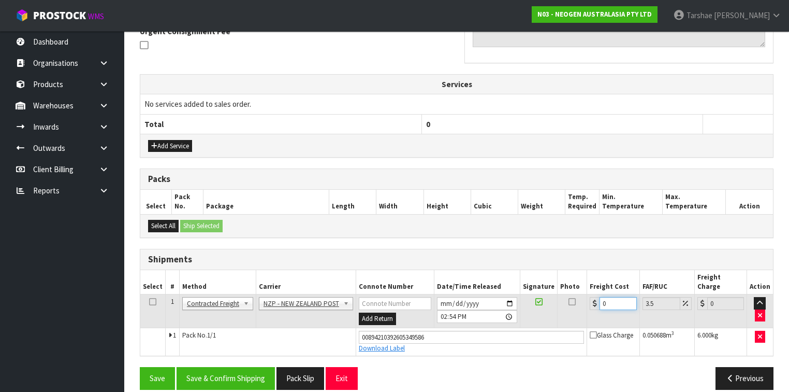
drag, startPoint x: 616, startPoint y: 294, endPoint x: 565, endPoint y: 294, distance: 51.3
click at [565, 294] on tr "1 Client Local Pickup Customer Local Pickup Company Freight Contracted Freight …" at bounding box center [456, 311] width 633 height 34
type input "4"
type input "4.14"
type input "4.3"
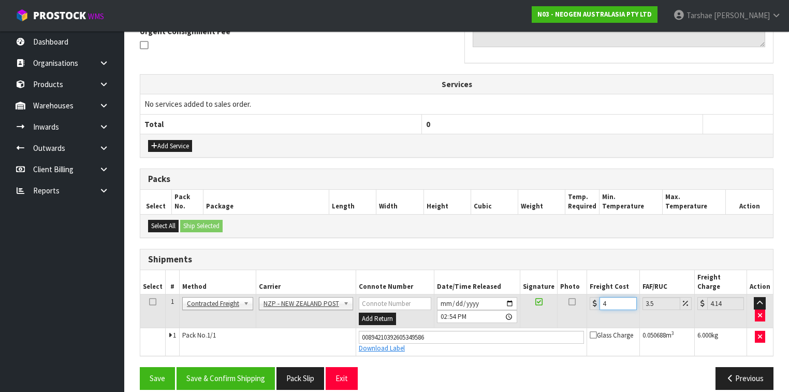
type input "4.45"
type input "4.33"
type input "4.48"
type input "4.33"
click at [212, 367] on button "Save & Confirm Shipping" at bounding box center [226, 378] width 98 height 22
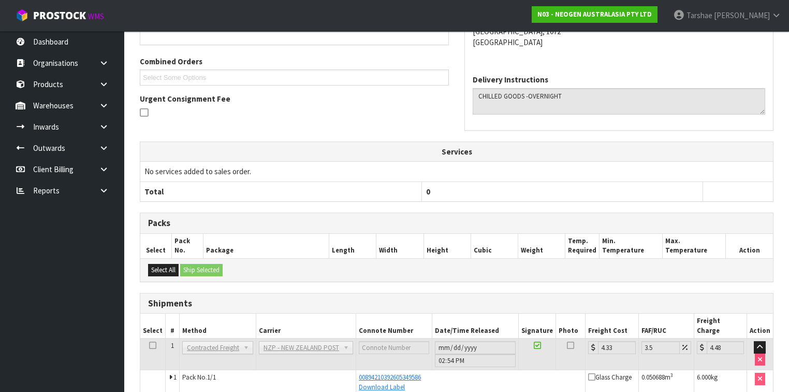
scroll to position [288, 0]
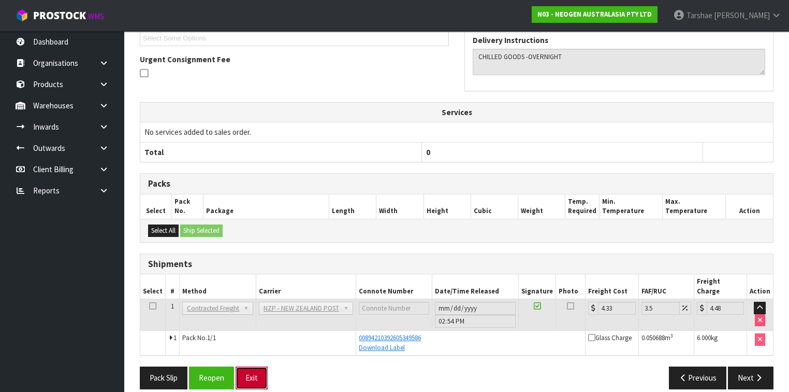
click at [244, 366] on button "Exit" at bounding box center [252, 377] width 32 height 22
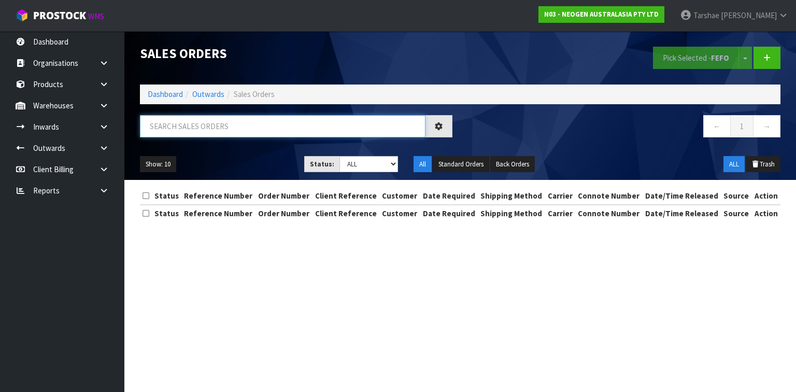
click at [221, 132] on input "text" at bounding box center [282, 126] width 285 height 22
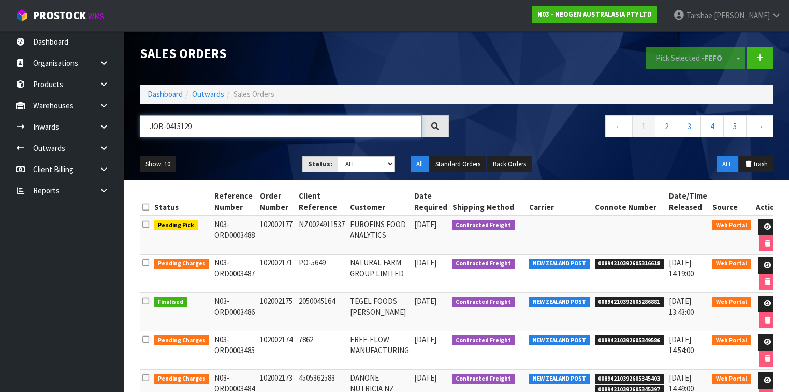
type input "JOB-0415129"
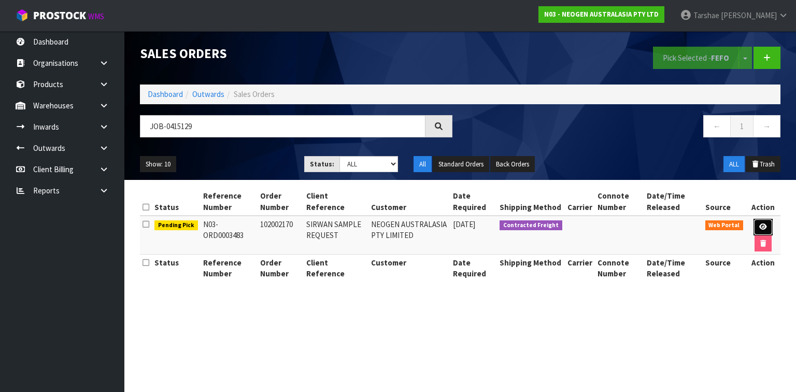
click at [756, 223] on link at bounding box center [762, 227] width 19 height 17
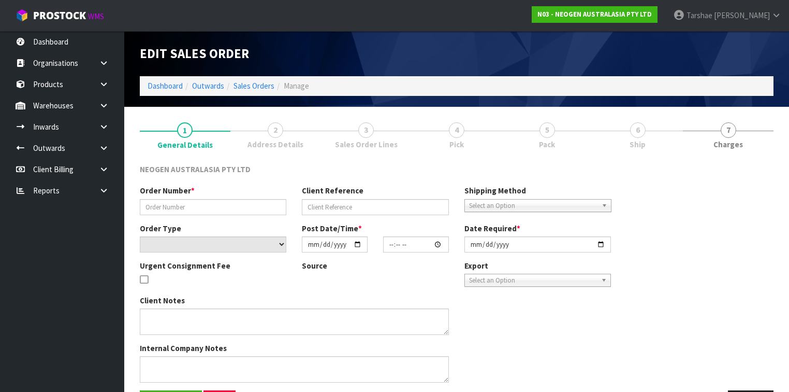
type input "102002170"
type input "SIRWAN SAMPLE REQUEST"
select select "number:0"
type input "2025-09-29"
type input "17:40:00.000"
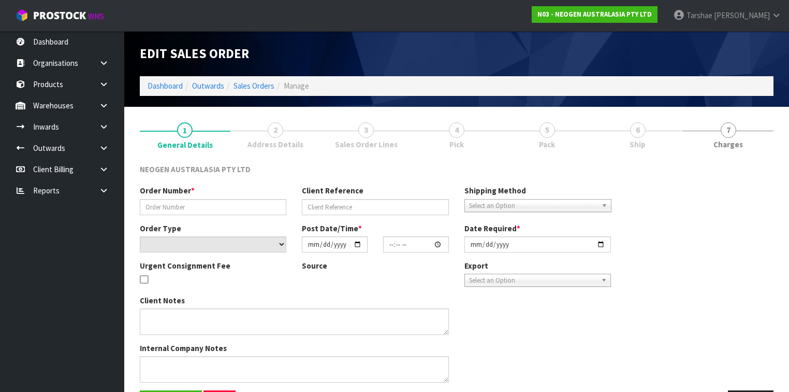
type input "2025-09-30"
type textarea "ATTN: SIRWAN EIVANI"
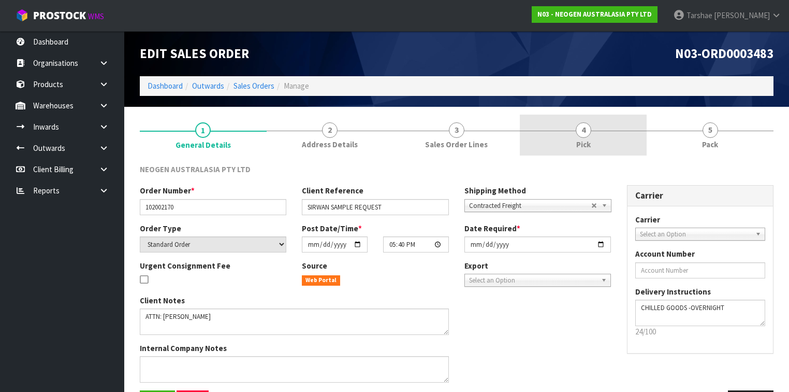
click at [593, 138] on link "4 Pick" at bounding box center [583, 134] width 127 height 41
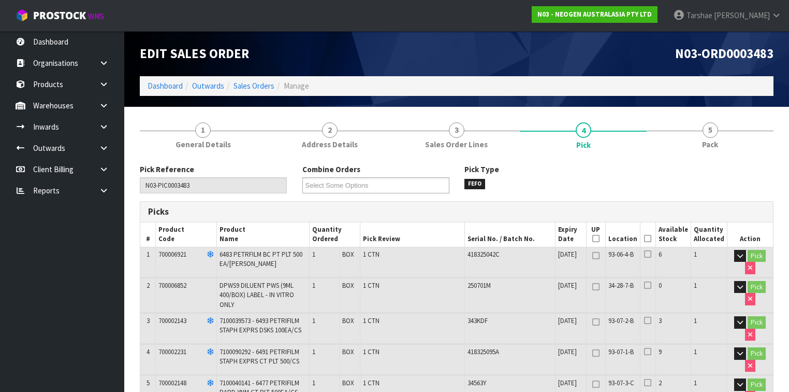
click at [656, 237] on th "Picked" at bounding box center [648, 234] width 16 height 24
click at [652, 238] on icon at bounding box center [647, 238] width 7 height 1
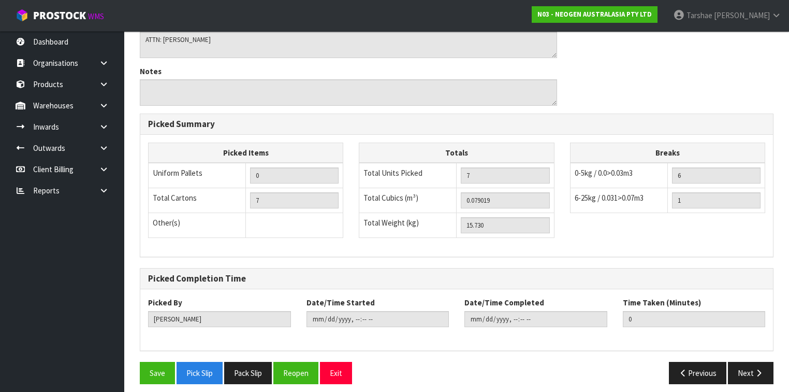
scroll to position [522, 0]
click at [162, 362] on button "Save" at bounding box center [157, 373] width 35 height 22
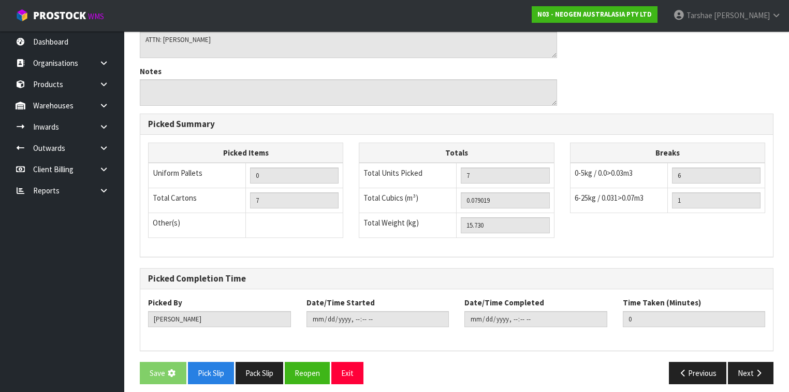
scroll to position [0, 0]
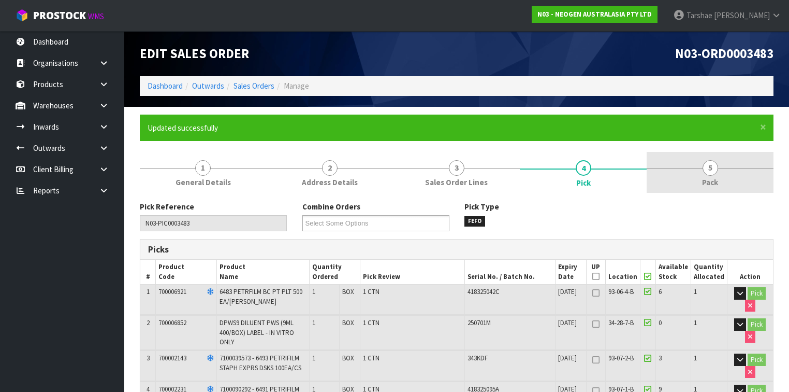
type input "Tarshae Graydon"
type input "2025-09-30T14:57:56"
click at [711, 162] on span "5" at bounding box center [711, 168] width 16 height 16
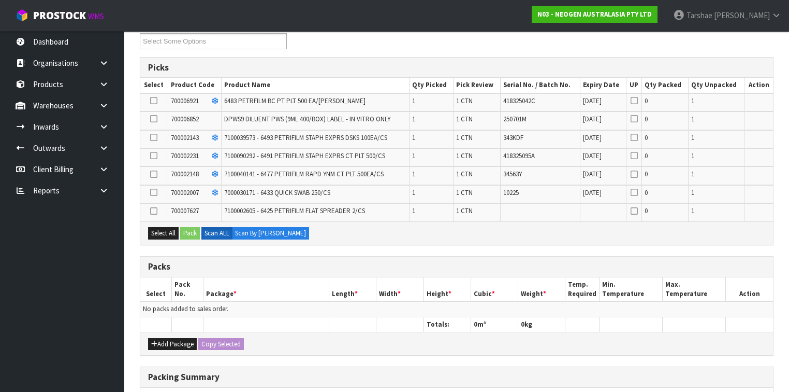
scroll to position [249, 0]
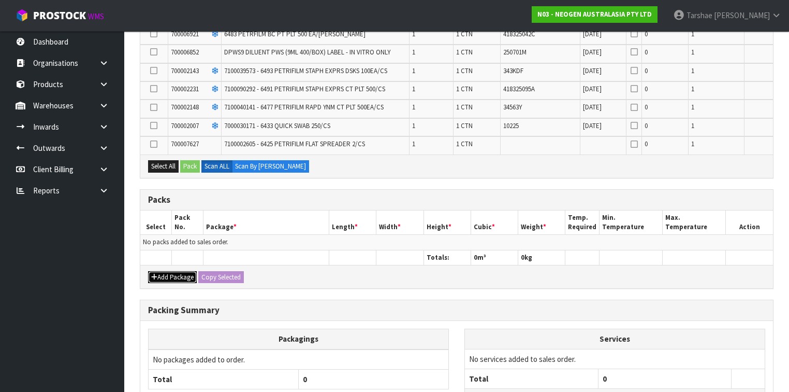
click at [164, 275] on button "Add Package" at bounding box center [172, 277] width 49 height 12
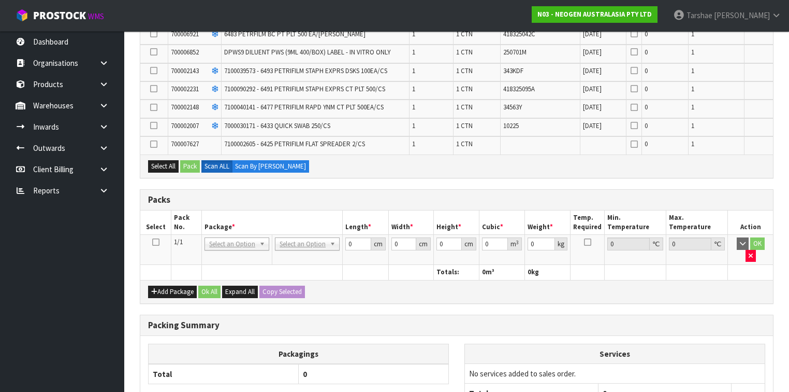
drag, startPoint x: 158, startPoint y: 244, endPoint x: 155, endPoint y: 239, distance: 6.0
click at [157, 243] on td at bounding box center [155, 250] width 31 height 30
click at [155, 242] on icon at bounding box center [155, 242] width 7 height 1
click at [174, 163] on button "Select All" at bounding box center [163, 166] width 31 height 12
click at [195, 164] on button "Pack" at bounding box center [190, 166] width 20 height 12
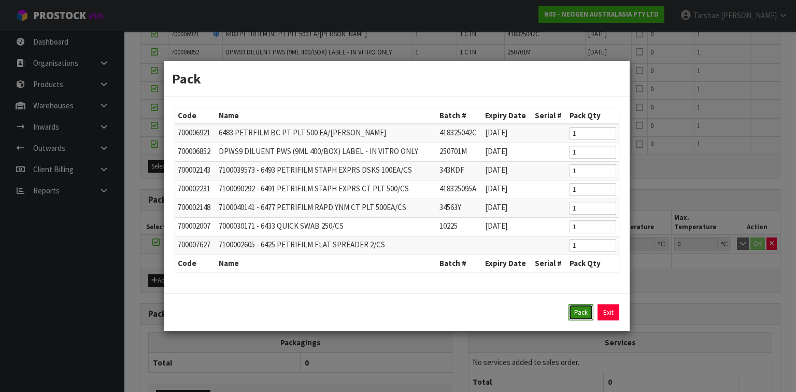
click at [581, 307] on button "Pack" at bounding box center [580, 312] width 25 height 17
type input "0.000"
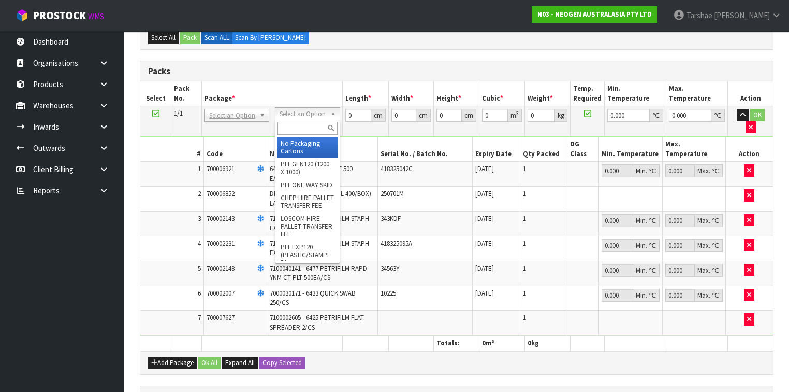
click at [311, 128] on input "text" at bounding box center [308, 128] width 60 height 13
type input "CTN9"
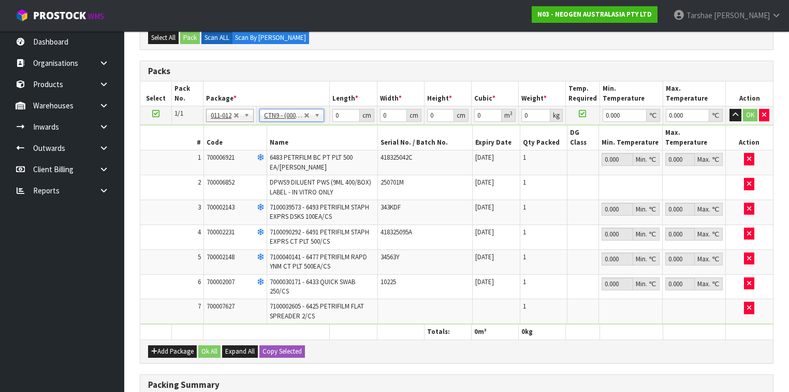
type input "51"
type input "38"
type input "58.5"
type input "0.113373"
type input "15.93"
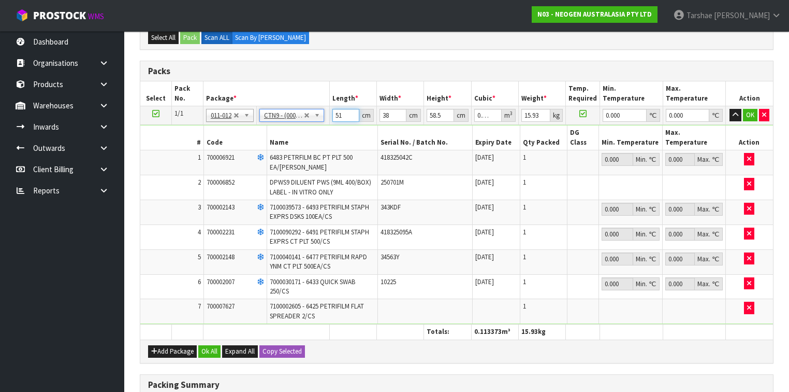
drag, startPoint x: 343, startPoint y: 114, endPoint x: 302, endPoint y: 100, distance: 43.2
click at [321, 116] on tr "1/1 NONE 007-001 007-002 007-004 007-009 007-013 007-014 007-015 007-017 007-01…" at bounding box center [456, 115] width 633 height 19
type input "5"
type input "0.011115"
type input "52"
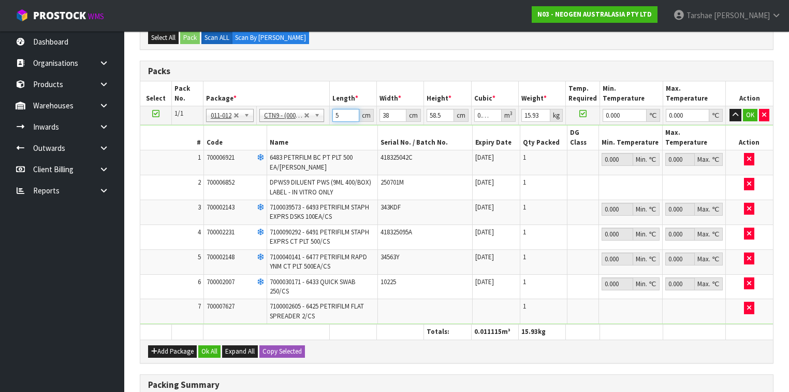
type input "0.115596"
type input "52"
type input "4"
type input "0.012168"
type input "42"
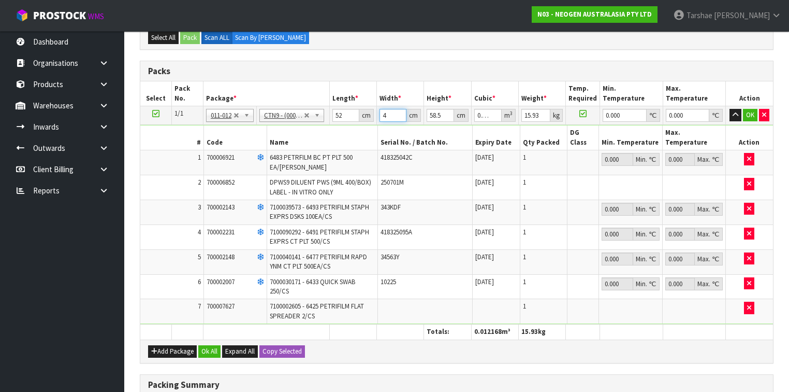
type input "0.127764"
type input "42"
type input "5"
type input "0.01092"
type input "54"
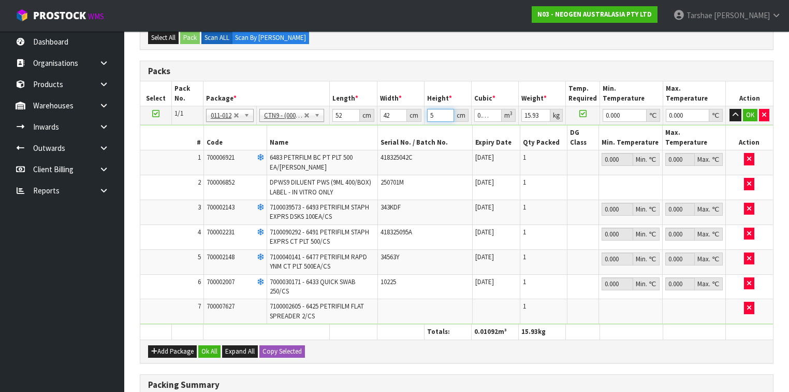
type input "0.117936"
type input "54"
type input "17"
click at [747, 112] on button "OK" at bounding box center [750, 115] width 15 height 12
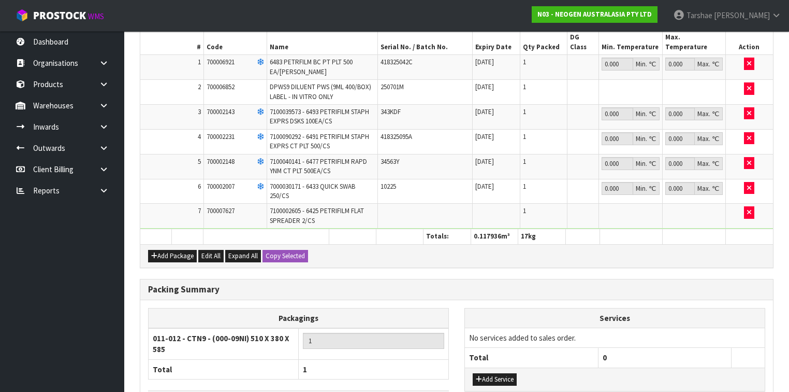
scroll to position [414, 0]
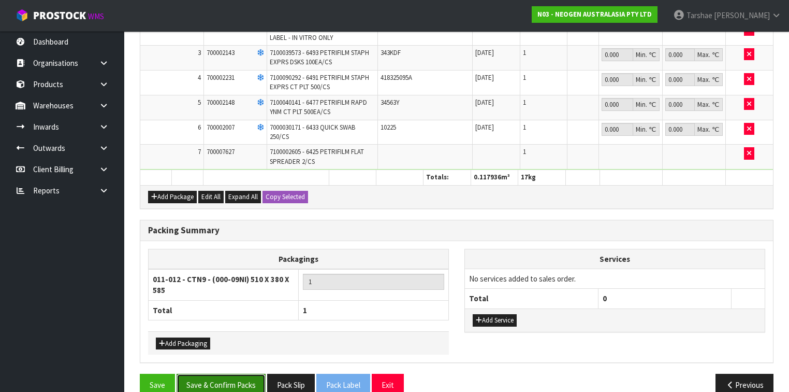
click at [250, 373] on button "Save & Confirm Packs" at bounding box center [221, 384] width 89 height 22
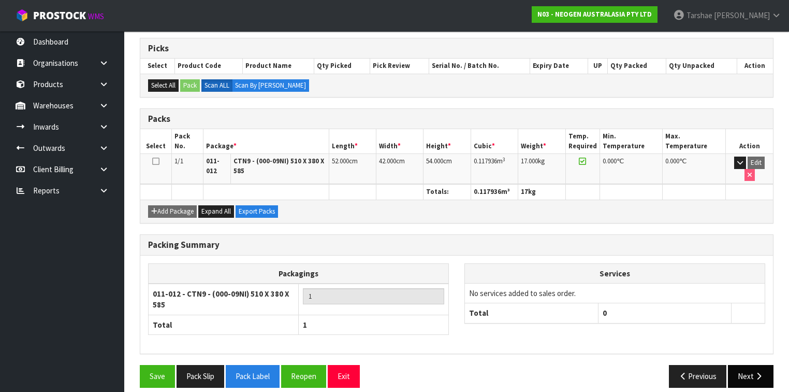
scroll to position [203, 0]
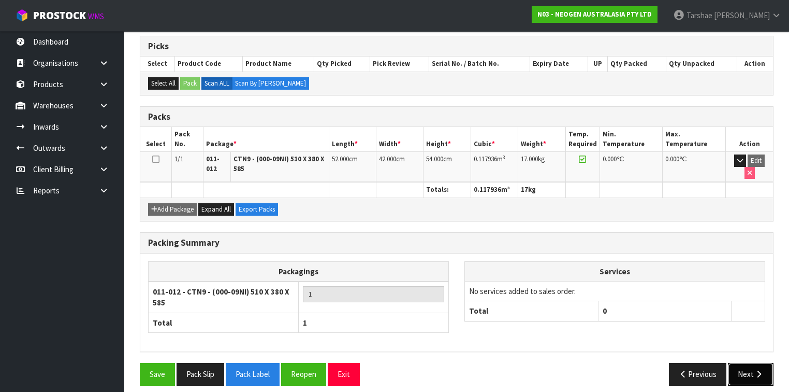
click at [758, 370] on button "Next" at bounding box center [751, 374] width 46 height 22
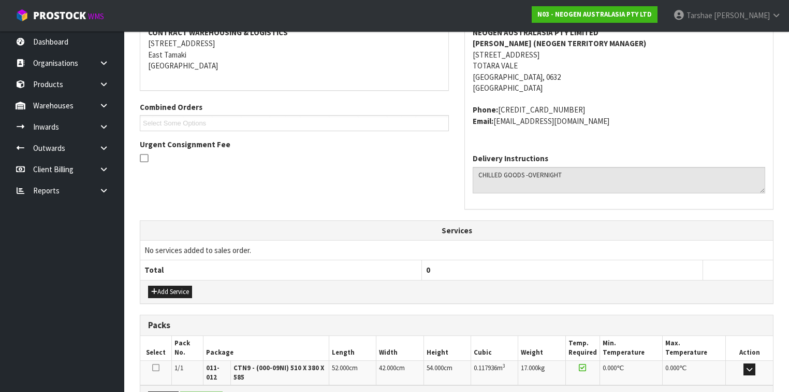
scroll to position [249, 0]
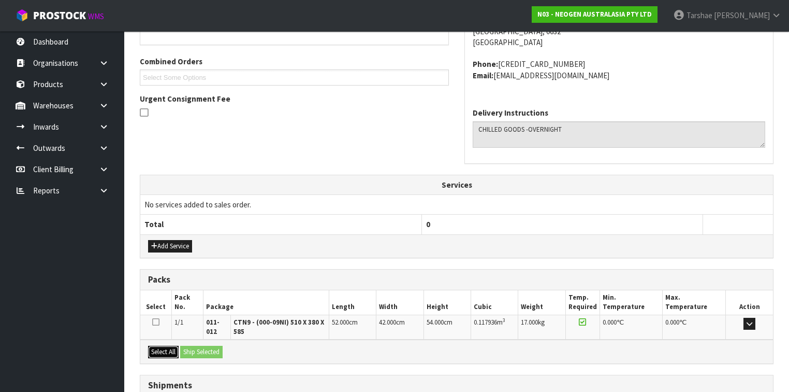
click at [160, 354] on button "Select All" at bounding box center [163, 351] width 31 height 12
click at [199, 354] on button "Ship Selected" at bounding box center [201, 351] width 42 height 12
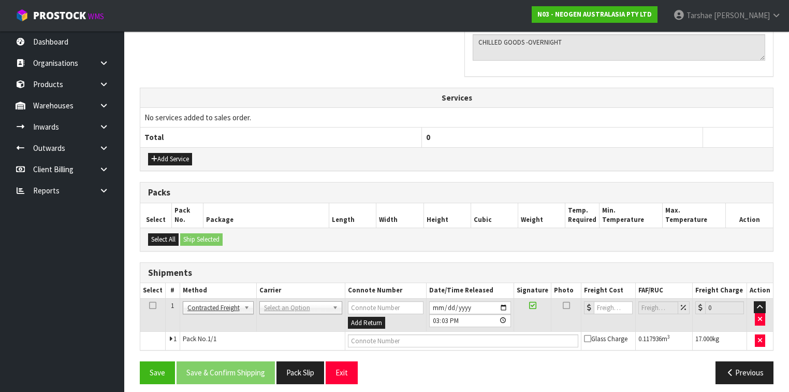
scroll to position [340, 0]
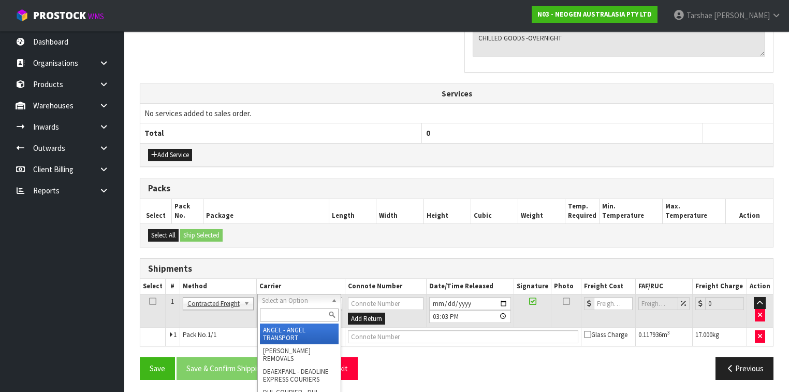
click at [301, 321] on div at bounding box center [299, 314] width 83 height 17
click at [305, 320] on input "text" at bounding box center [299, 314] width 79 height 13
type input "NZP"
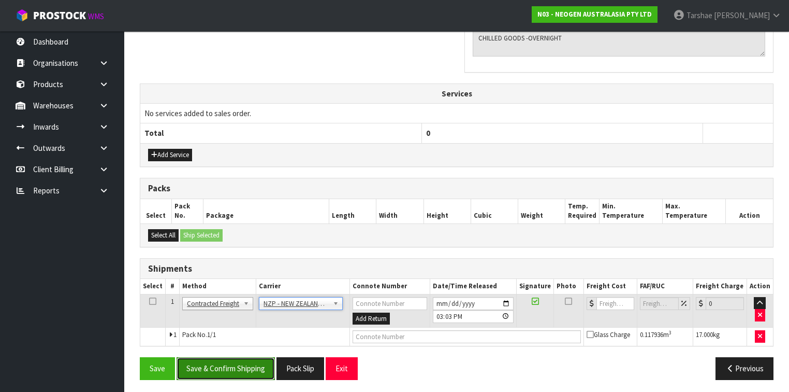
click at [271, 366] on button "Save & Confirm Shipping" at bounding box center [226, 368] width 98 height 22
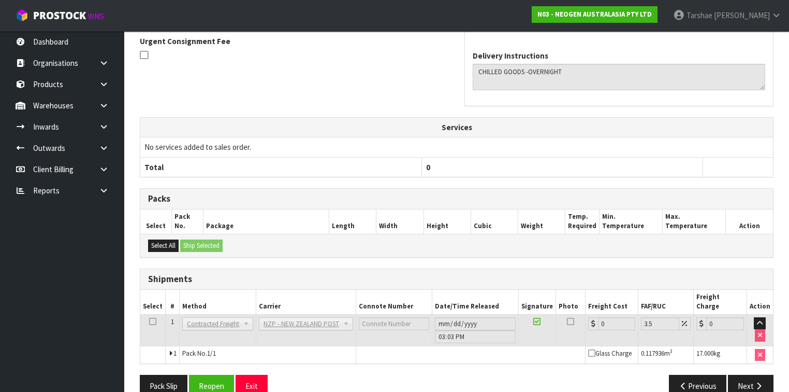
scroll to position [325, 0]
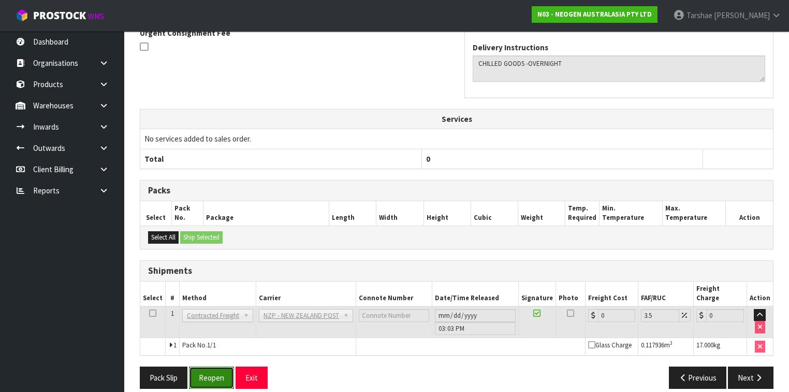
click at [209, 366] on button "Reopen" at bounding box center [211, 377] width 45 height 22
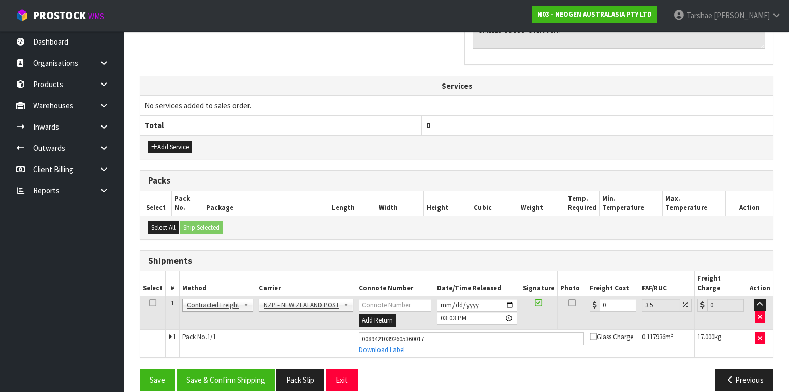
scroll to position [349, 0]
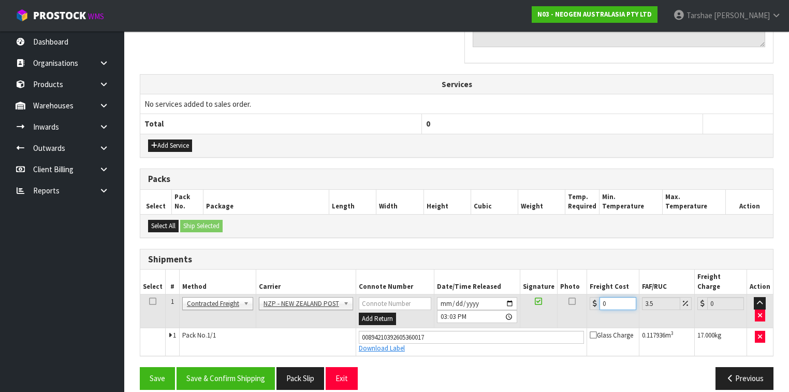
drag, startPoint x: 612, startPoint y: 295, endPoint x: 547, endPoint y: 286, distance: 65.3
click at [547, 294] on tr "1 Client Local Pickup Customer Local Pickup Company Freight Contracted Freight …" at bounding box center [456, 311] width 633 height 34
type input "4"
type input "4.14"
type input "4.3"
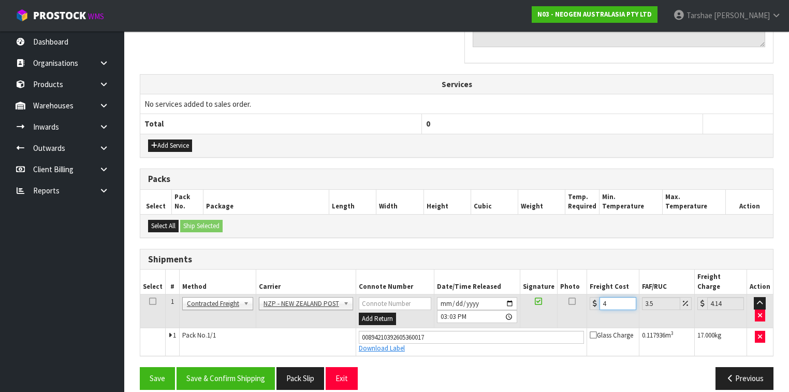
type input "4.45"
type input "4.33"
type input "4.48"
type input "4.33"
click at [240, 367] on button "Save & Confirm Shipping" at bounding box center [226, 378] width 98 height 22
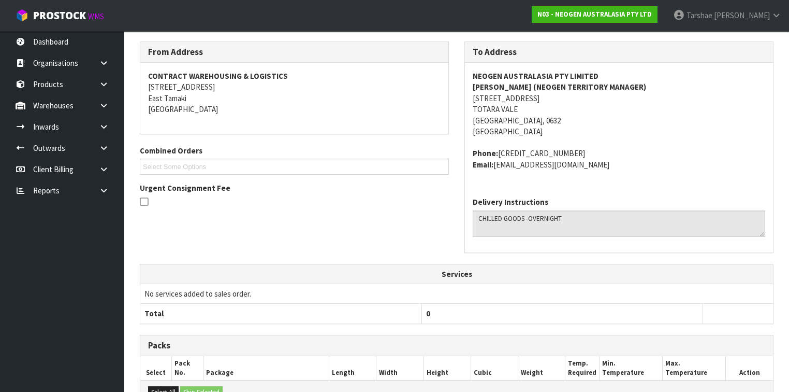
scroll to position [290, 0]
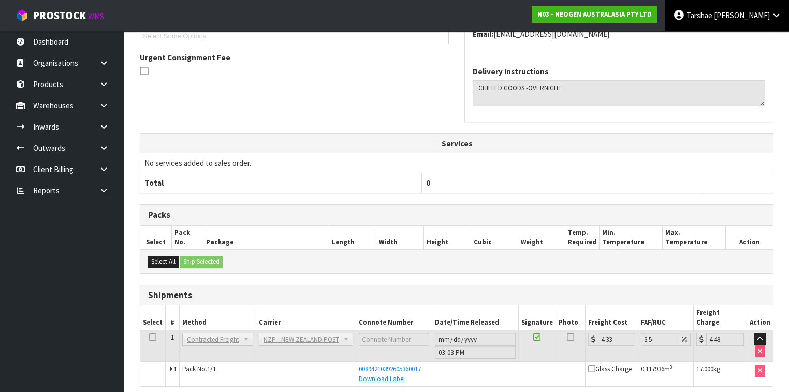
click at [746, 6] on link "Tarshae Graydon" at bounding box center [728, 15] width 124 height 31
click at [742, 38] on link "Logout" at bounding box center [748, 41] width 82 height 14
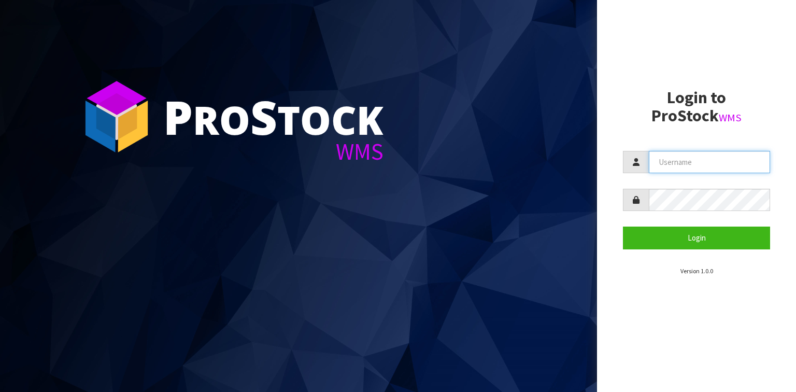
click at [721, 170] on input "text" at bounding box center [708, 162] width 121 height 22
type input "TARSHAE"
click at [623, 226] on button "Login" at bounding box center [696, 237] width 147 height 22
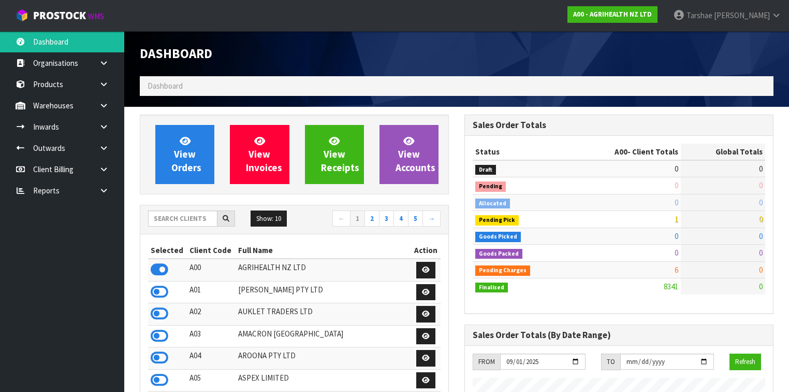
scroll to position [781, 325]
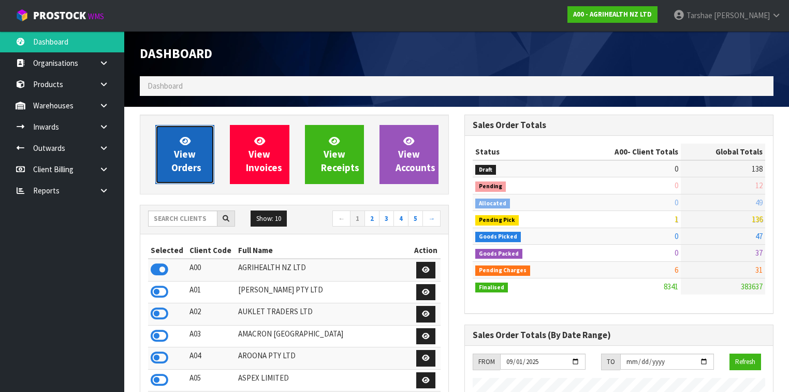
click at [171, 142] on link "View Orders" at bounding box center [184, 154] width 59 height 59
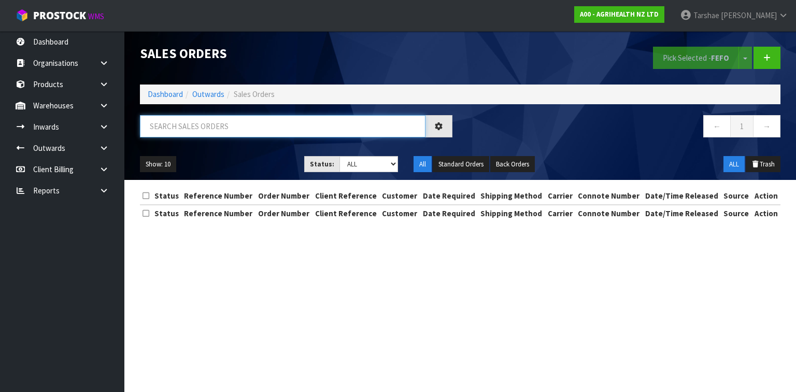
click at [191, 124] on input "text" at bounding box center [282, 126] width 285 height 22
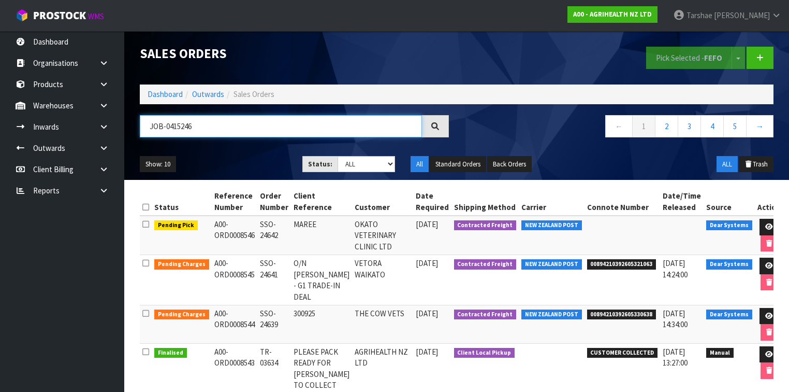
type input "JOB-0415246"
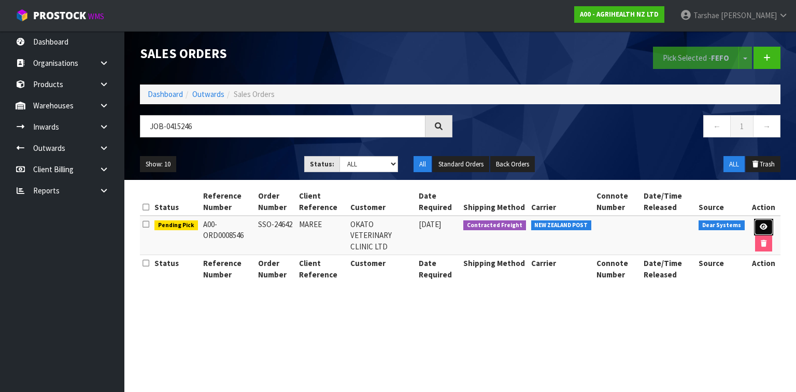
click at [768, 224] on link at bounding box center [763, 227] width 19 height 17
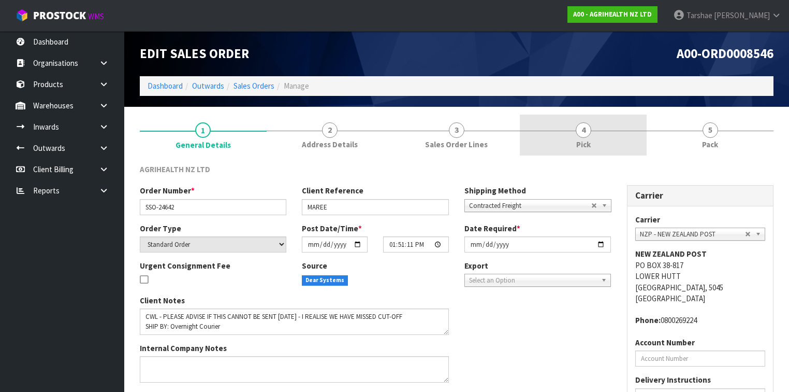
click at [597, 139] on link "4 Pick" at bounding box center [583, 134] width 127 height 41
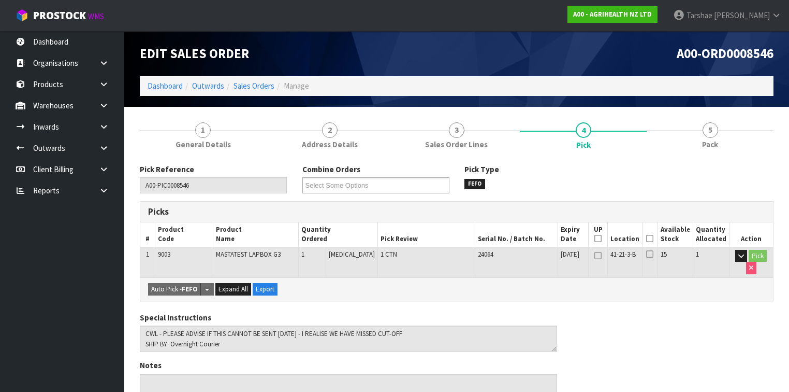
click at [654, 238] on icon at bounding box center [649, 238] width 7 height 1
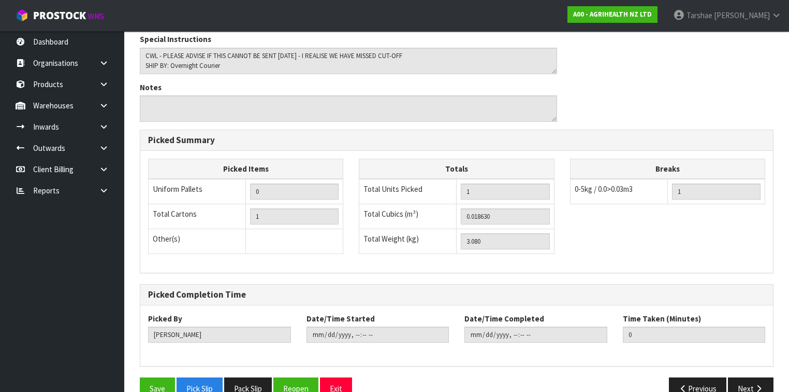
scroll to position [336, 0]
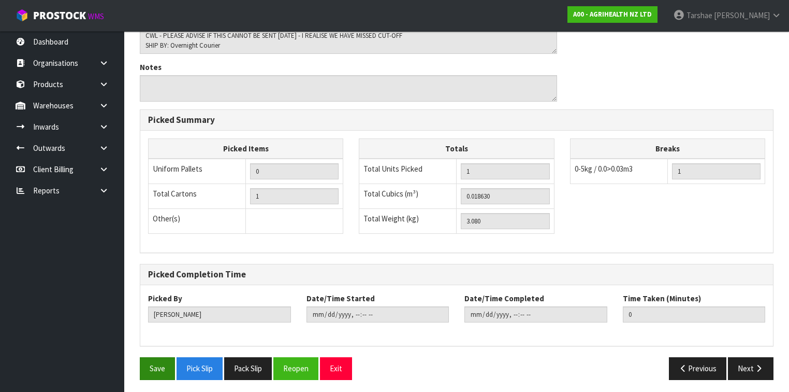
drag, startPoint x: 144, startPoint y: 352, endPoint x: 147, endPoint y: 357, distance: 5.8
click at [147, 357] on div "Pick Reference A00-PIC0008546 Combine Orders A00-ORD0008546 Select Some Options…" at bounding box center [457, 107] width 634 height 559
click at [147, 357] on button "Save" at bounding box center [157, 368] width 35 height 22
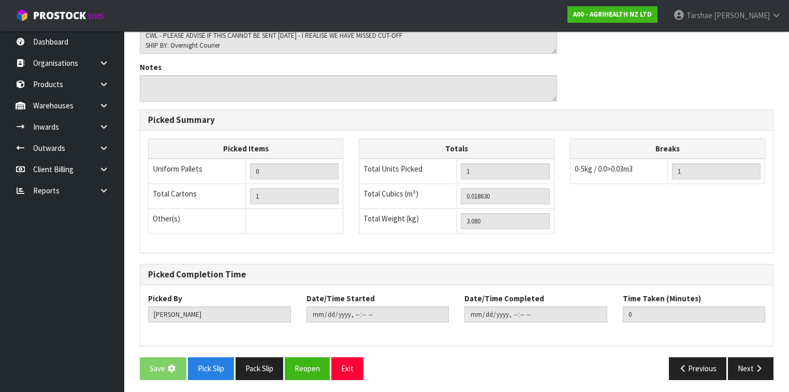
scroll to position [0, 0]
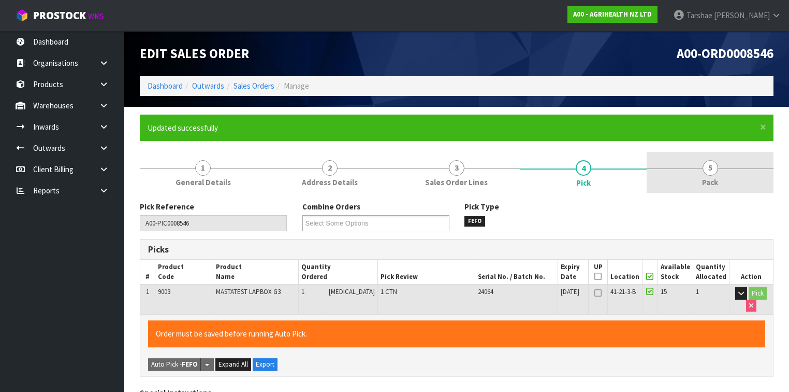
type input "Tarshae Graydon"
type input "2025-09-30T15:26:57"
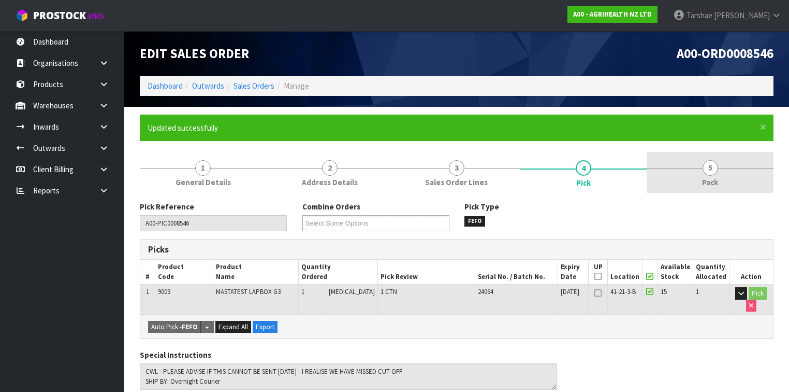
click at [696, 157] on link "5 Pack" at bounding box center [710, 172] width 127 height 41
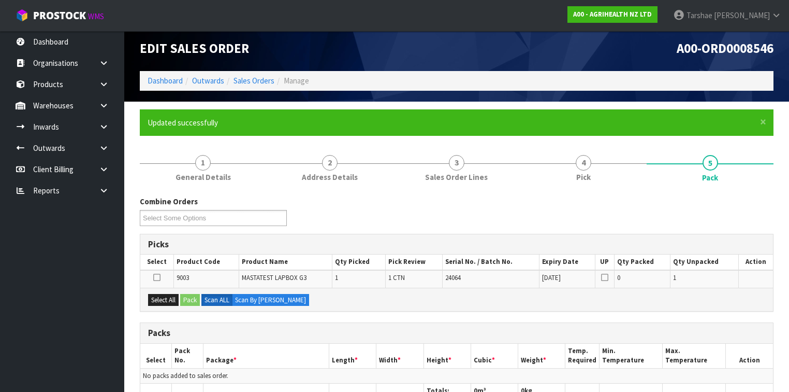
scroll to position [41, 0]
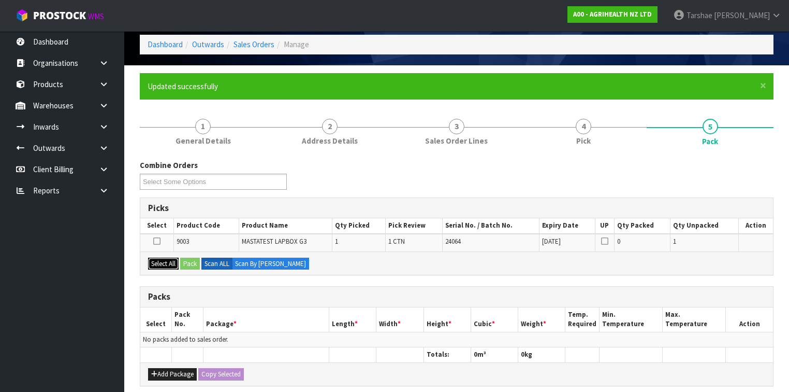
drag, startPoint x: 166, startPoint y: 258, endPoint x: 189, endPoint y: 264, distance: 24.0
click at [167, 258] on button "Select All" at bounding box center [163, 263] width 31 height 12
click at [190, 263] on button "Pack" at bounding box center [190, 263] width 20 height 12
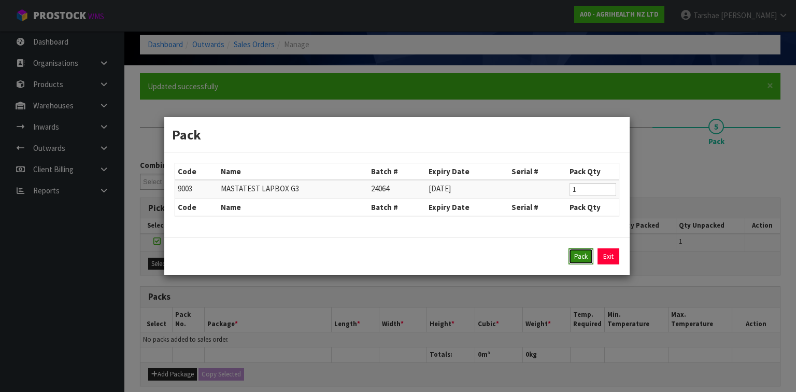
click at [576, 257] on button "Pack" at bounding box center [580, 256] width 25 height 17
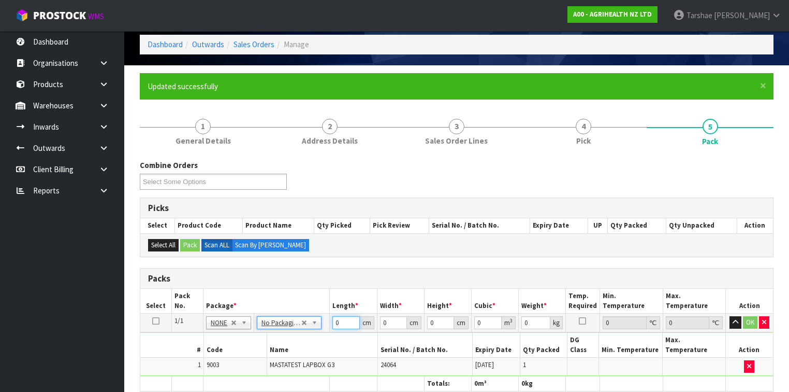
drag, startPoint x: 342, startPoint y: 318, endPoint x: 305, endPoint y: 322, distance: 37.5
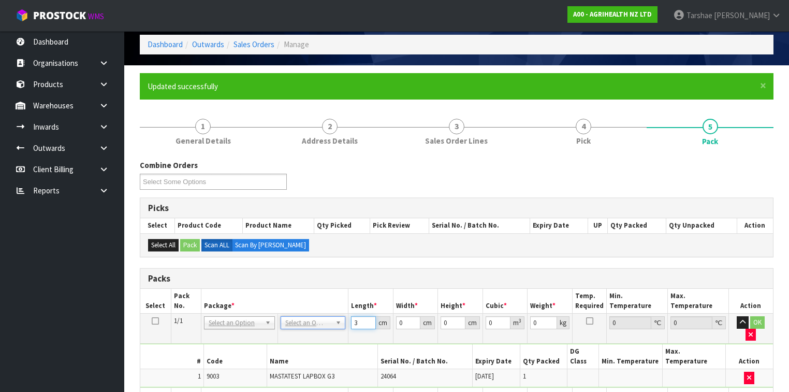
type input "3"
type input "23"
type input "2"
type input "0.000138"
type input "27"
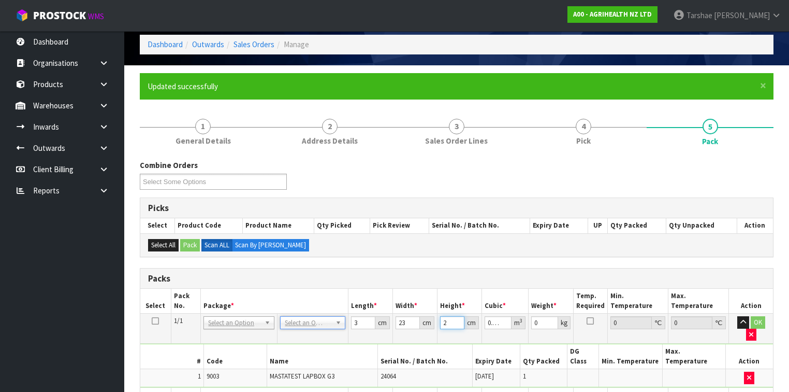
type input "0.001863"
type input "27"
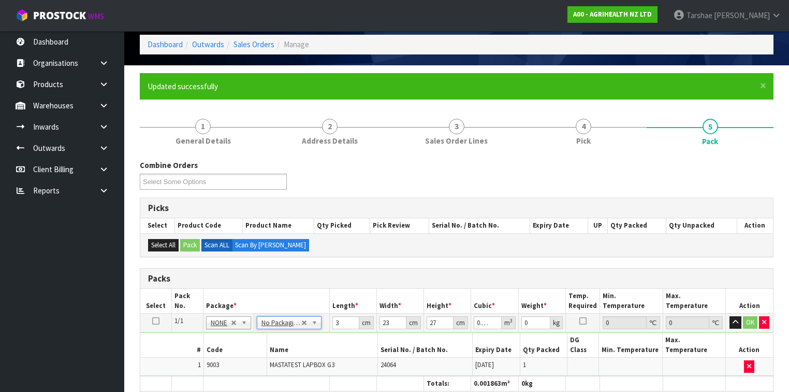
type input "0"
drag, startPoint x: 331, startPoint y: 319, endPoint x: 288, endPoint y: 316, distance: 43.6
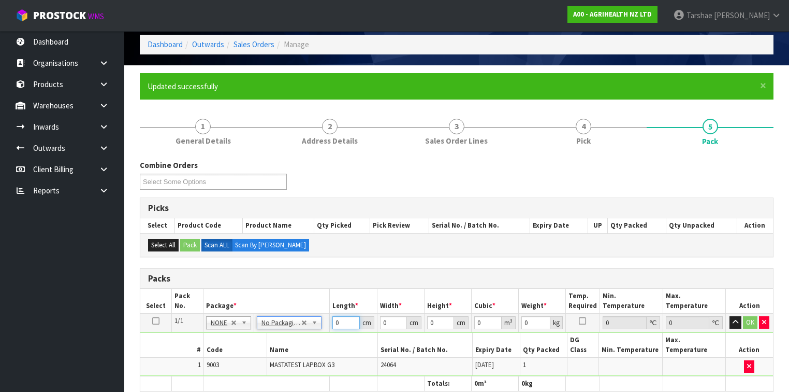
click at [298, 319] on tr "1/1 NONE 007-001 007-002 007-004 007-009 007-013 007-014 007-015 007-017 007-01…" at bounding box center [456, 322] width 633 height 19
type input "30"
type input "23"
type input "2"
type input "0.00138"
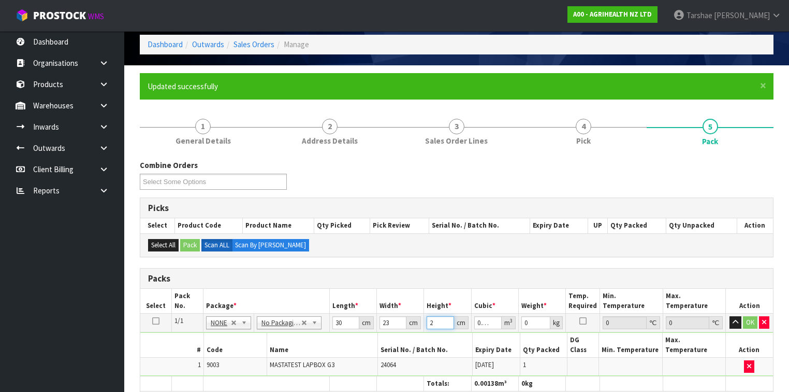
type input "27"
type input "0.01863"
type input "27"
type input "4"
click at [730, 316] on button "button" at bounding box center [736, 322] width 12 height 12
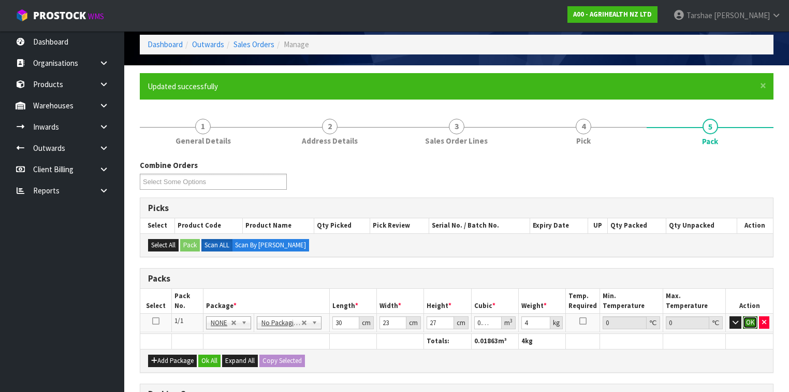
click button "OK" at bounding box center [750, 322] width 15 height 12
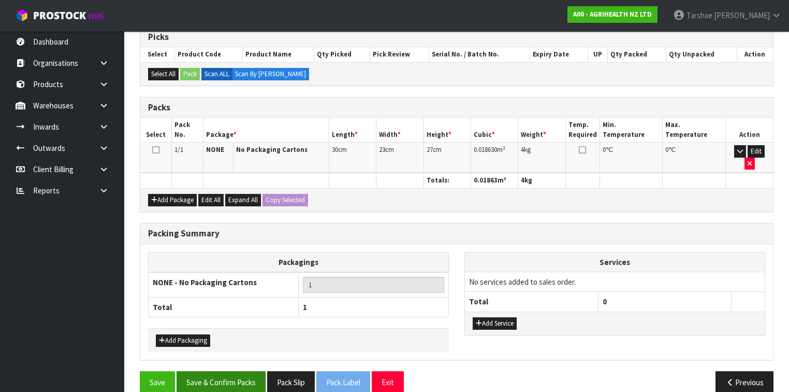
scroll to position [213, 0]
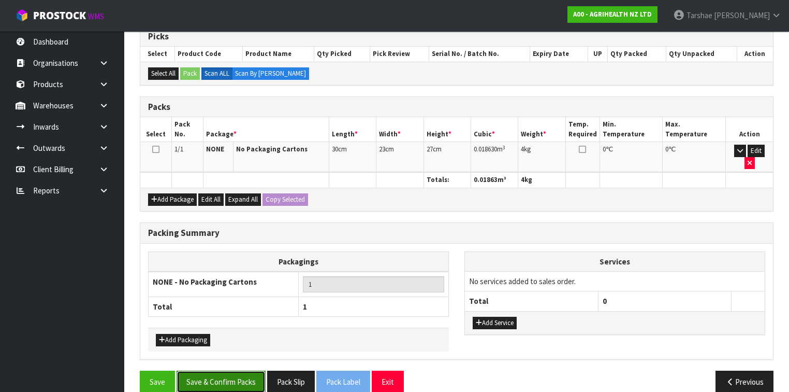
click at [240, 370] on button "Save & Confirm Packs" at bounding box center [221, 381] width 89 height 22
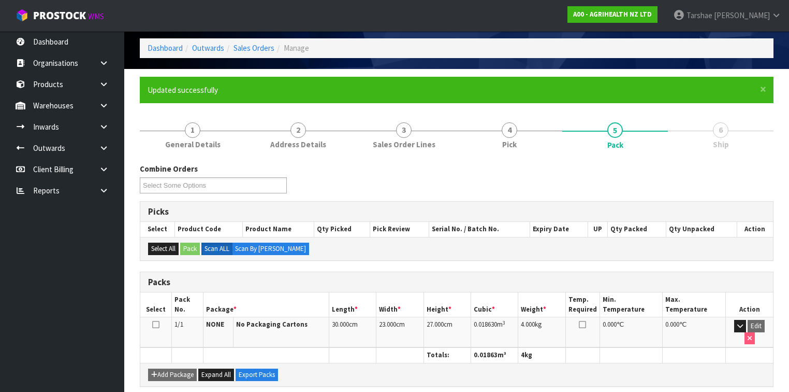
scroll to position [190, 0]
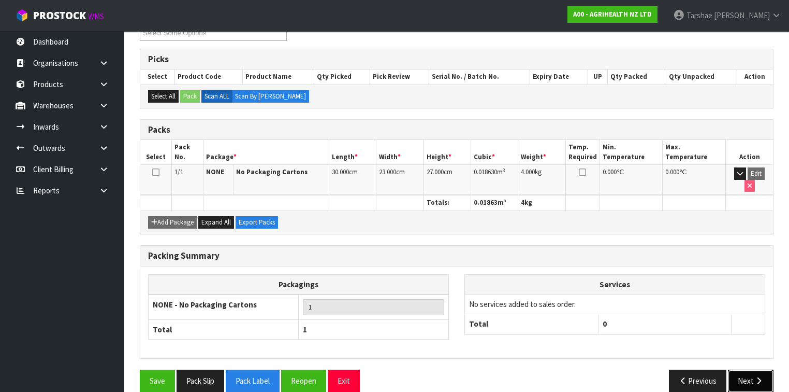
click at [735, 369] on button "Next" at bounding box center [751, 380] width 46 height 22
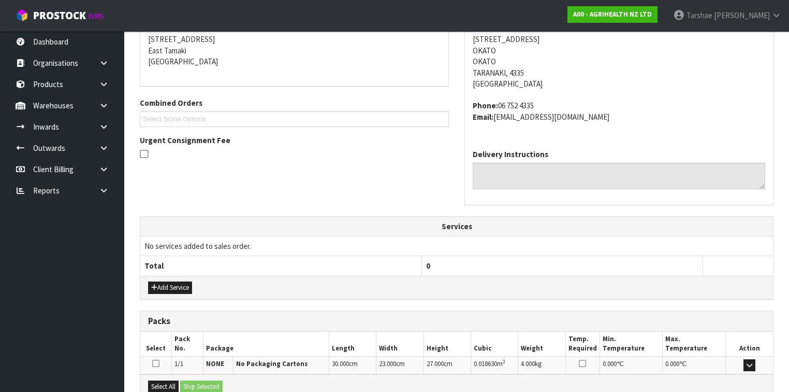
scroll to position [321, 0]
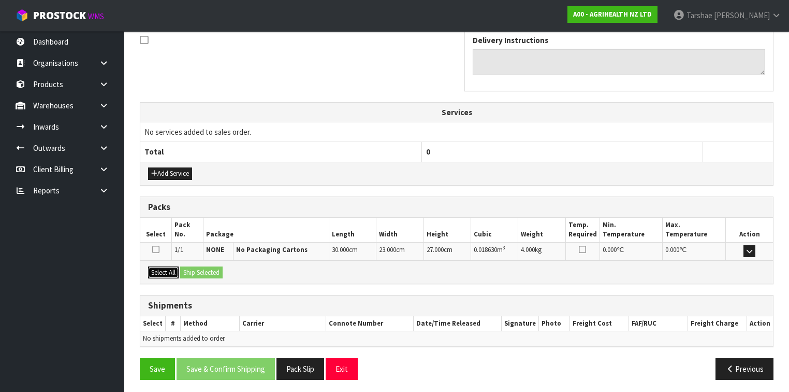
click at [172, 272] on button "Select All" at bounding box center [163, 272] width 31 height 12
click at [218, 270] on button "Ship Selected" at bounding box center [201, 272] width 42 height 12
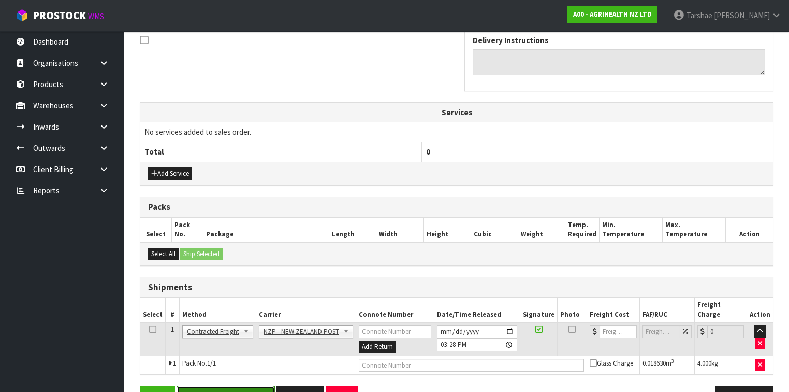
click at [257, 385] on button "Save & Confirm Shipping" at bounding box center [226, 396] width 98 height 22
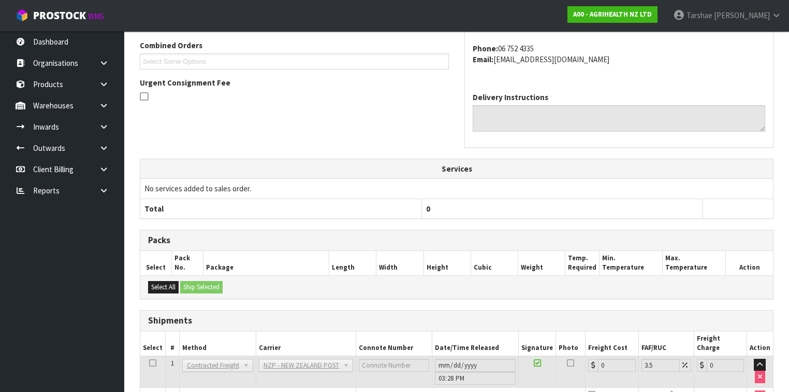
scroll to position [325, 0]
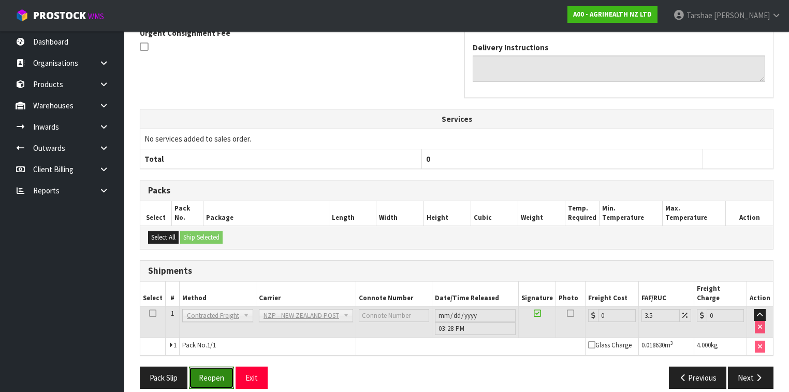
click at [230, 367] on button "Reopen" at bounding box center [211, 377] width 45 height 22
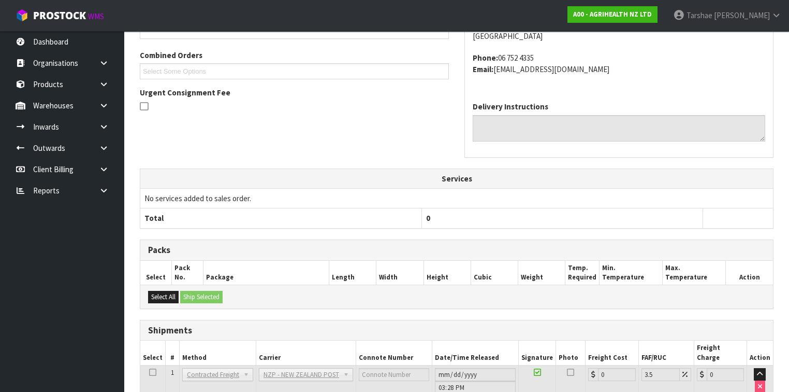
scroll to position [349, 0]
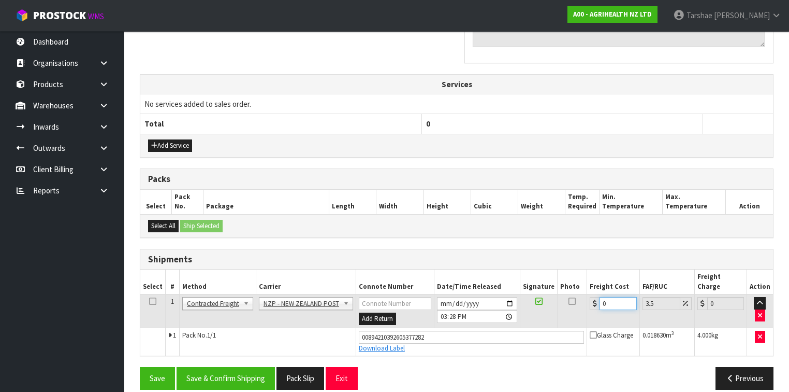
drag, startPoint x: 607, startPoint y: 296, endPoint x: 525, endPoint y: 287, distance: 82.8
click at [525, 294] on tr "1 Client Local Pickup Customer Local Pickup Company Freight Contracted Freight …" at bounding box center [456, 311] width 633 height 34
type input "8"
type input "8.28"
type input "8.4"
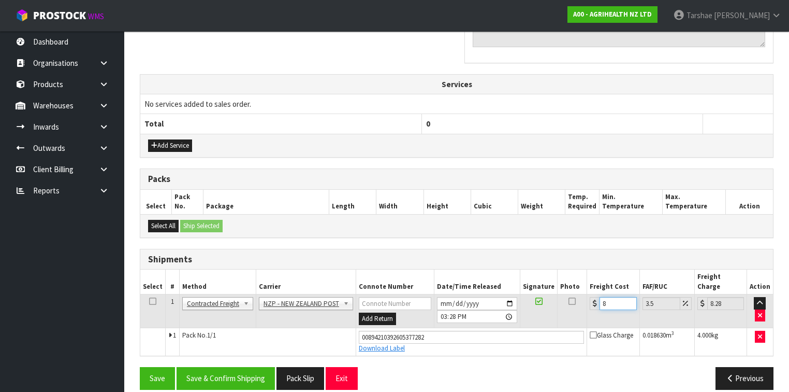
type input "8.69"
type input "8.45"
type input "8.75"
type input "8.45"
click at [273, 350] on div "From Address CONTRACT WAREHOUSING & LOGISTICS 17 Allens Road East Tamaki Auckla…" at bounding box center [457, 124] width 634 height 545
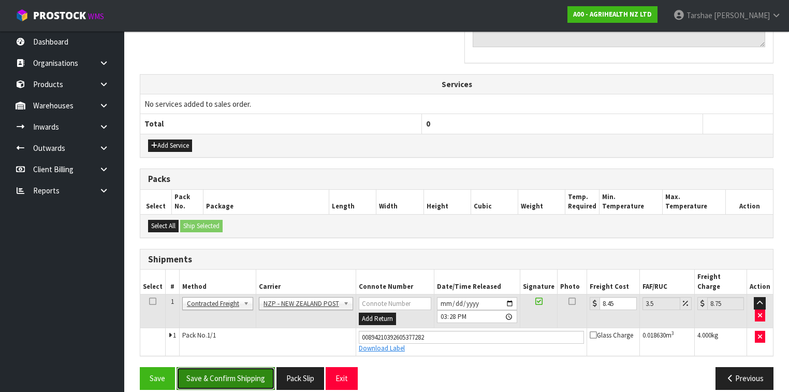
click at [261, 367] on button "Save & Confirm Shipping" at bounding box center [226, 378] width 98 height 22
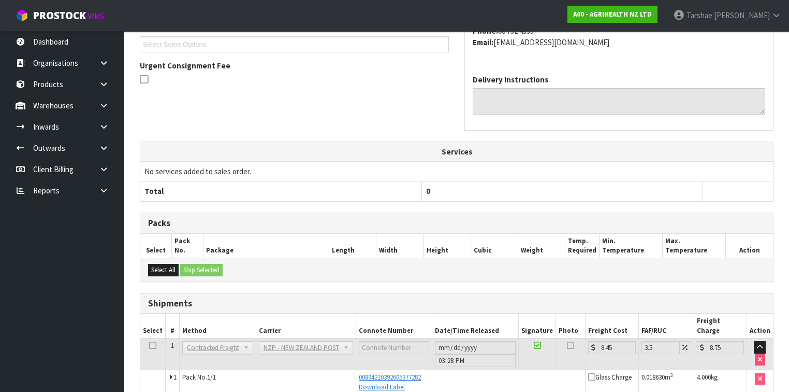
scroll to position [321, 0]
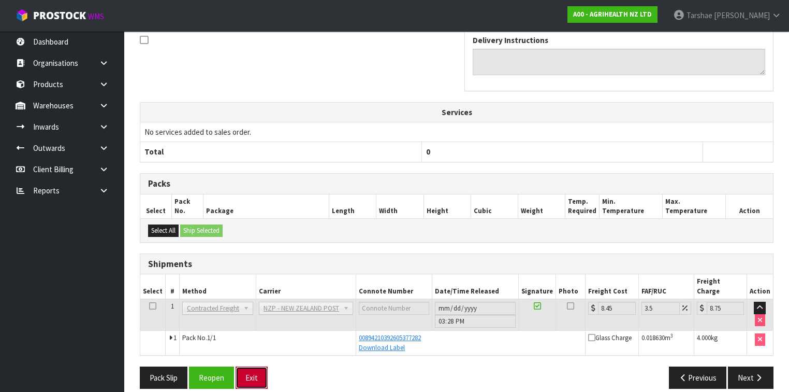
click at [265, 366] on button "Exit" at bounding box center [252, 377] width 32 height 22
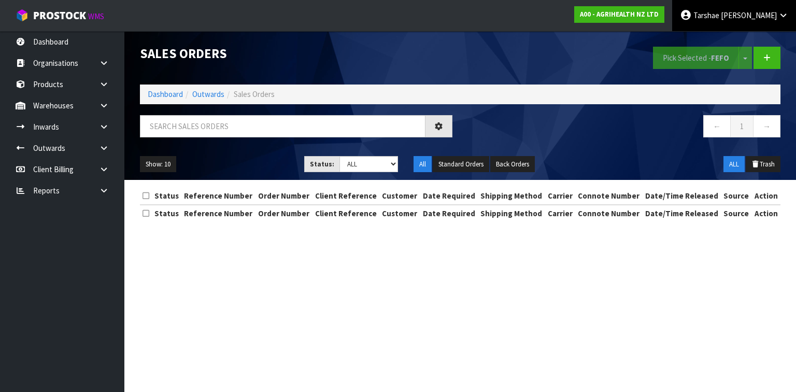
click at [759, 12] on span "Graydon" at bounding box center [748, 15] width 56 height 10
click at [753, 44] on link "Logout" at bounding box center [754, 41] width 82 height 14
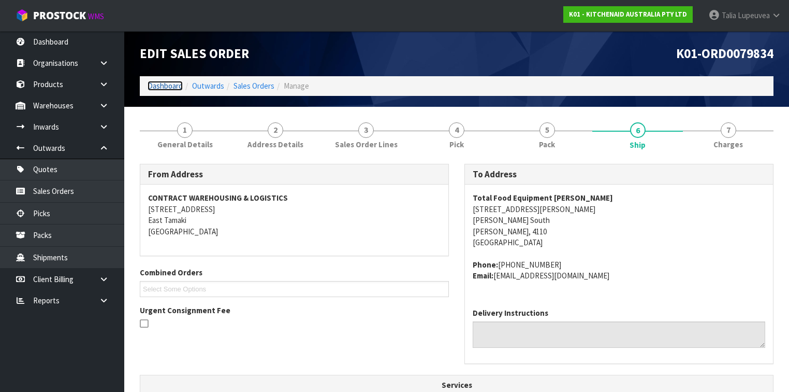
click at [157, 85] on link "Dashboard" at bounding box center [165, 86] width 35 height 10
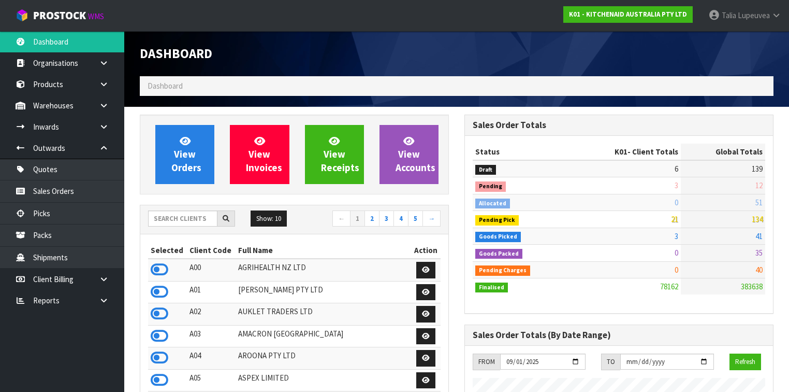
scroll to position [781, 325]
click at [729, 22] on link "[PERSON_NAME]" at bounding box center [745, 15] width 89 height 31
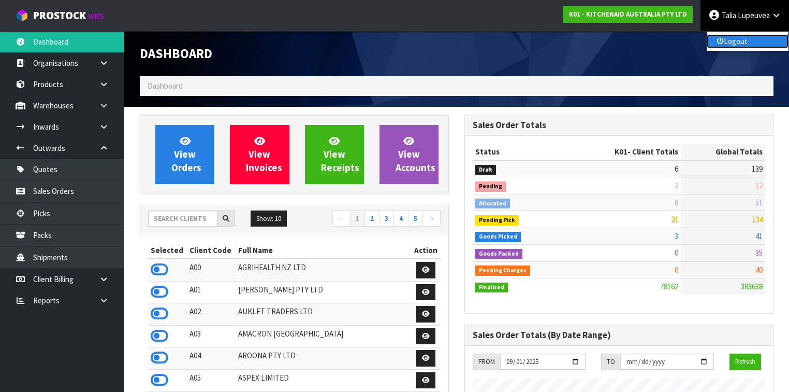
click at [727, 39] on link "Logout" at bounding box center [748, 41] width 82 height 14
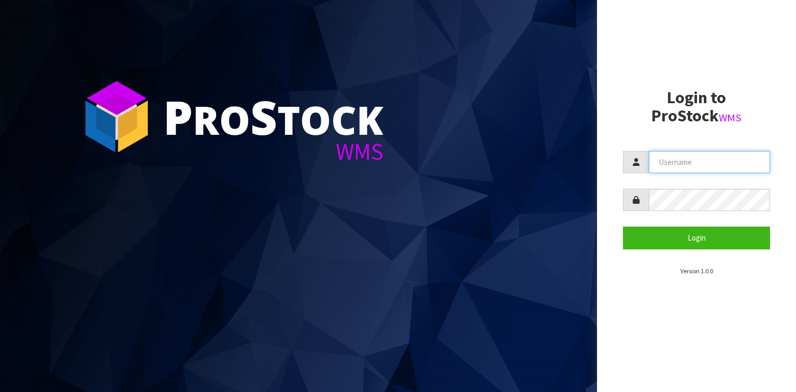
click at [717, 162] on input "text" at bounding box center [708, 162] width 121 height 22
type input "[PERSON_NAME][EMAIL_ADDRESS][DOMAIN_NAME]"
click at [711, 183] on form "[PERSON_NAME][EMAIL_ADDRESS][DOMAIN_NAME] Login" at bounding box center [696, 200] width 147 height 98
click at [623, 226] on button "Login" at bounding box center [696, 237] width 147 height 22
